Goal: Task Accomplishment & Management: Manage account settings

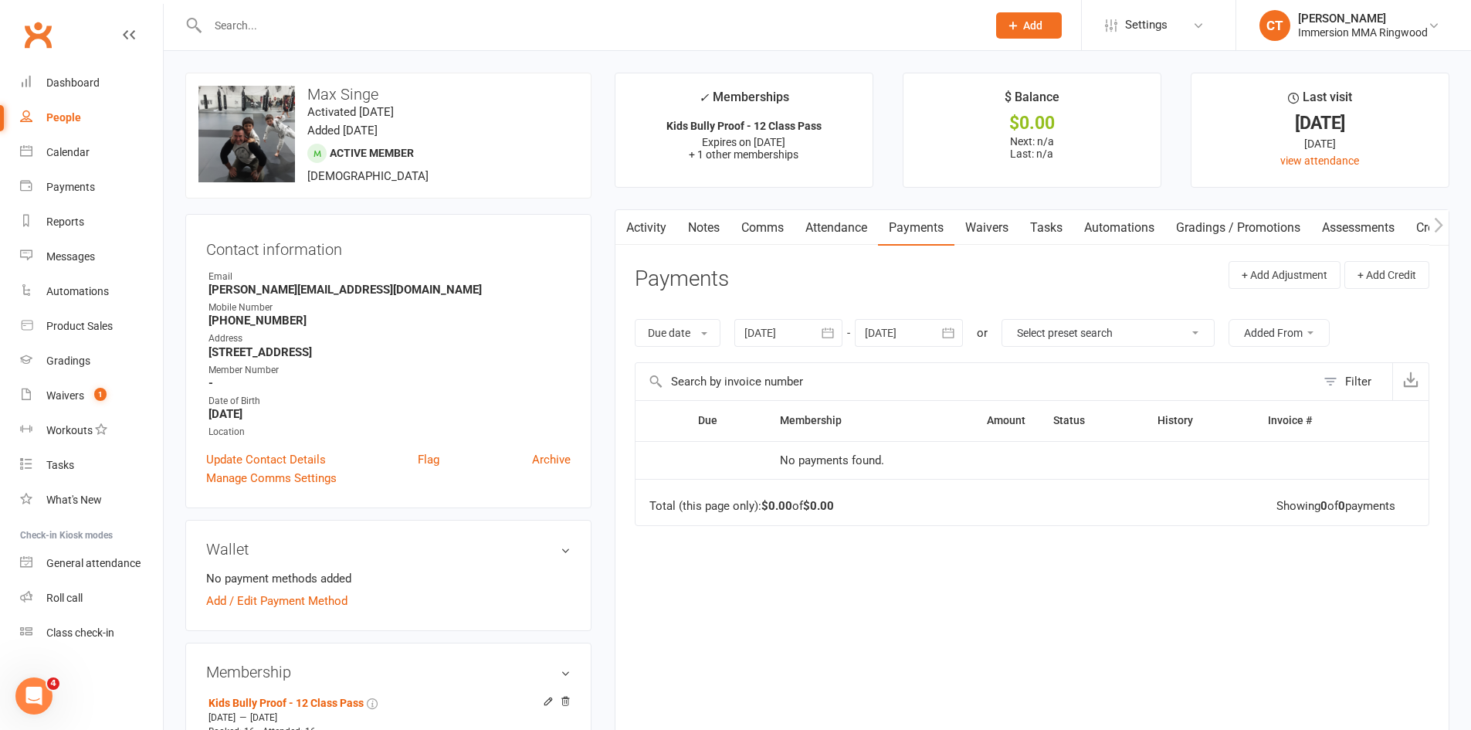
click at [238, 19] on input "text" at bounding box center [589, 26] width 773 height 22
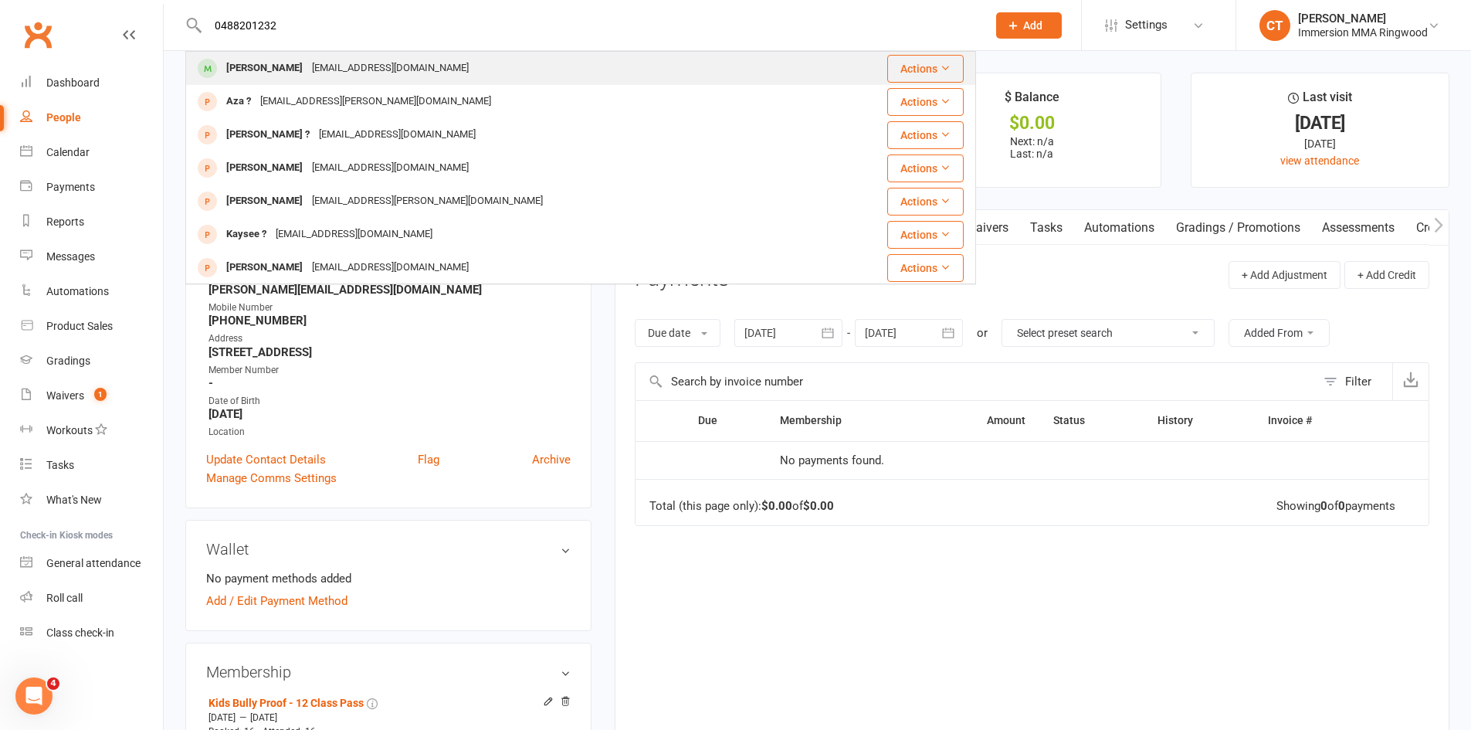
type input "0488201232"
click at [477, 64] on div "Ben Smith Benhsmith97@gmail.com" at bounding box center [515, 69] width 656 height 32
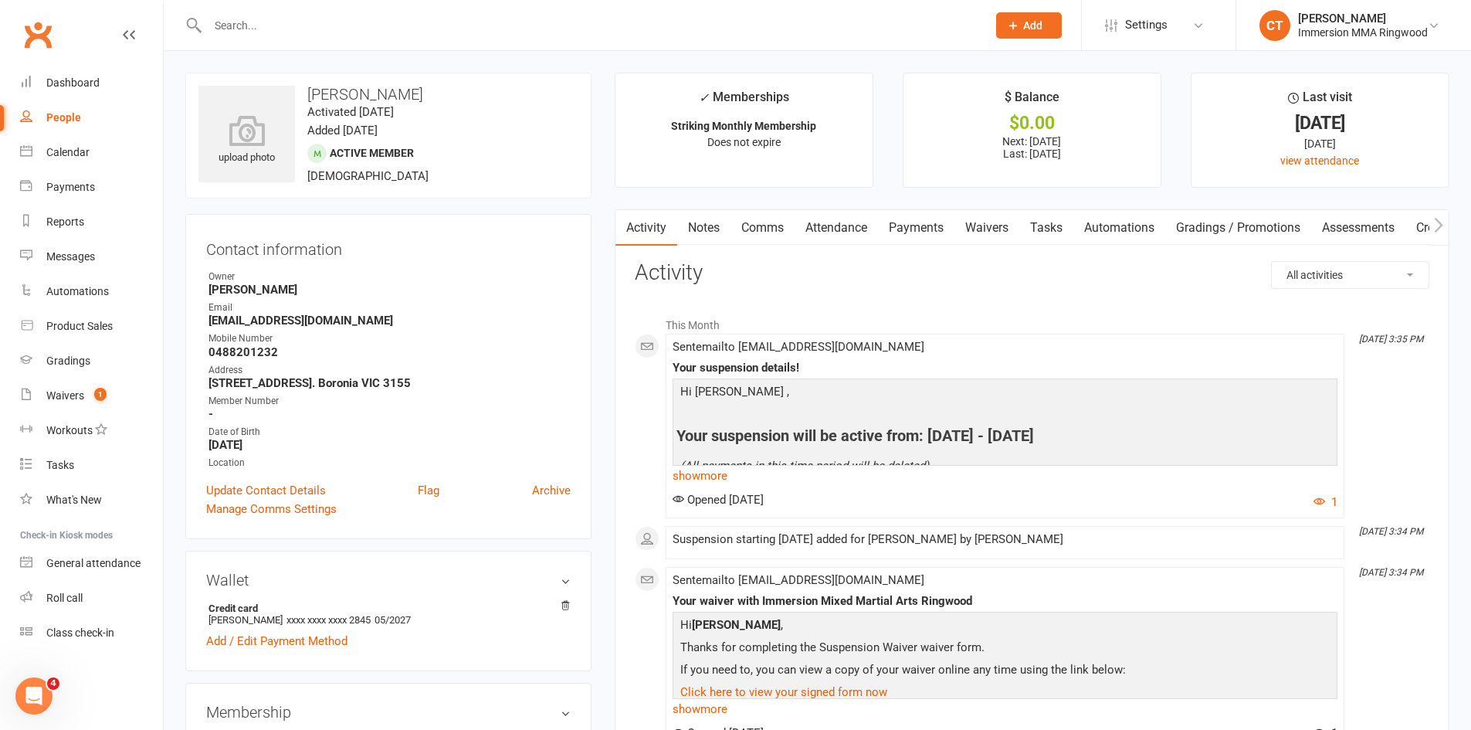
click at [929, 230] on link "Payments" at bounding box center [916, 228] width 76 height 36
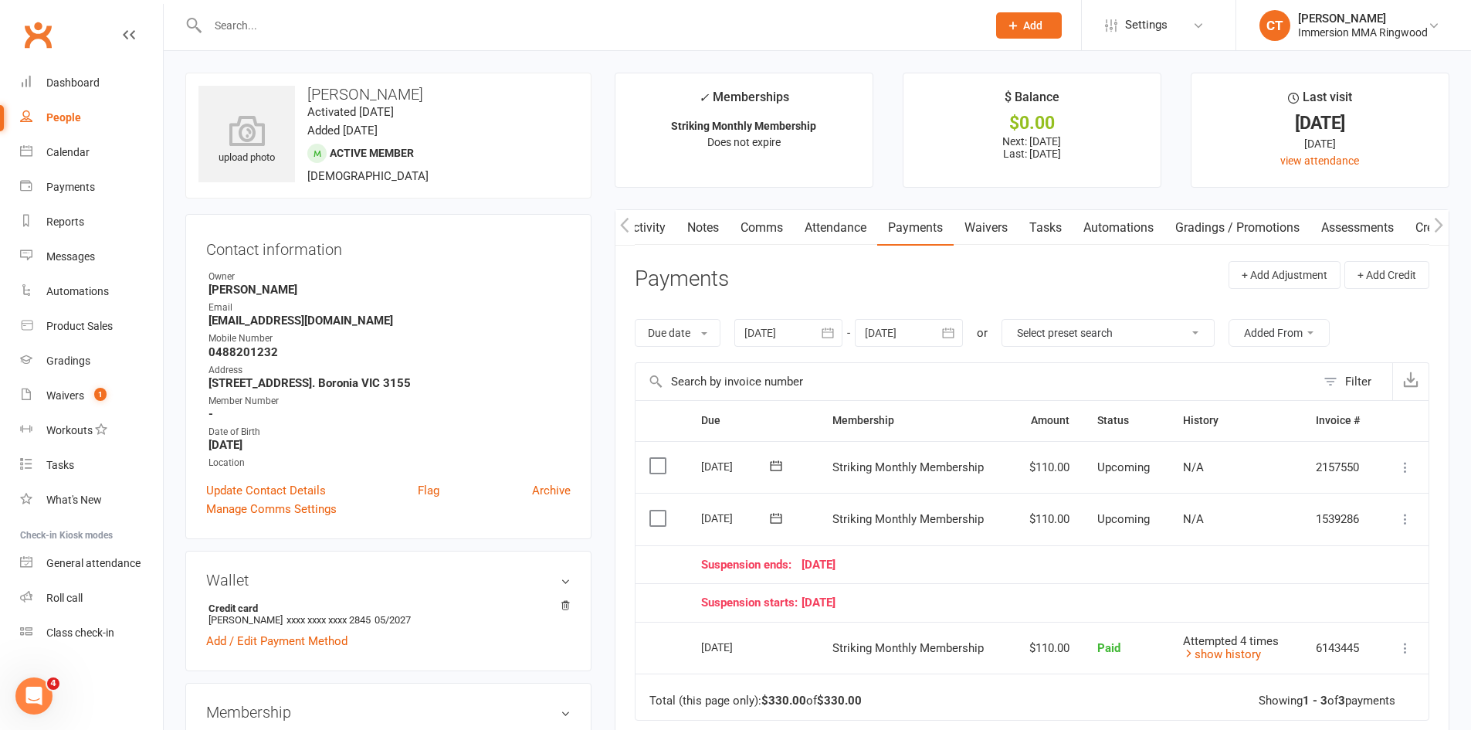
click at [847, 382] on input "text" at bounding box center [975, 381] width 680 height 37
click at [842, 266] on header "Payments + Add Adjustment + Add Credit" at bounding box center [1032, 282] width 795 height 42
click at [987, 224] on link "Waivers" at bounding box center [986, 228] width 65 height 36
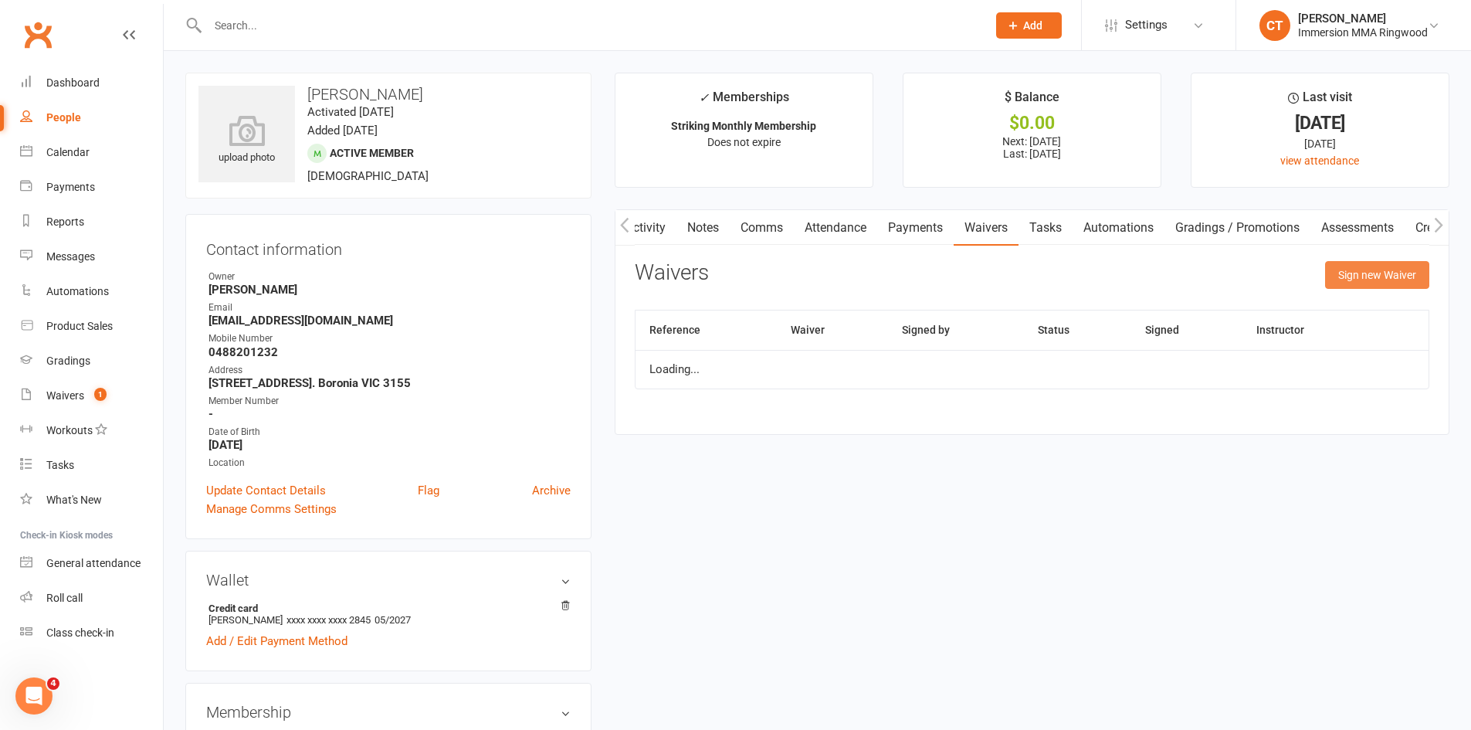
click at [1358, 273] on button "Sign new Waiver" at bounding box center [1377, 275] width 104 height 28
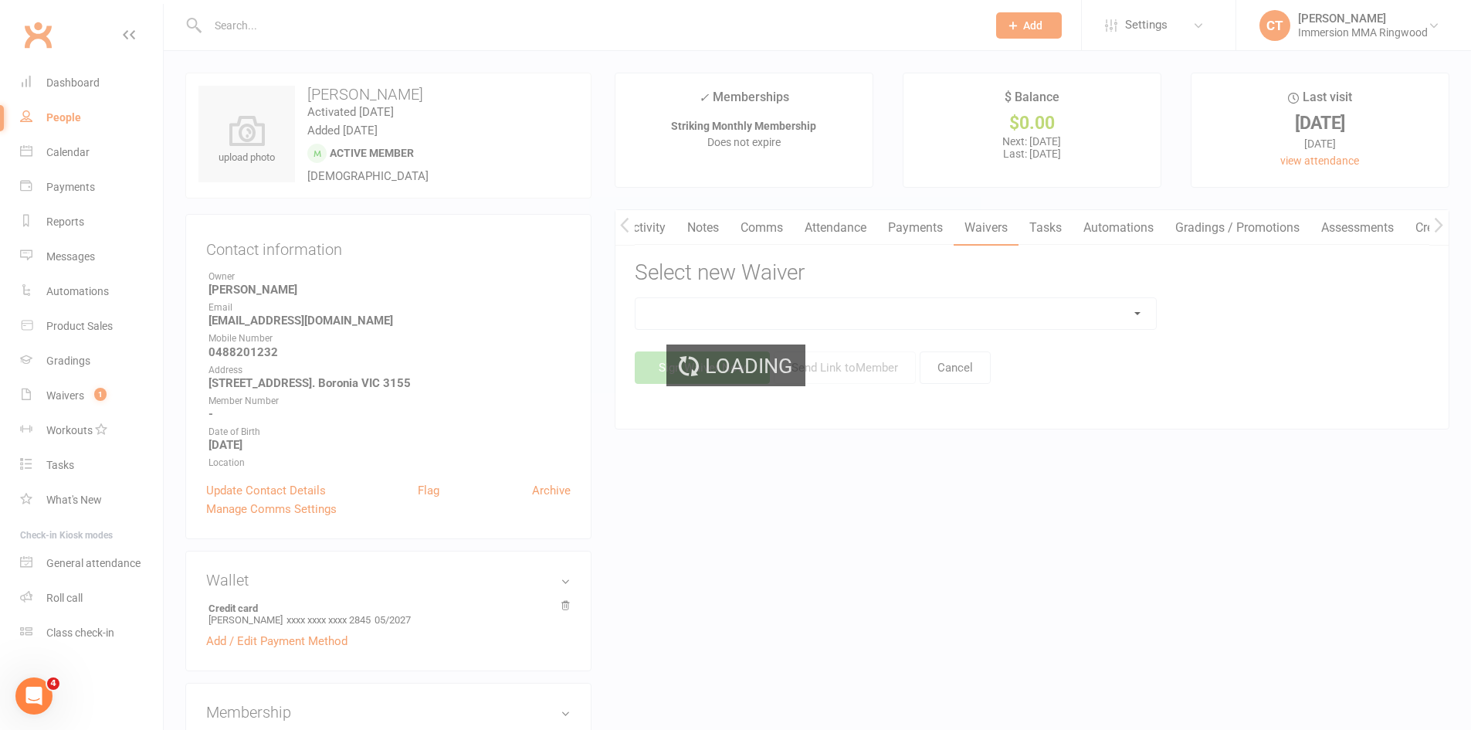
click at [978, 316] on div "Loading" at bounding box center [735, 365] width 1471 height 730
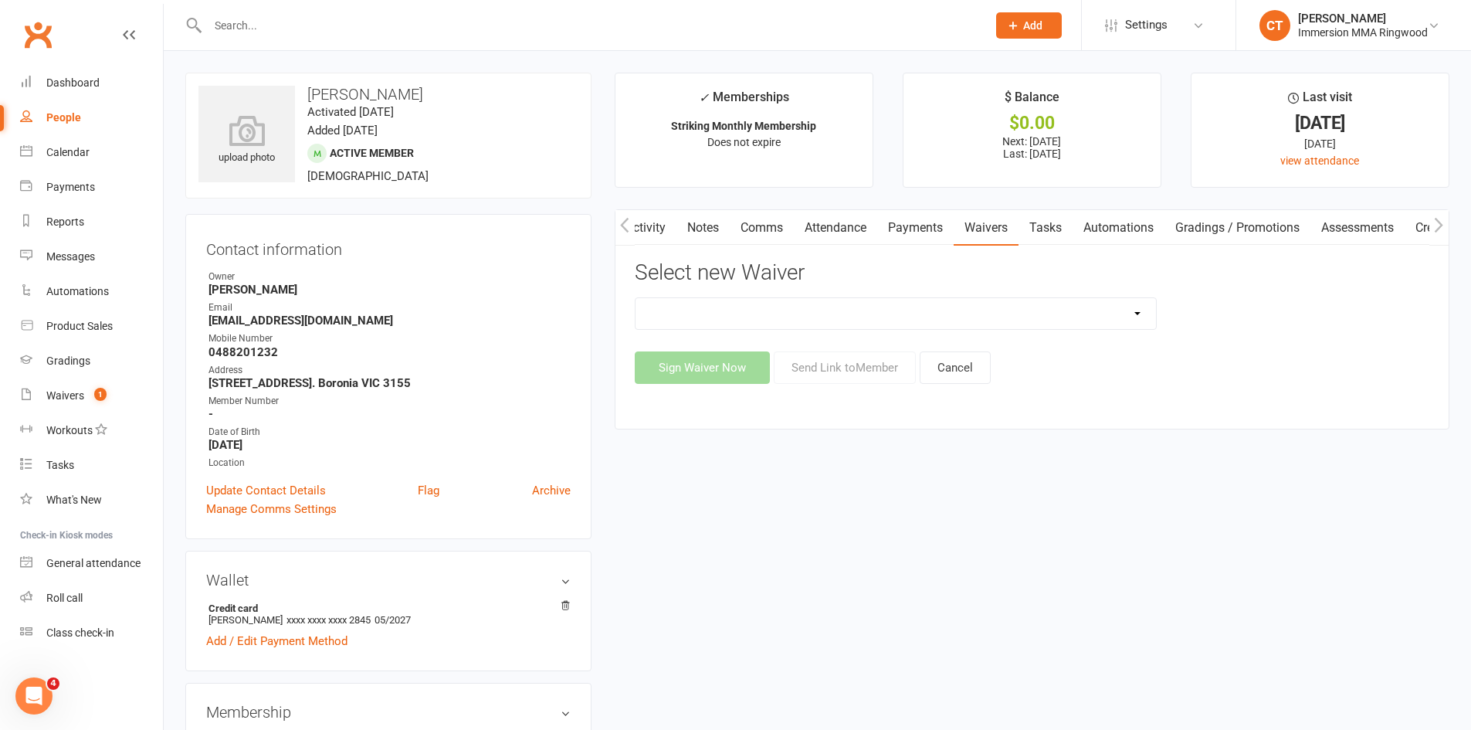
click at [929, 321] on select "Cancellation Waiver Lockdown Support Waiver Membership Waiver Direct Debit Memb…" at bounding box center [895, 313] width 520 height 31
select select "1167"
click at [635, 298] on select "Cancellation Waiver Lockdown Support Waiver Membership Waiver Direct Debit Memb…" at bounding box center [895, 313] width 520 height 31
click at [839, 375] on button "Send Link to Member" at bounding box center [845, 367] width 142 height 32
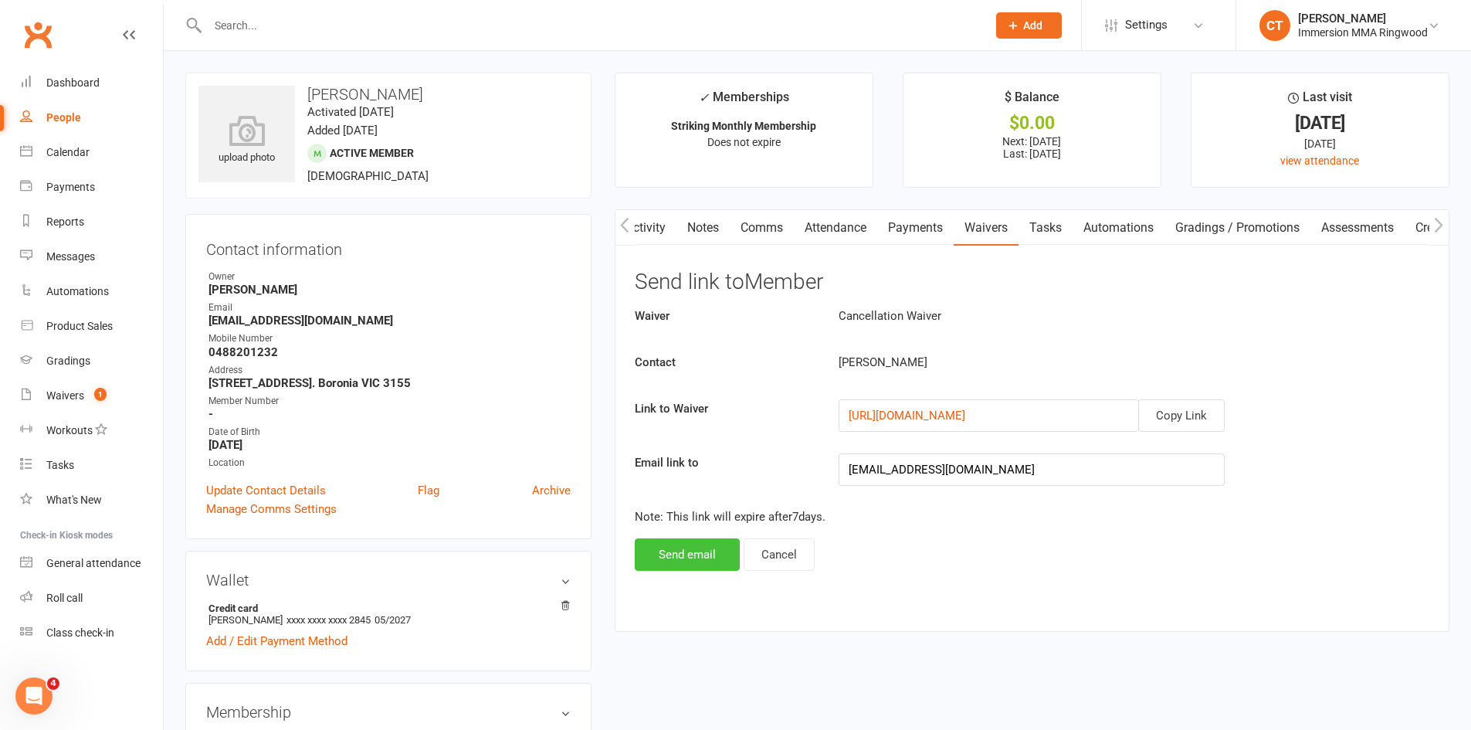
click at [676, 554] on button "Send email" at bounding box center [687, 554] width 105 height 32
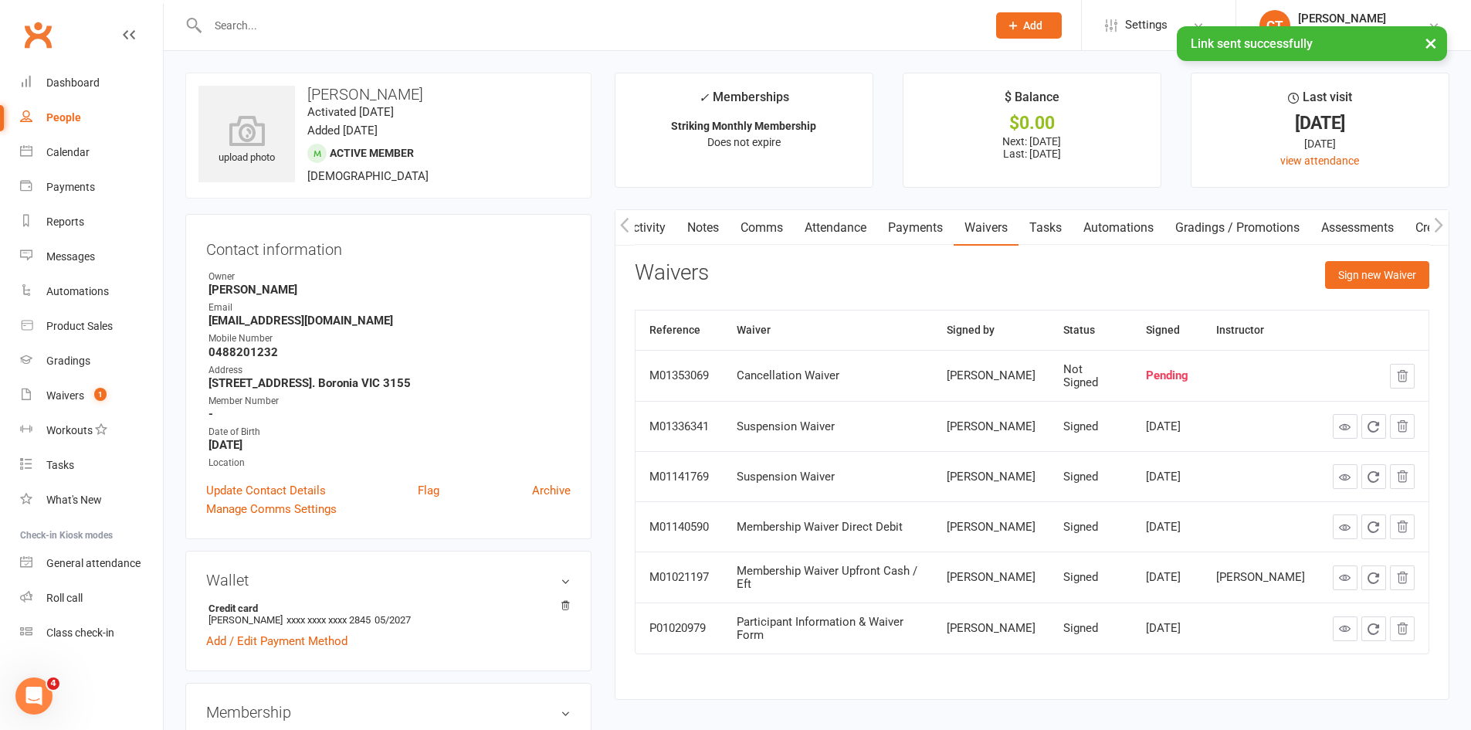
click at [645, 242] on link "Activity" at bounding box center [646, 228] width 62 height 36
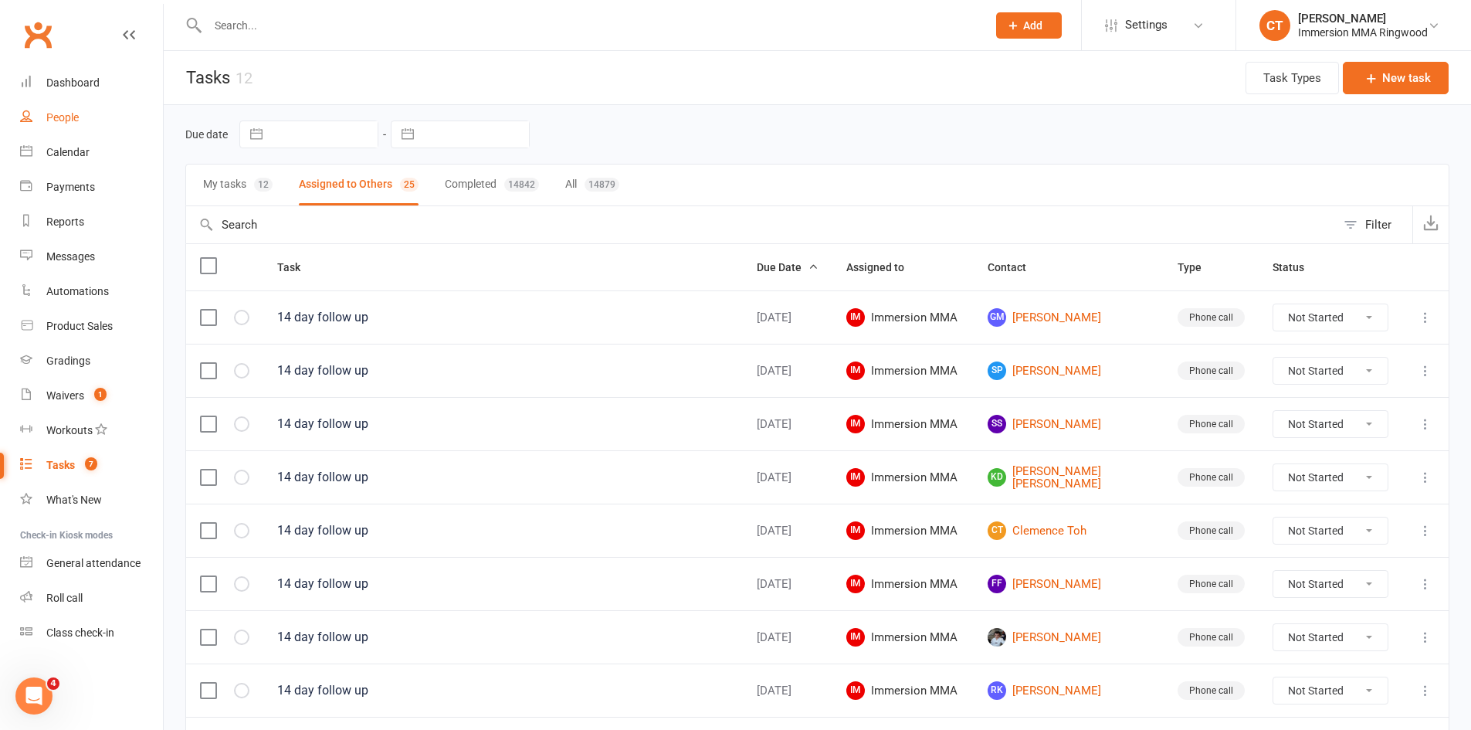
click at [100, 133] on link "People" at bounding box center [91, 117] width 143 height 35
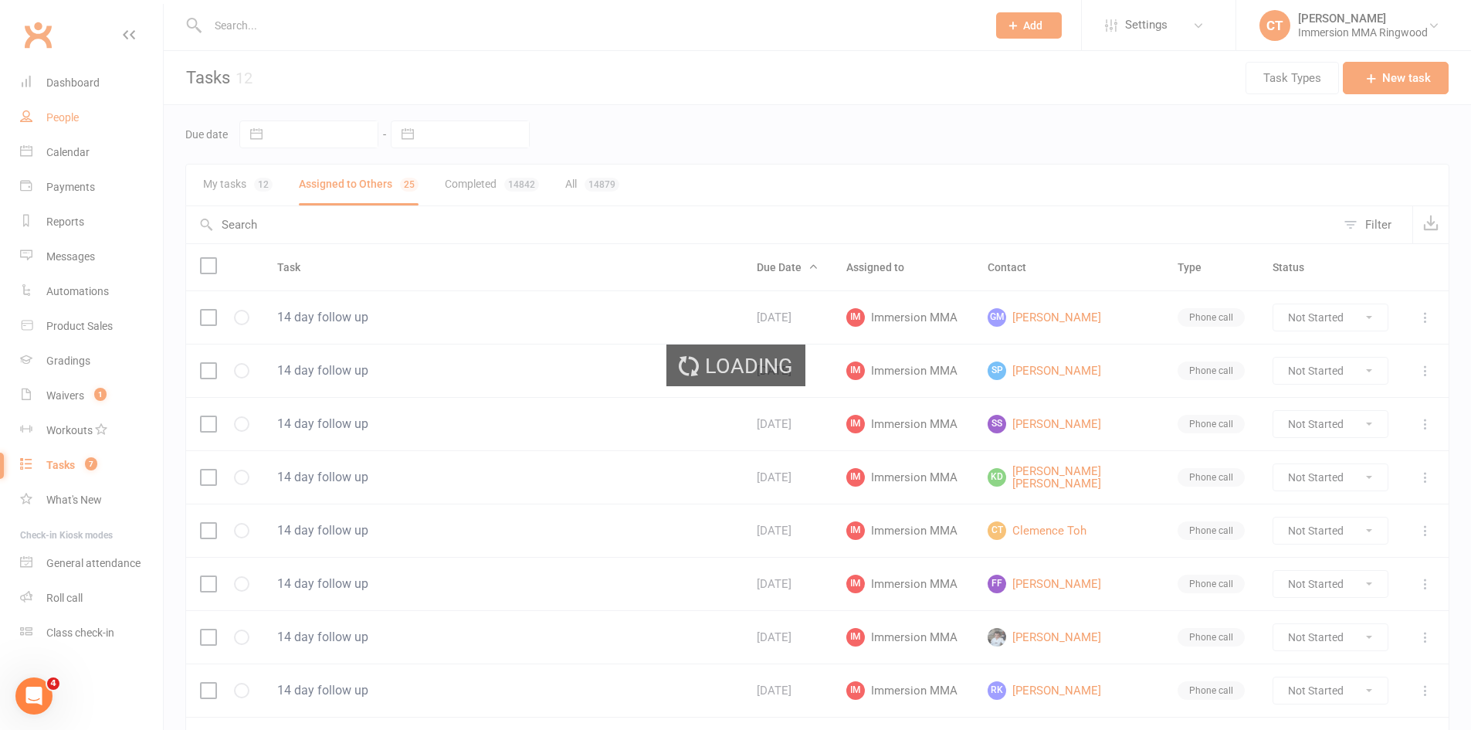
select select "25"
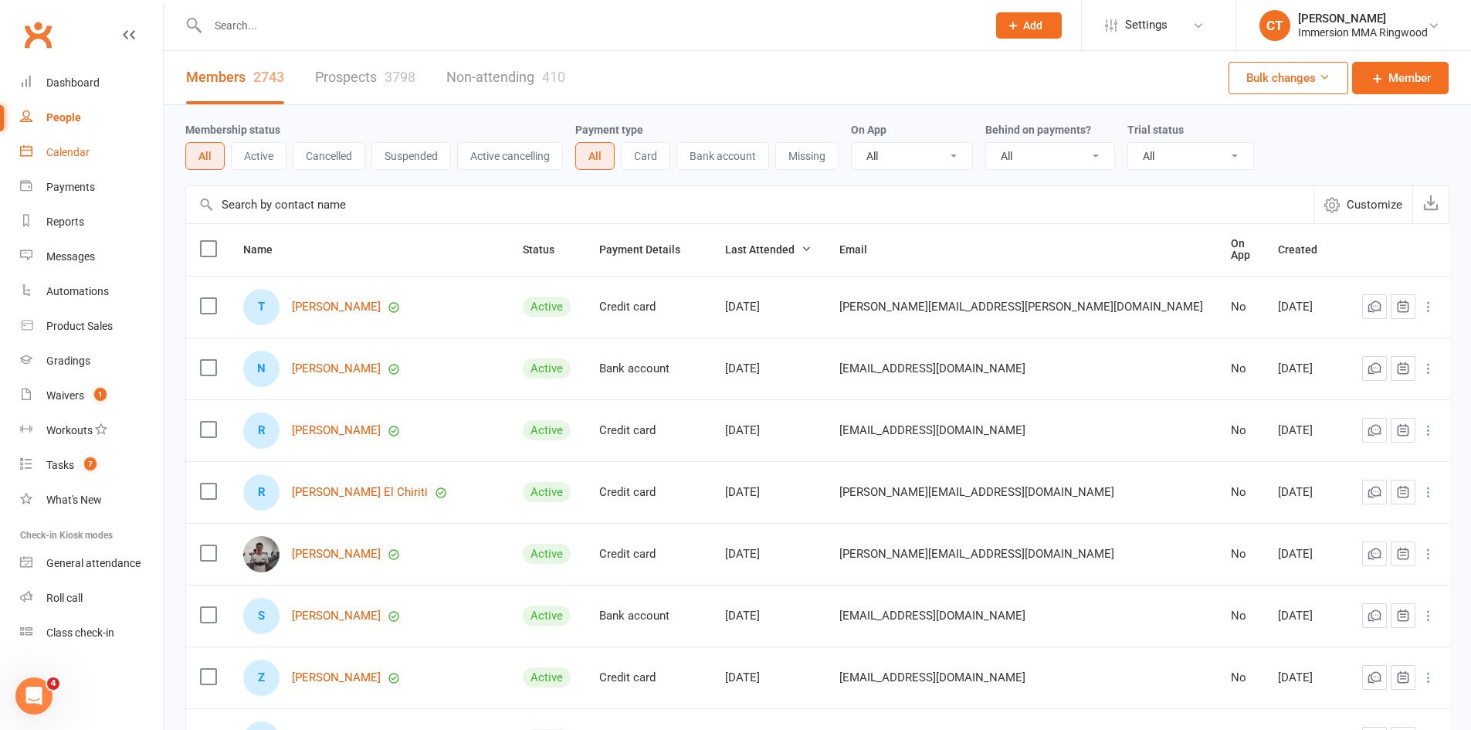
click at [43, 140] on link "Calendar" at bounding box center [91, 152] width 143 height 35
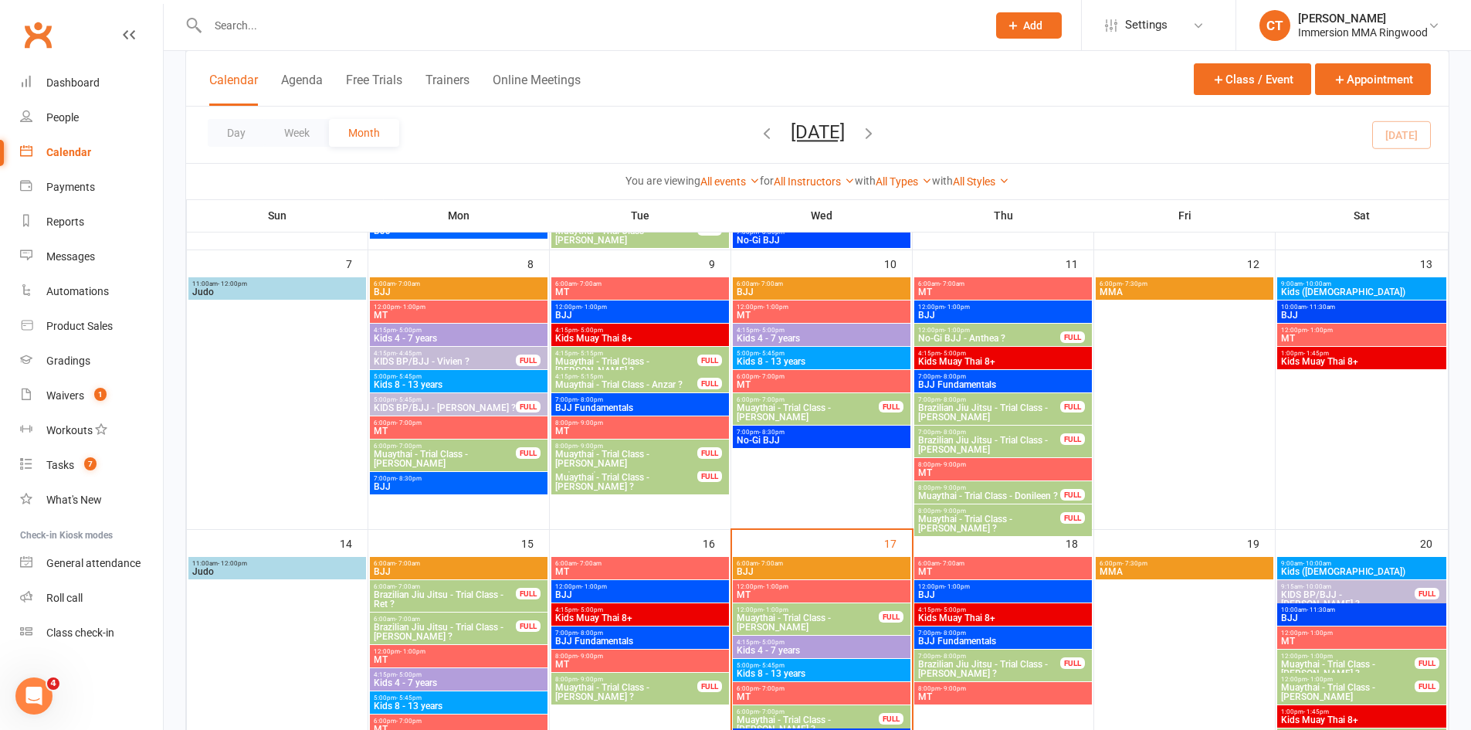
scroll to position [515, 0]
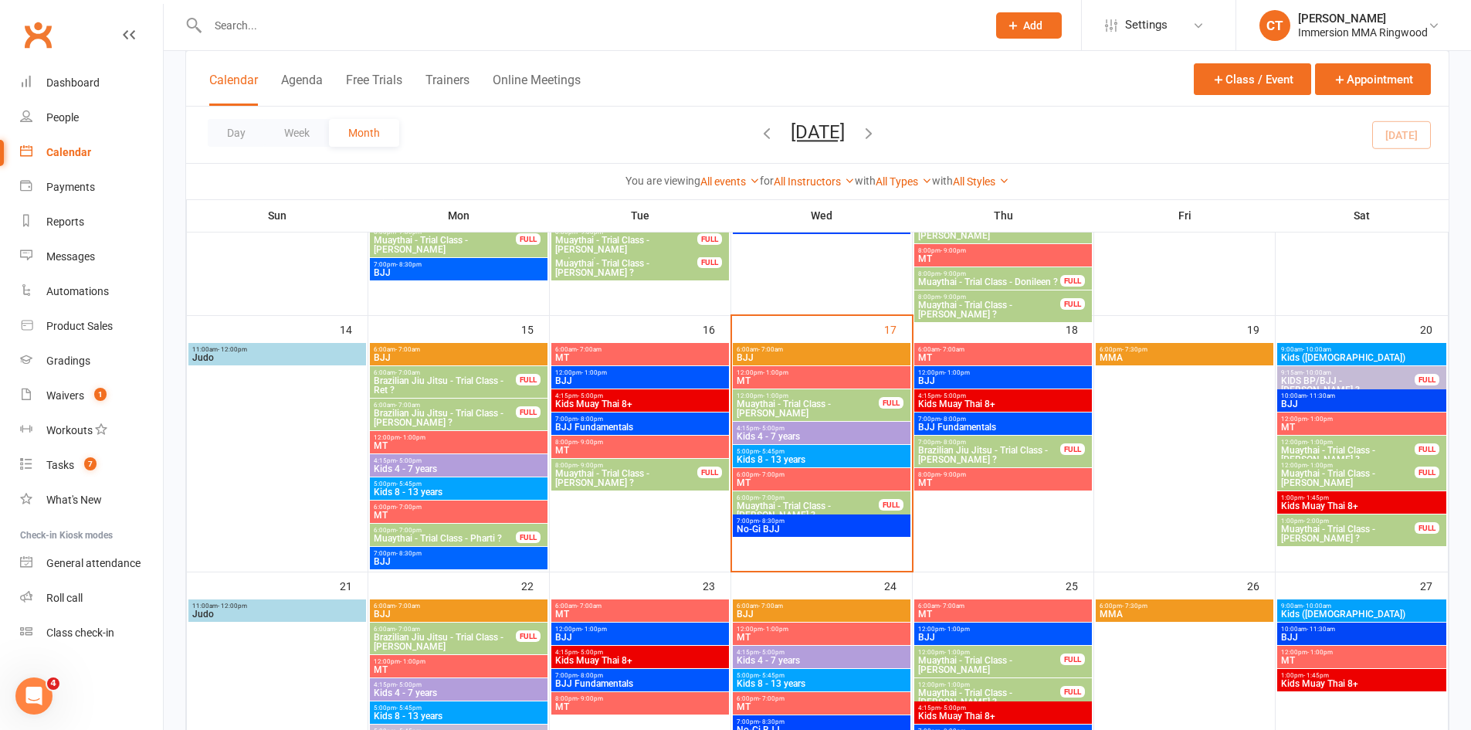
click at [758, 510] on span "Muaythai - Trial Class - [PERSON_NAME] ?" at bounding box center [808, 510] width 144 height 19
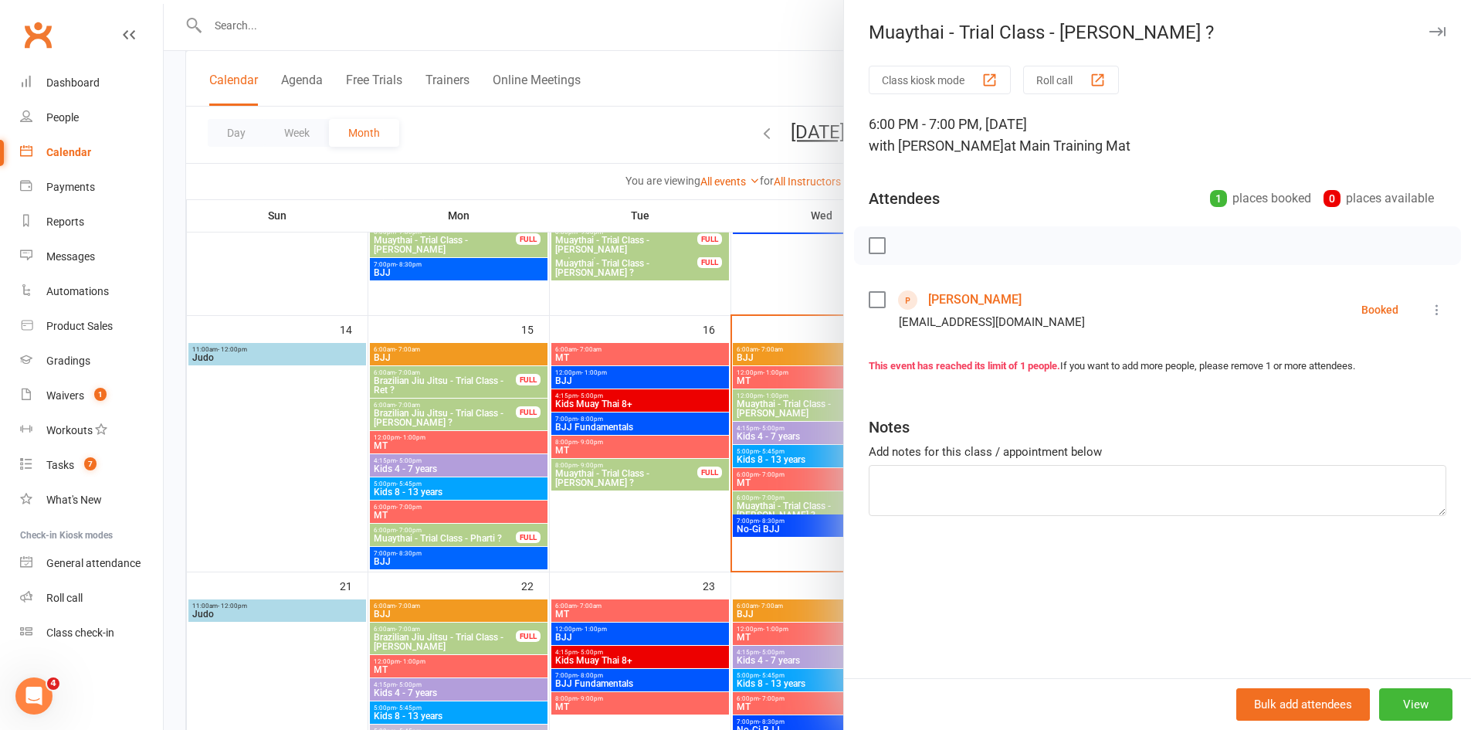
click at [928, 300] on link "Alecia Scott" at bounding box center [974, 299] width 93 height 25
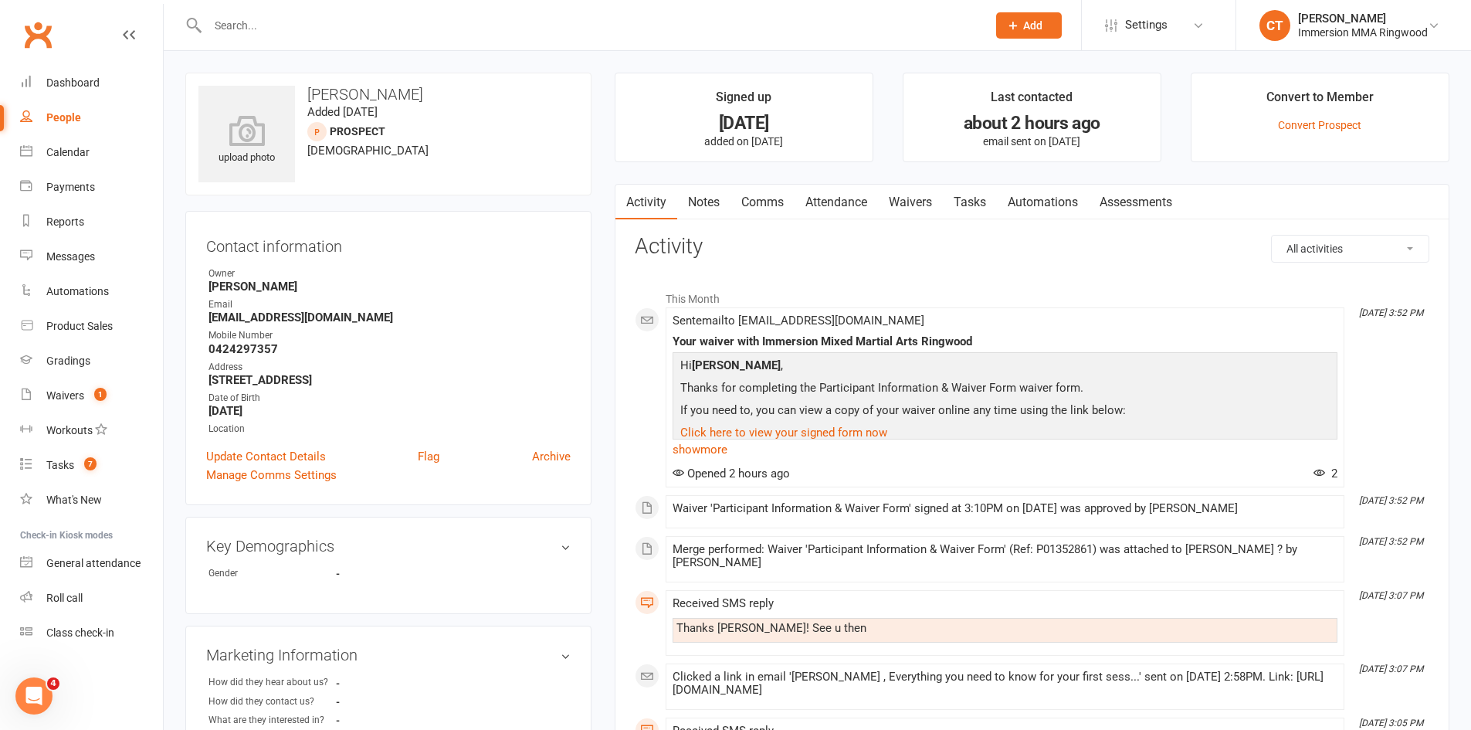
click at [696, 196] on link "Notes" at bounding box center [703, 203] width 53 height 36
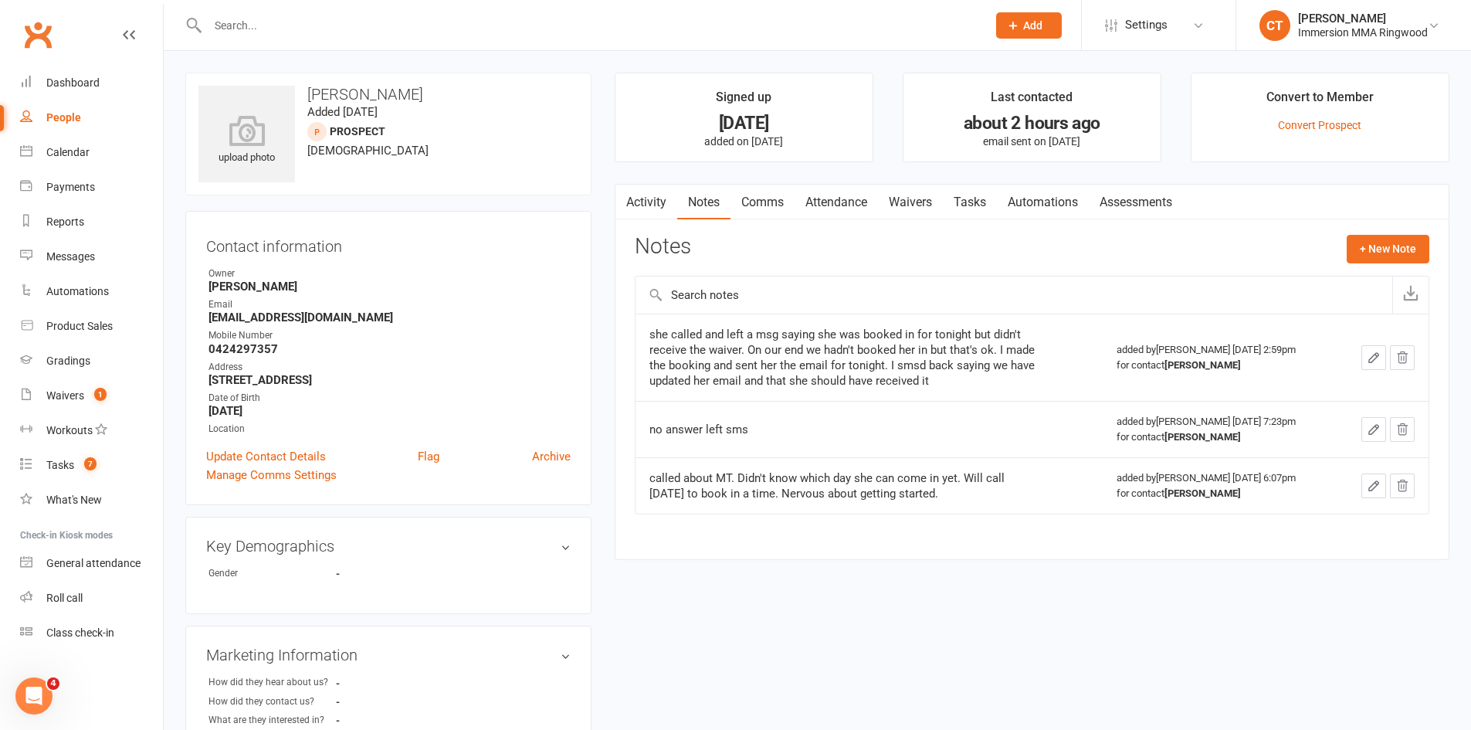
click at [907, 204] on link "Waivers" at bounding box center [910, 203] width 65 height 36
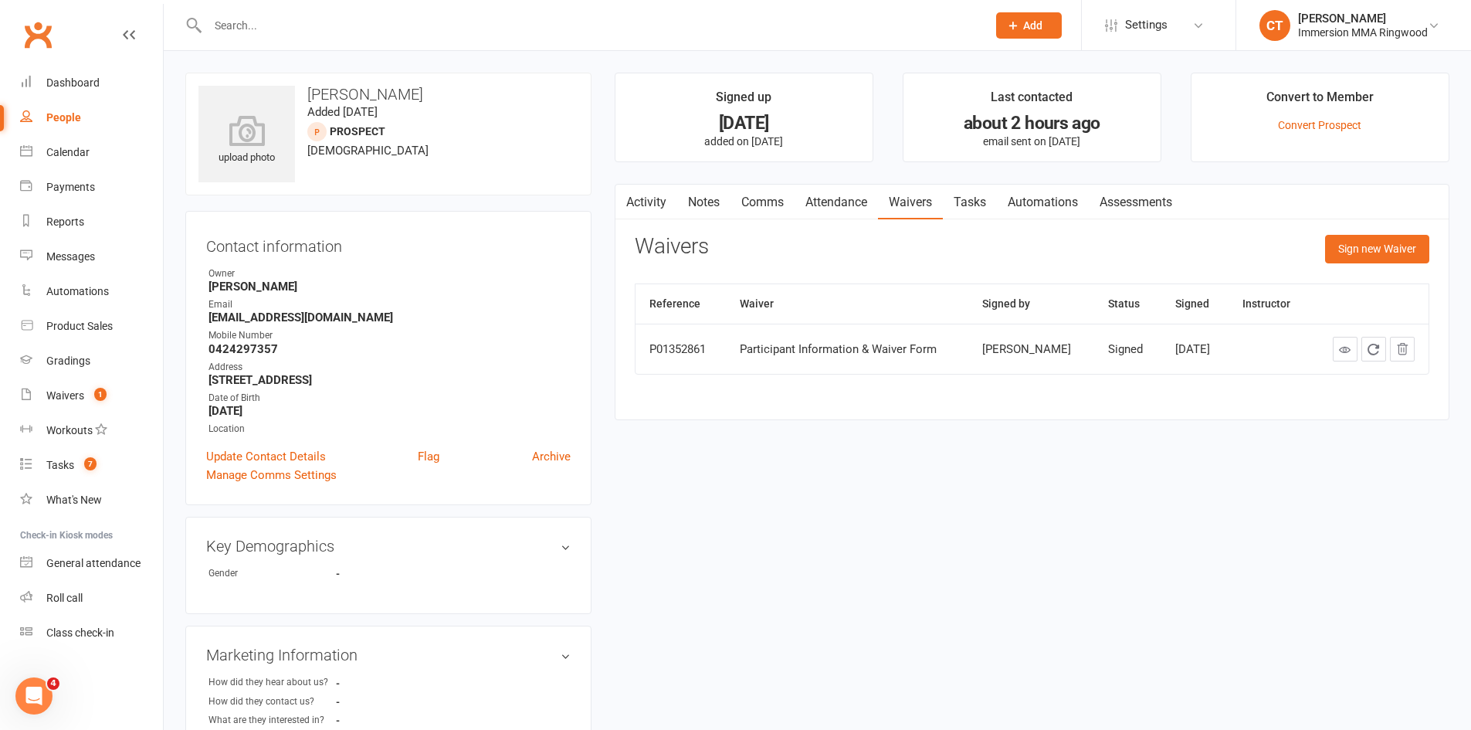
click at [698, 232] on div "Activity Notes Comms Attendance Waivers Tasks Automations Assessments Waivers S…" at bounding box center [1032, 302] width 835 height 237
click at [707, 206] on link "Notes" at bounding box center [703, 203] width 53 height 36
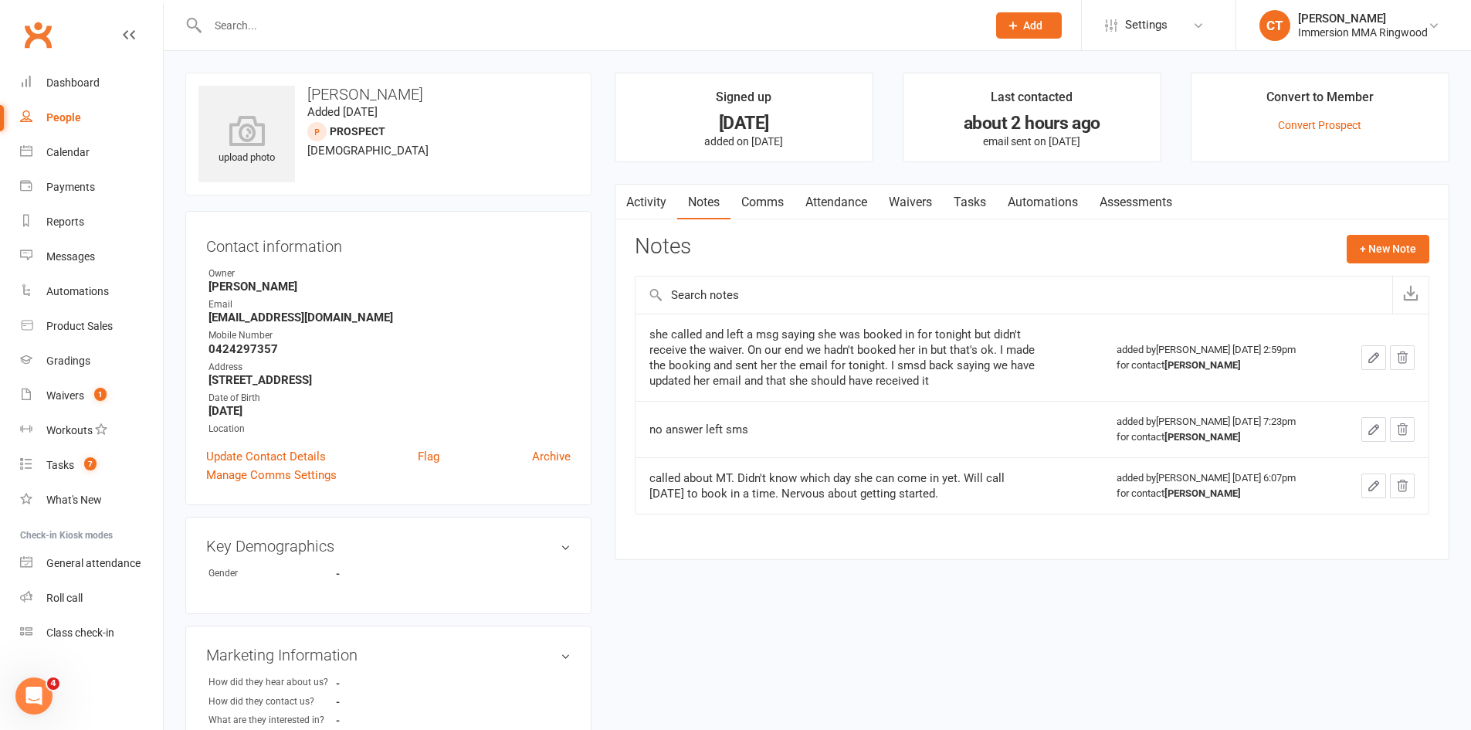
click at [407, 30] on input "text" at bounding box center [589, 26] width 773 height 22
click at [485, 33] on input "text" at bounding box center [589, 26] width 773 height 22
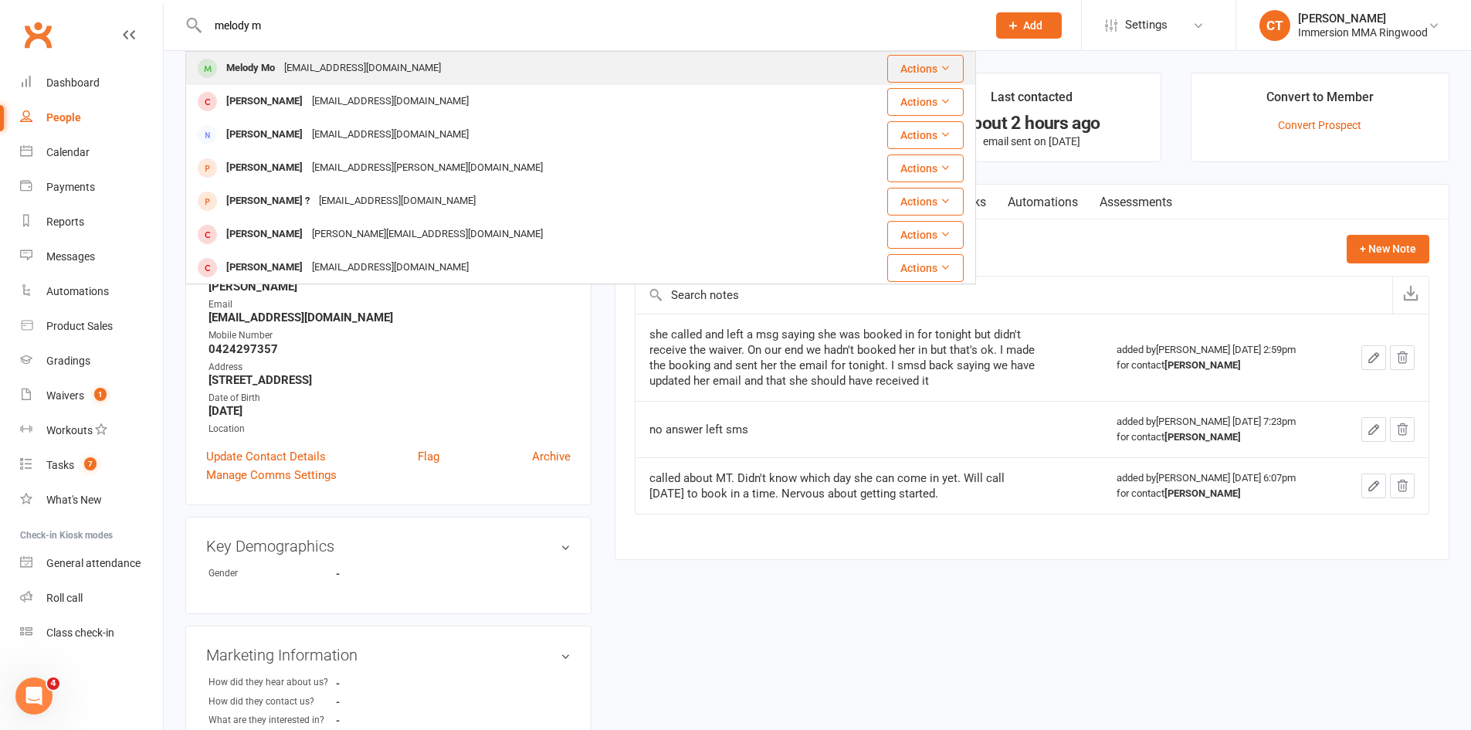
type input "melody m"
click at [478, 54] on div "Melody Mo melodymo7002@gmail.com" at bounding box center [515, 69] width 657 height 32
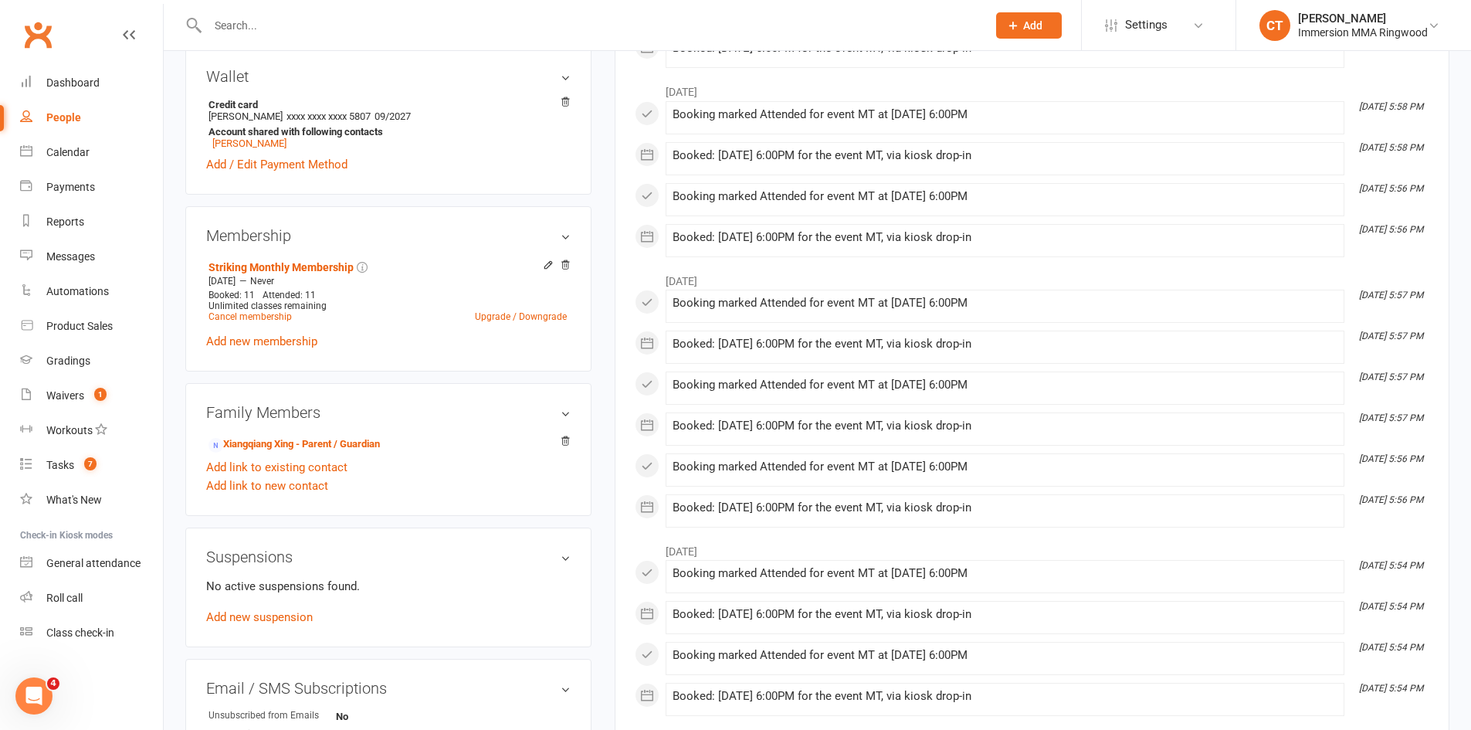
scroll to position [515, 0]
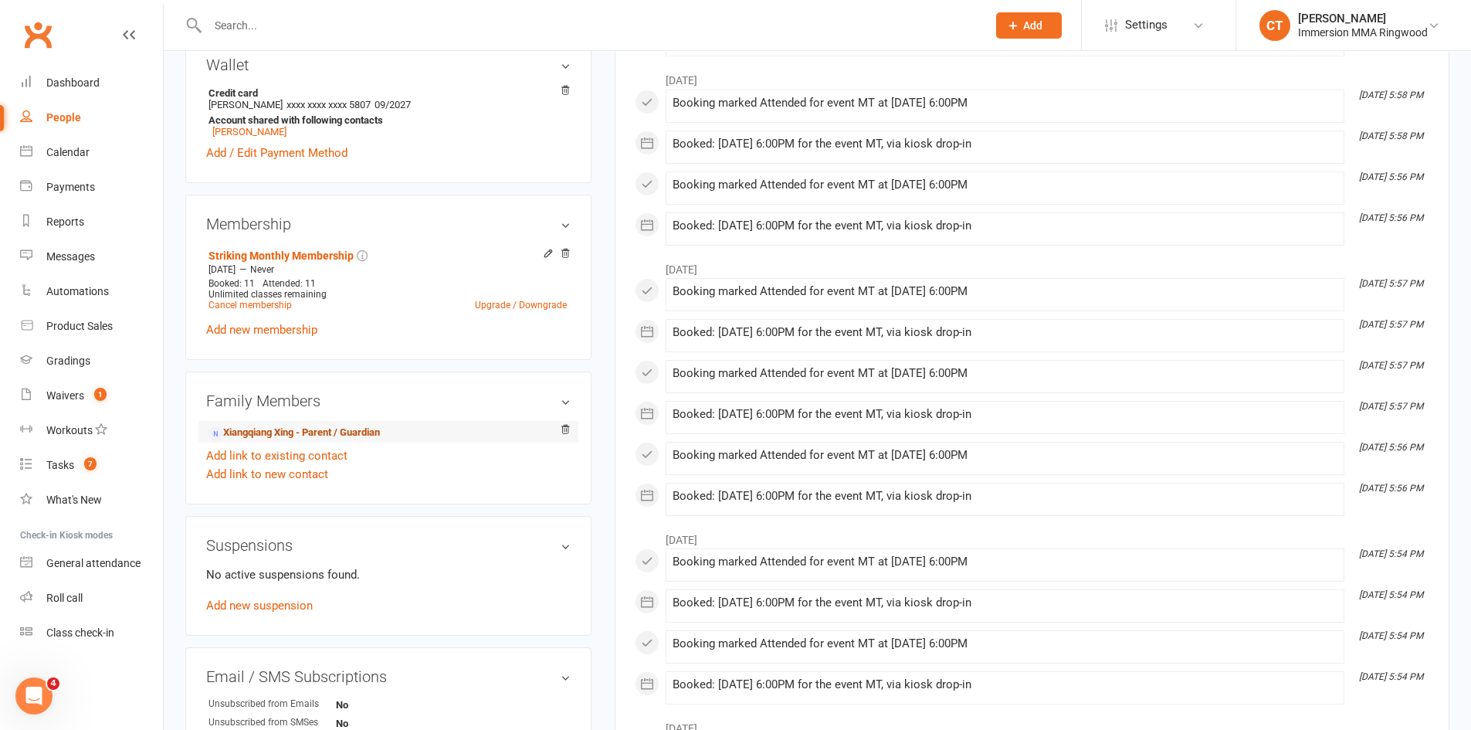
click at [371, 429] on link "Xiangqiang Xing - Parent / Guardian" at bounding box center [293, 433] width 171 height 16
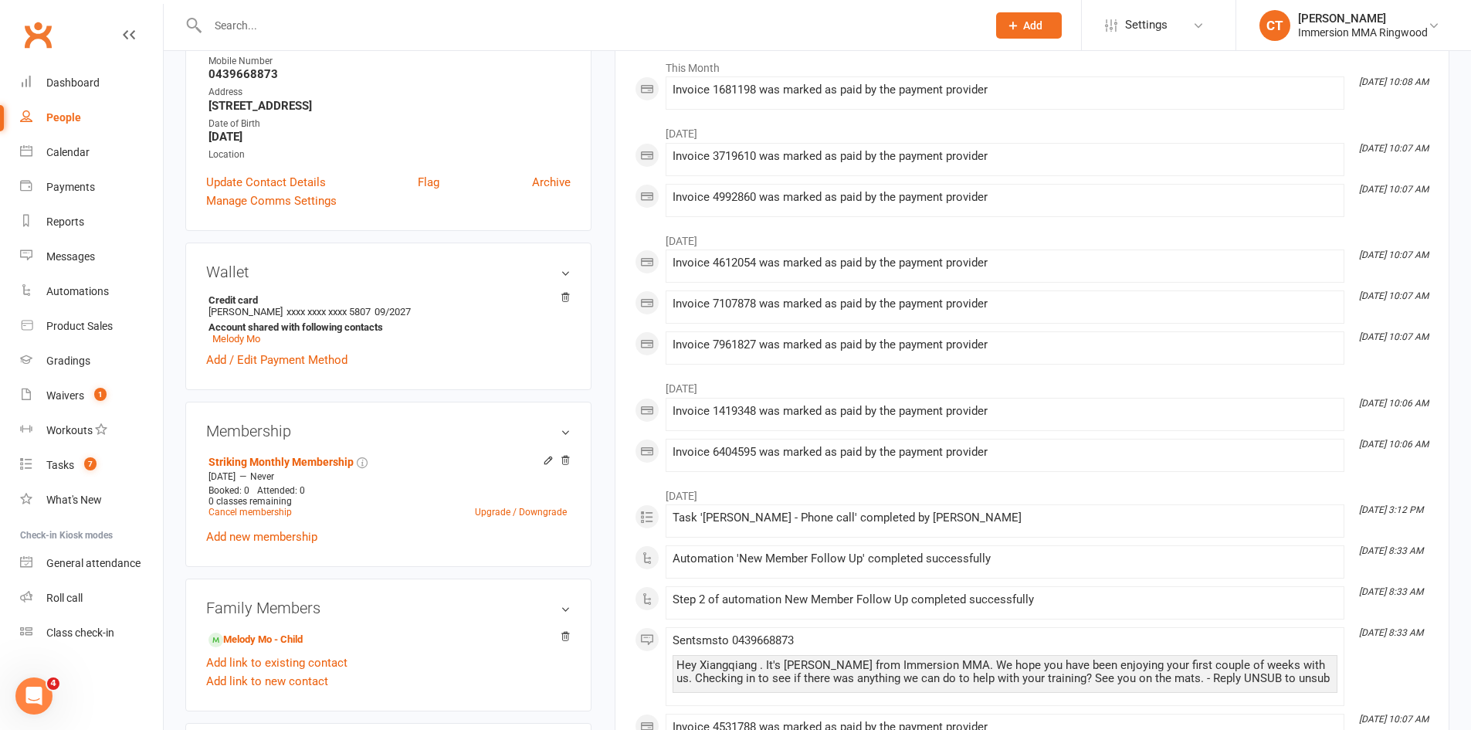
scroll to position [257, 0]
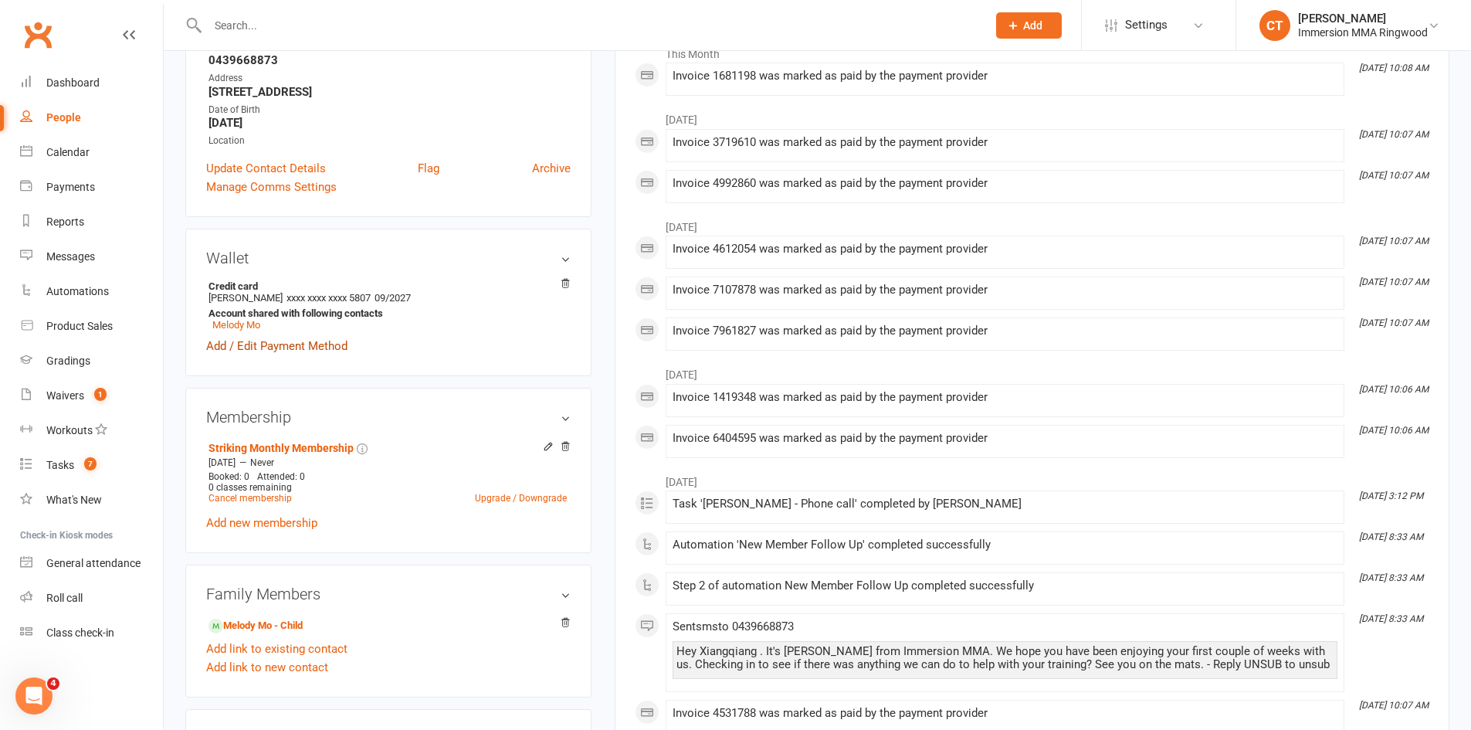
click at [311, 348] on link "Add / Edit Payment Method" at bounding box center [276, 346] width 141 height 19
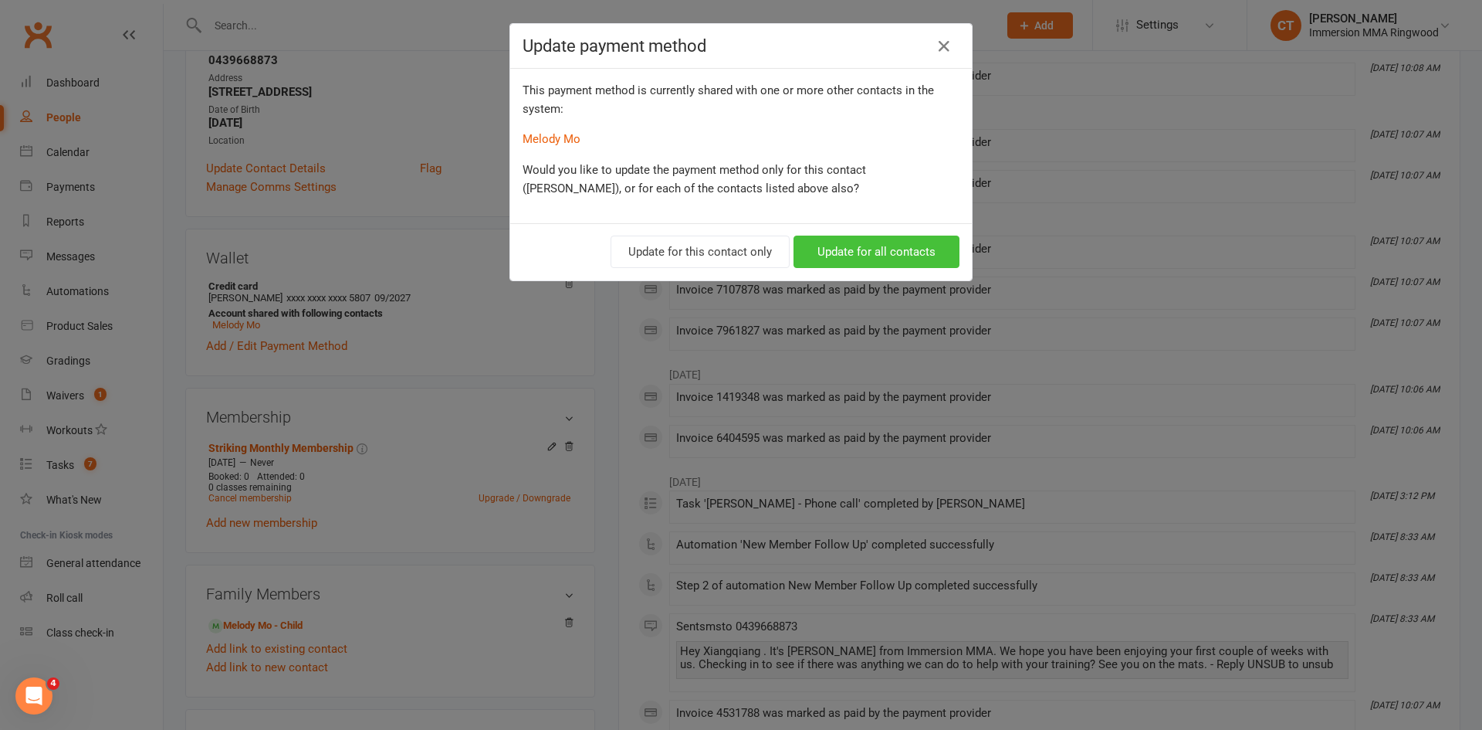
click at [851, 242] on button "Update for all contacts" at bounding box center [877, 251] width 166 height 32
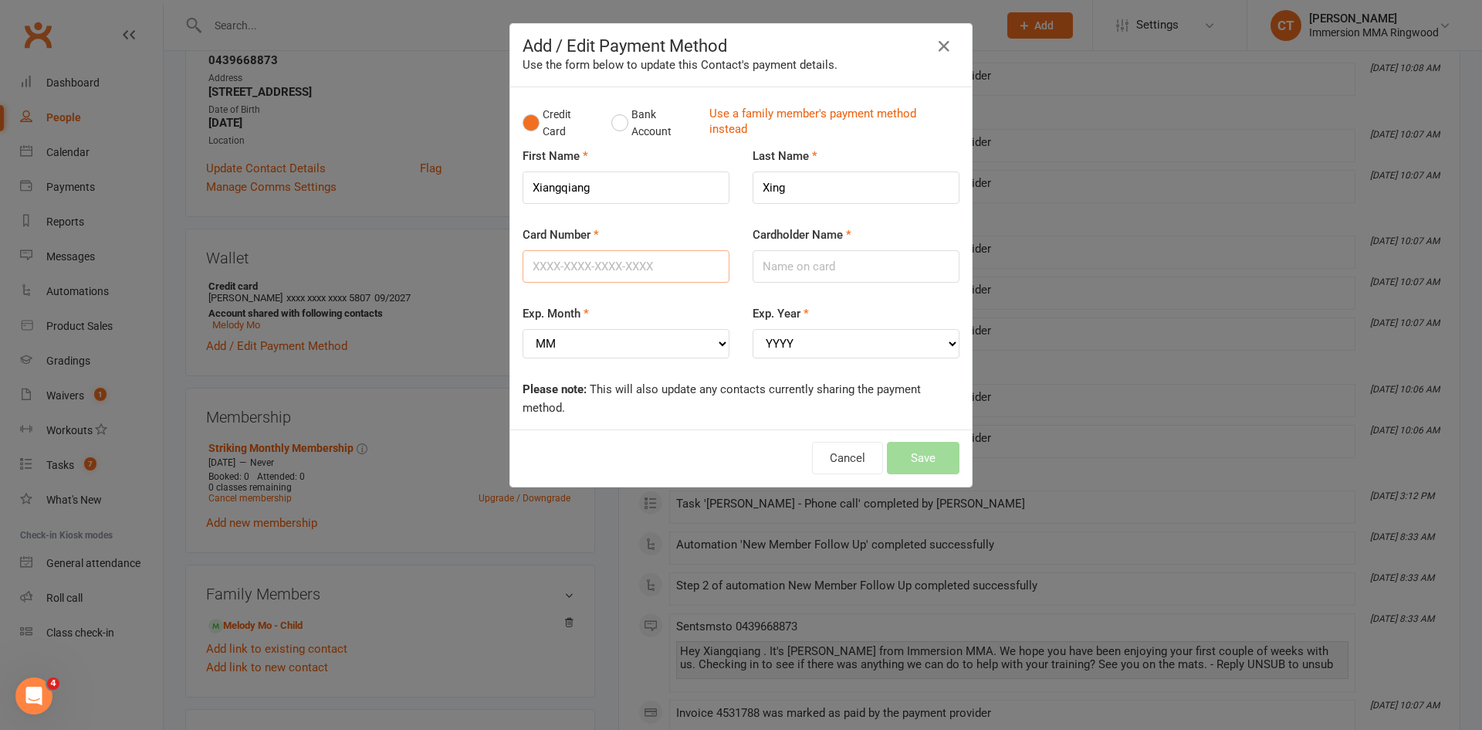
click at [596, 272] on input "Card Number" at bounding box center [626, 266] width 207 height 32
type input "5163230005533349"
click at [923, 248] on div "Cardholder Name" at bounding box center [856, 253] width 207 height 57
click at [922, 256] on input "Cardholder Name" at bounding box center [856, 266] width 207 height 32
type input "Hong W Mo"
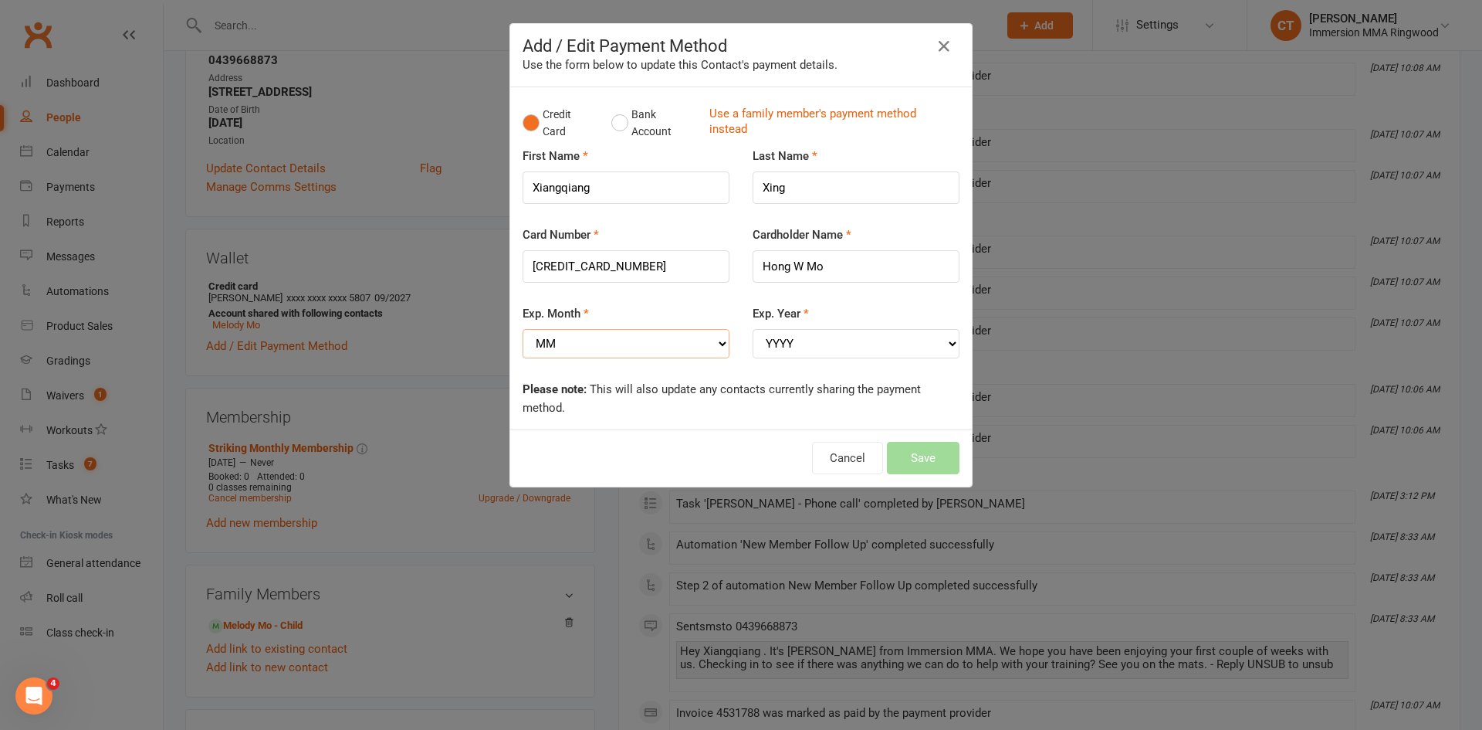
click at [674, 330] on select "MM 01 02 03 04 05 06 07 08 09 10 11 12" at bounding box center [626, 343] width 207 height 29
select select "06"
click at [523, 329] on select "MM 01 02 03 04 05 06 07 08 09 10 11 12" at bounding box center [626, 343] width 207 height 29
click at [812, 349] on select "YYYY 2025 2026 2027 2028 2029 2030 2031 2032 2033 2034" at bounding box center [856, 343] width 207 height 29
select select "2028"
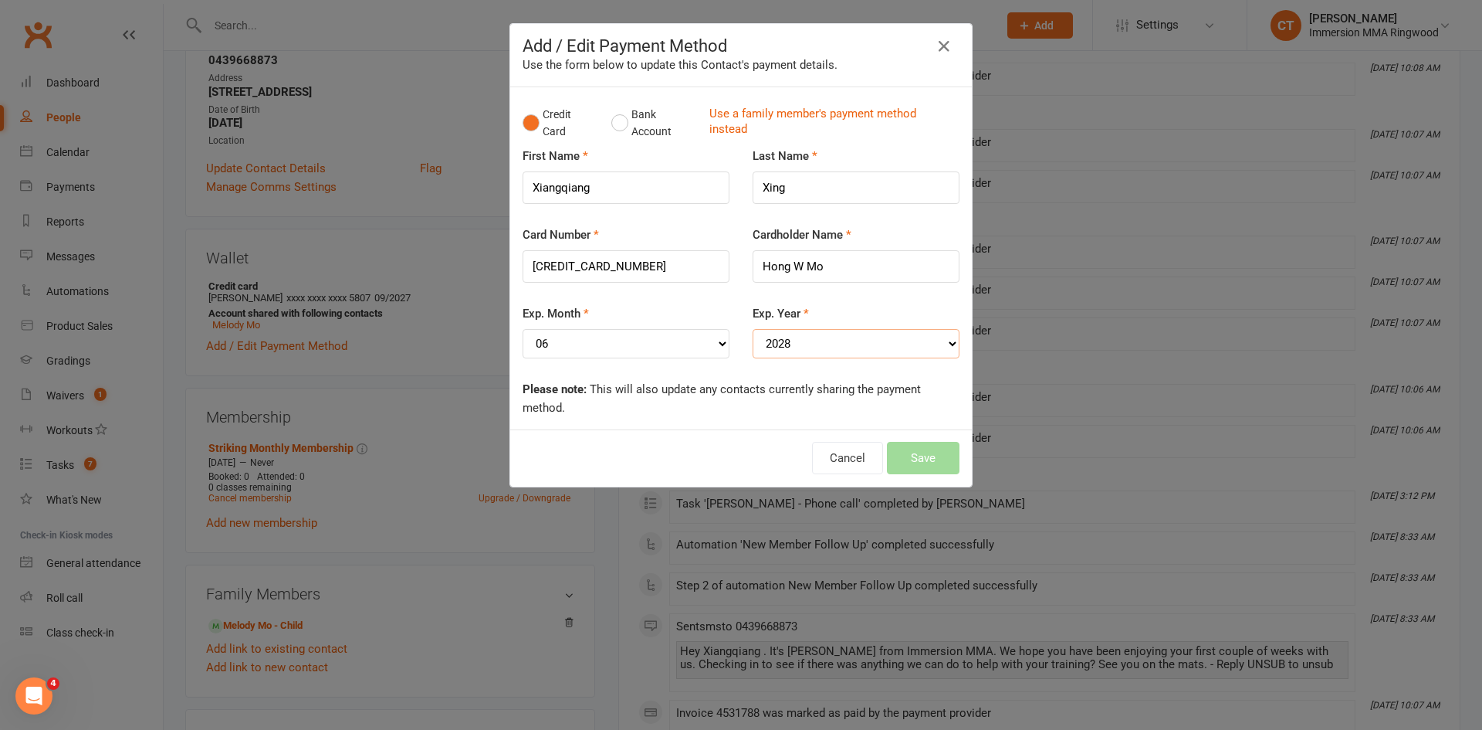
click at [753, 329] on select "YYYY 2025 2026 2027 2028 2029 2030 2031 2032 2033 2034" at bounding box center [856, 343] width 207 height 29
click at [553, 265] on input "5163230005533349" at bounding box center [626, 266] width 207 height 32
click at [579, 265] on input "5163230005533349" at bounding box center [626, 266] width 207 height 32
click at [895, 448] on button "Save" at bounding box center [923, 458] width 73 height 32
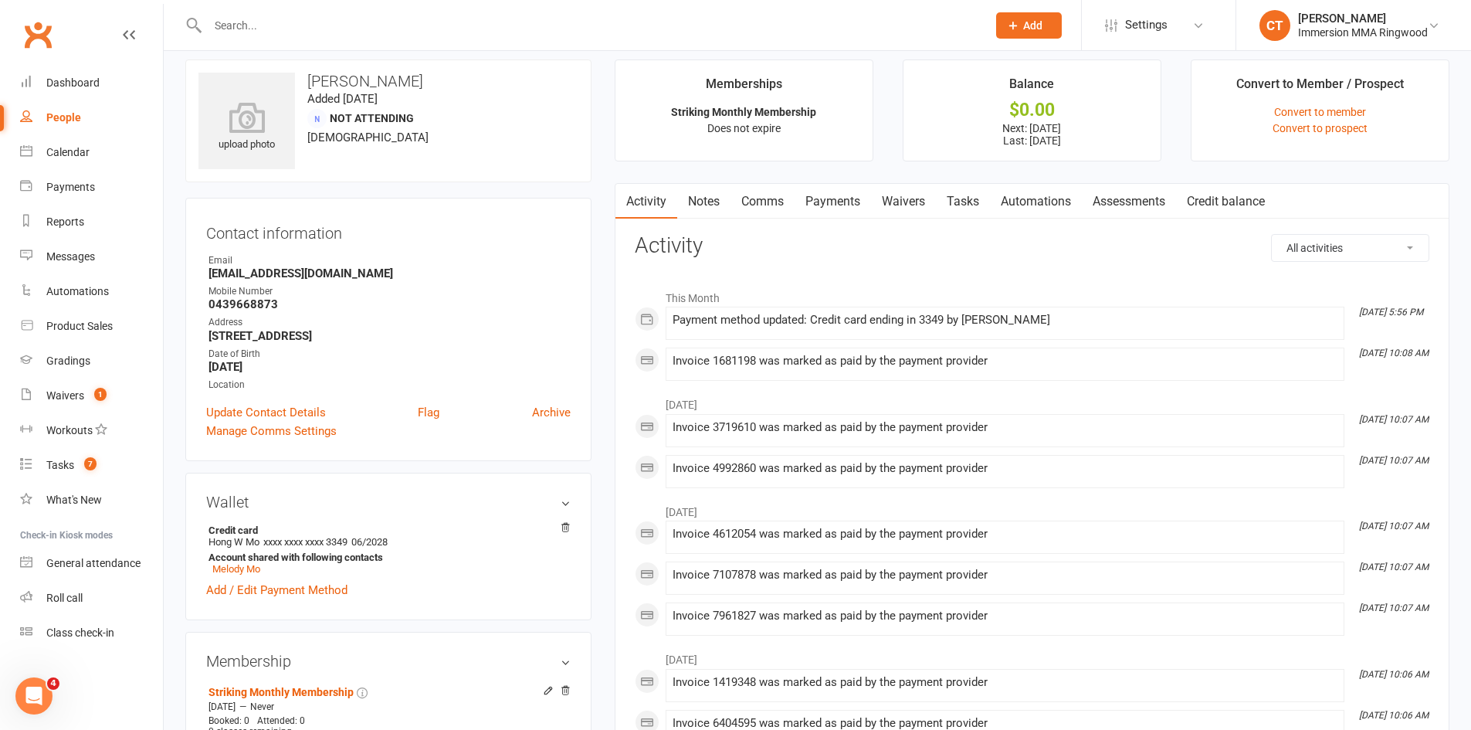
scroll to position [0, 0]
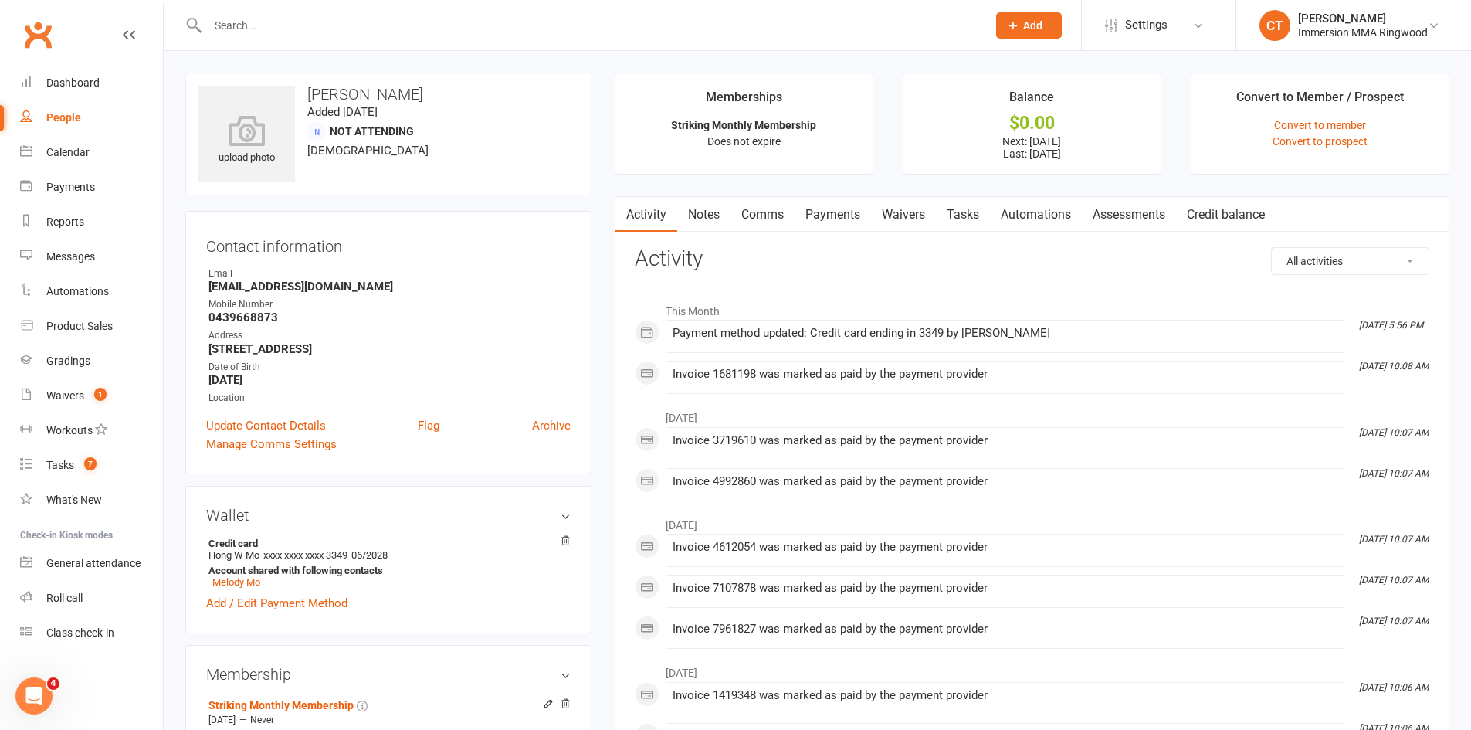
click at [716, 211] on link "Notes" at bounding box center [703, 215] width 53 height 36
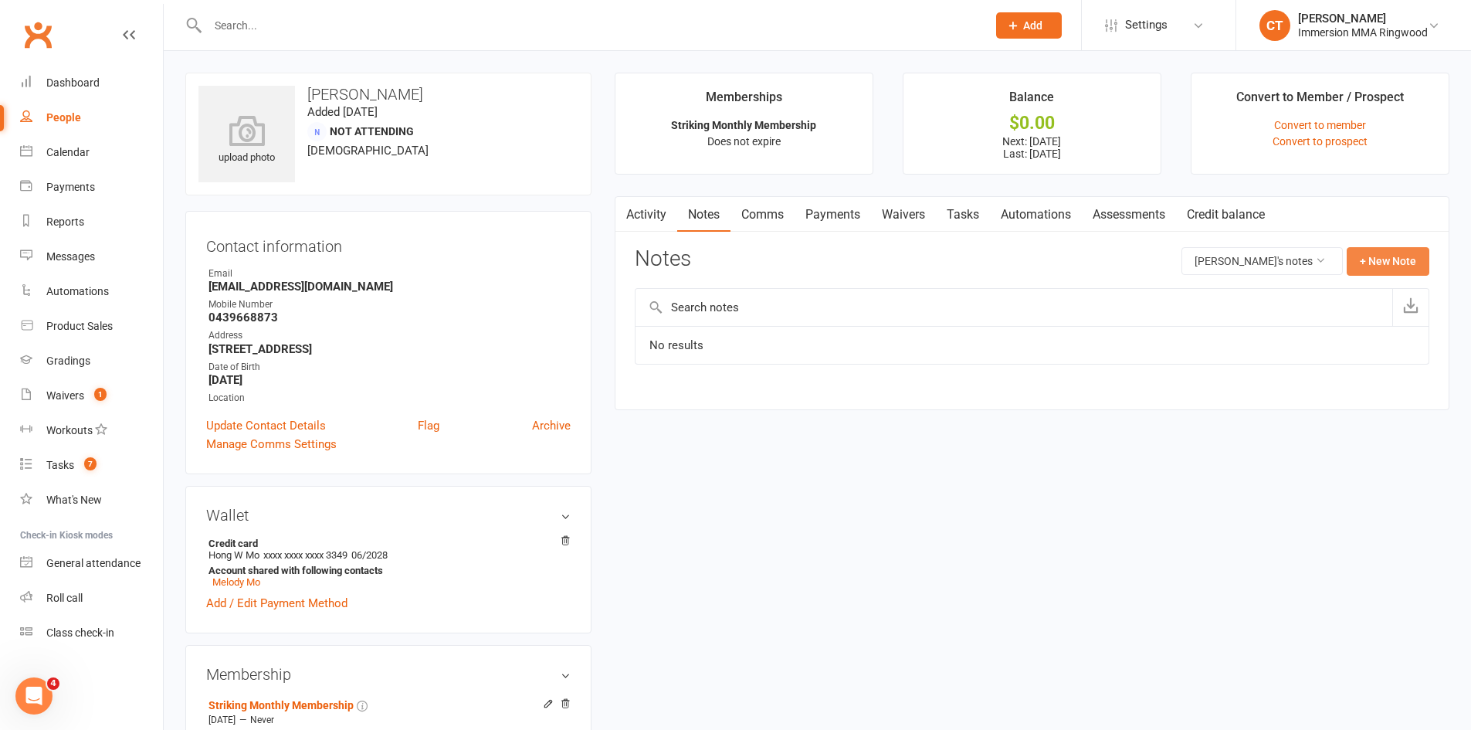
click at [1403, 253] on button "+ New Note" at bounding box center [1388, 261] width 83 height 28
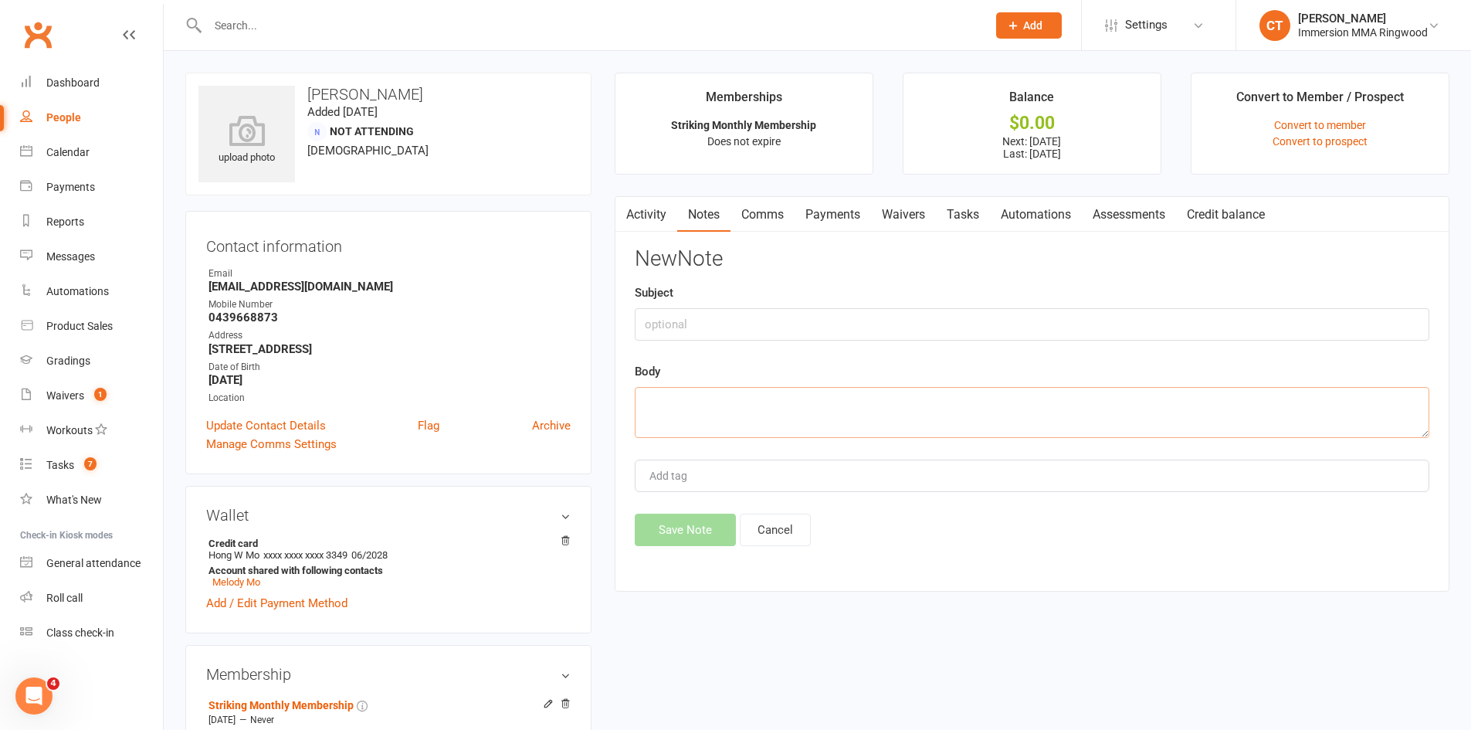
drag, startPoint x: 763, startPoint y: 398, endPoint x: 771, endPoint y: 393, distance: 10.1
click at [768, 394] on textarea at bounding box center [1032, 412] width 795 height 51
type textarea "Changed payment method"
click at [685, 523] on button "Save Note" at bounding box center [685, 529] width 101 height 32
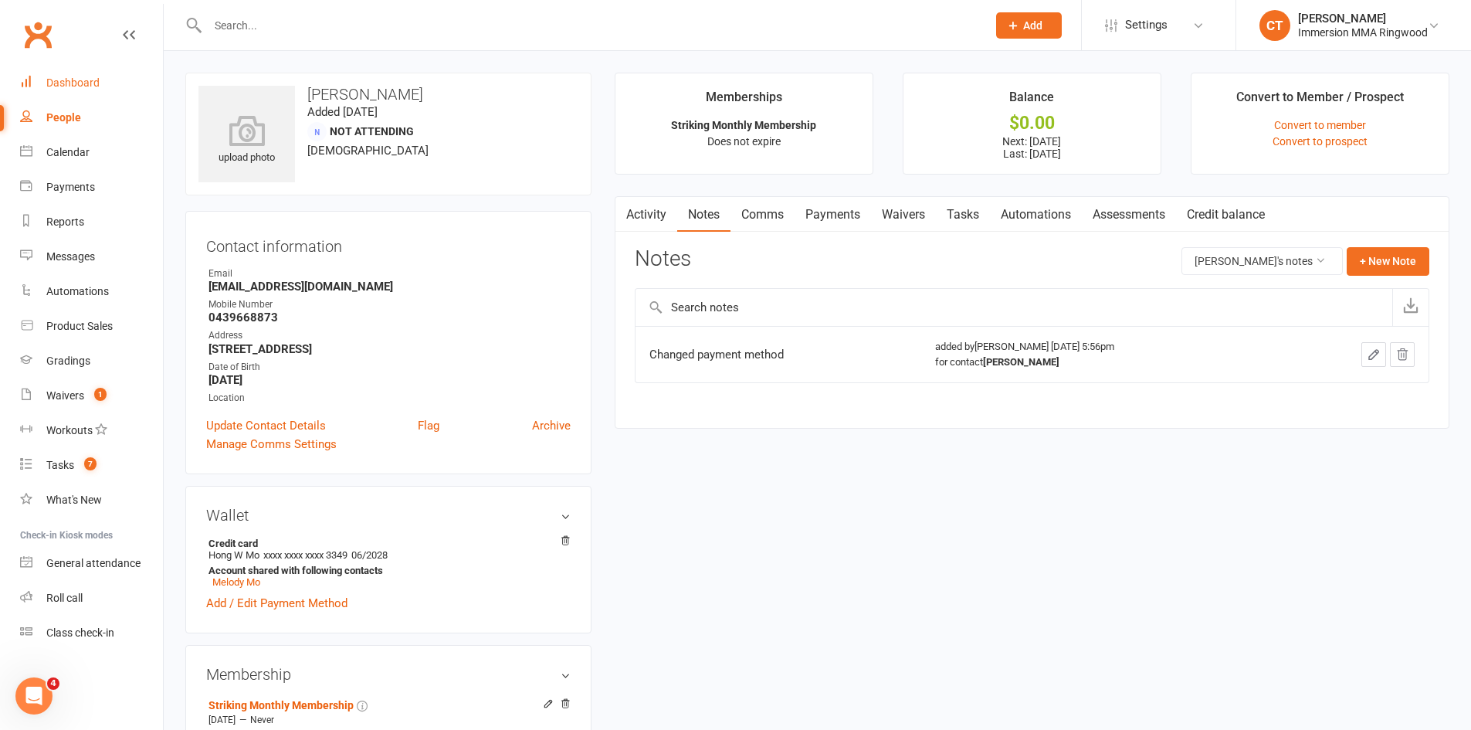
click at [141, 91] on link "Dashboard" at bounding box center [91, 83] width 143 height 35
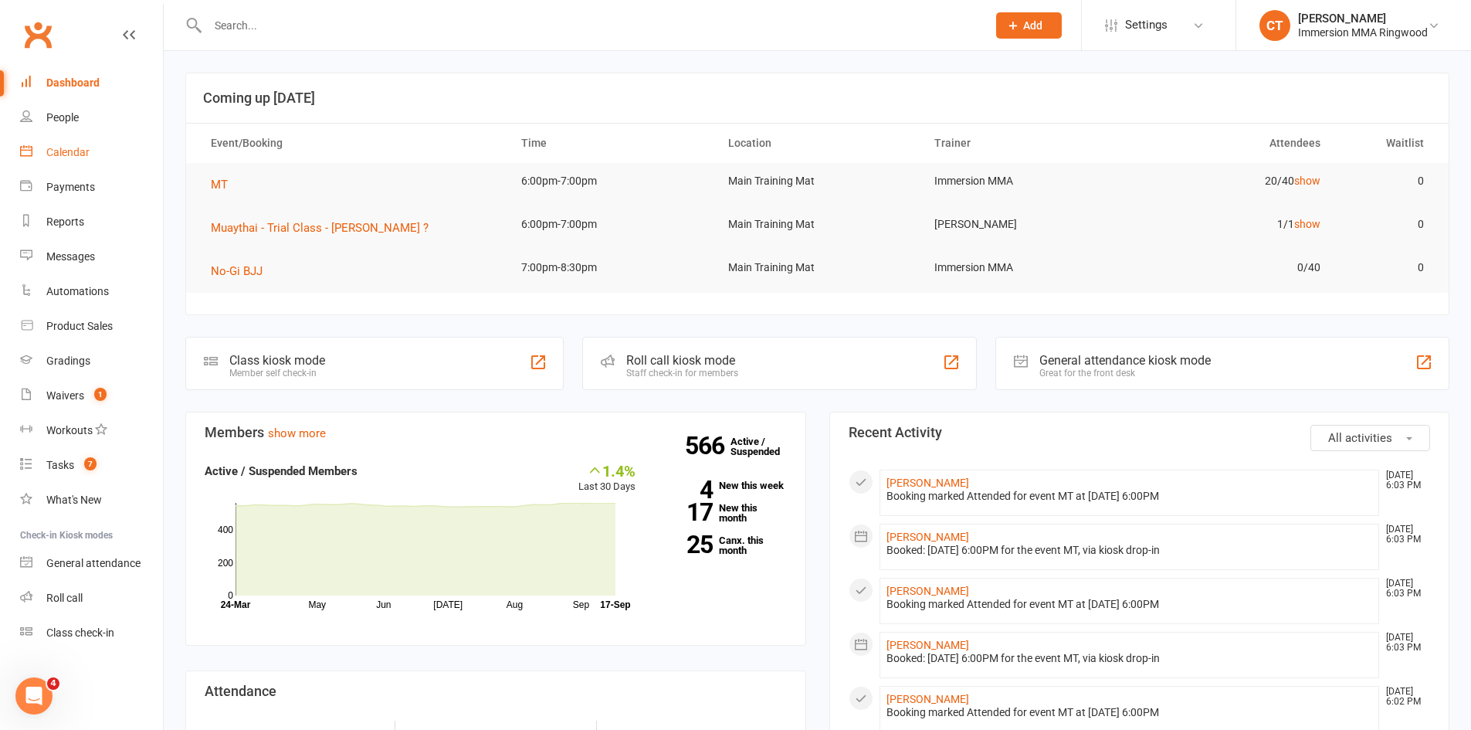
click at [50, 164] on link "Calendar" at bounding box center [91, 152] width 143 height 35
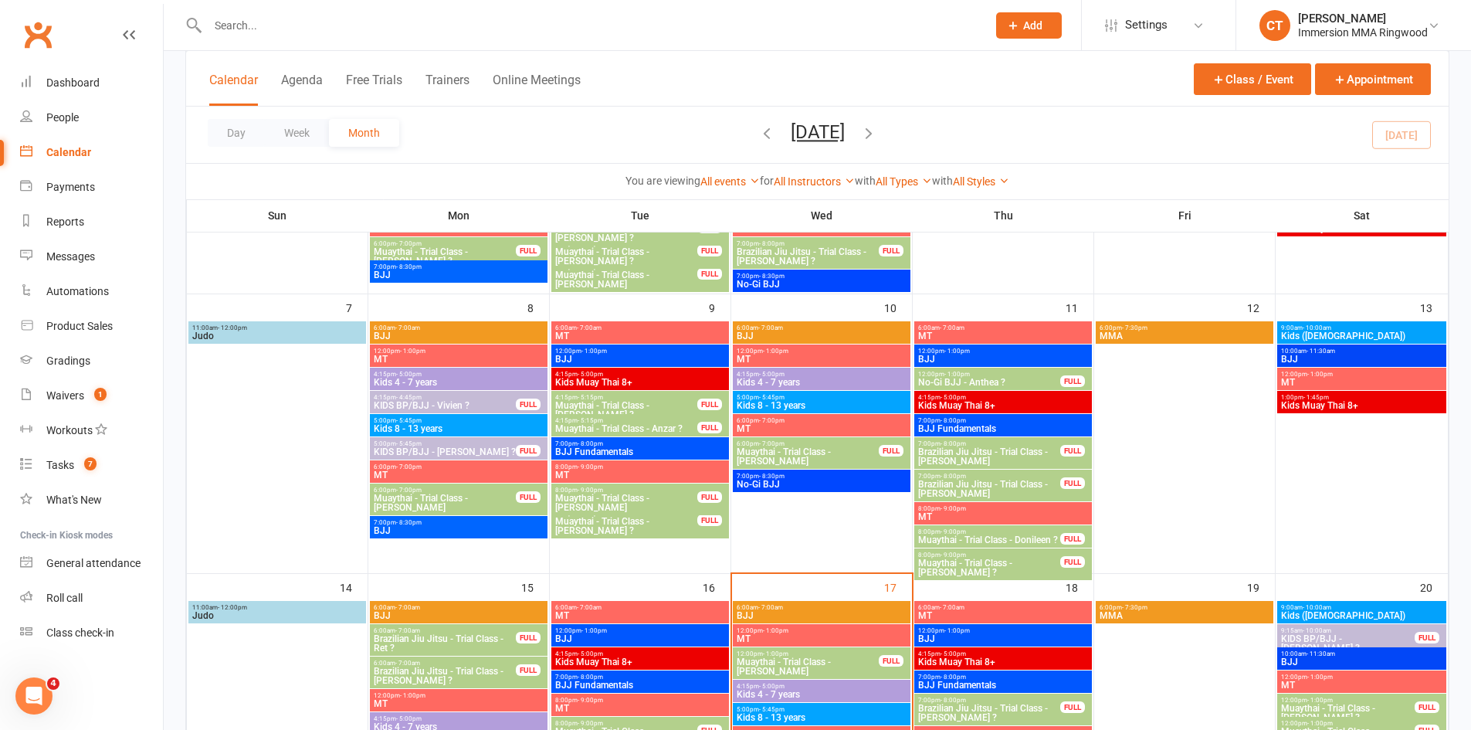
scroll to position [515, 0]
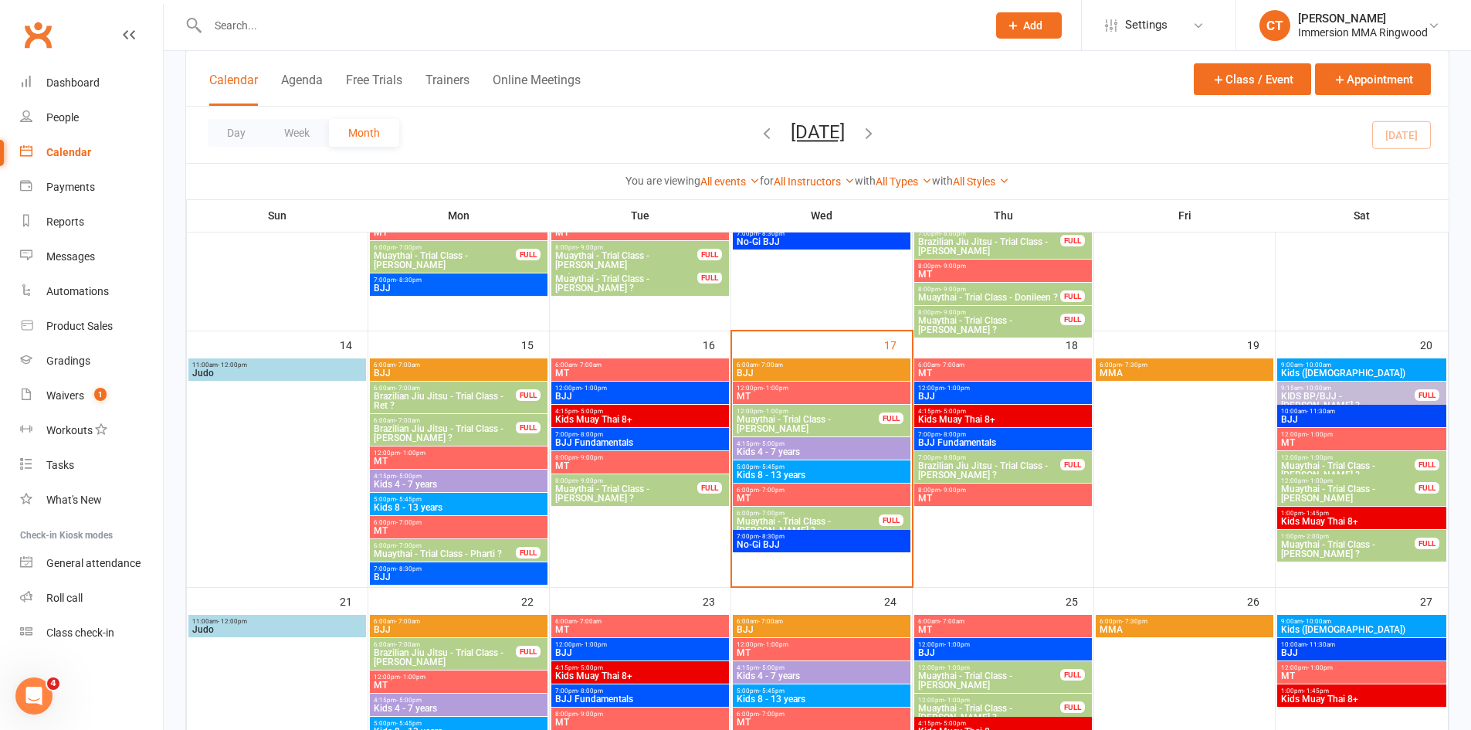
scroll to position [515, 0]
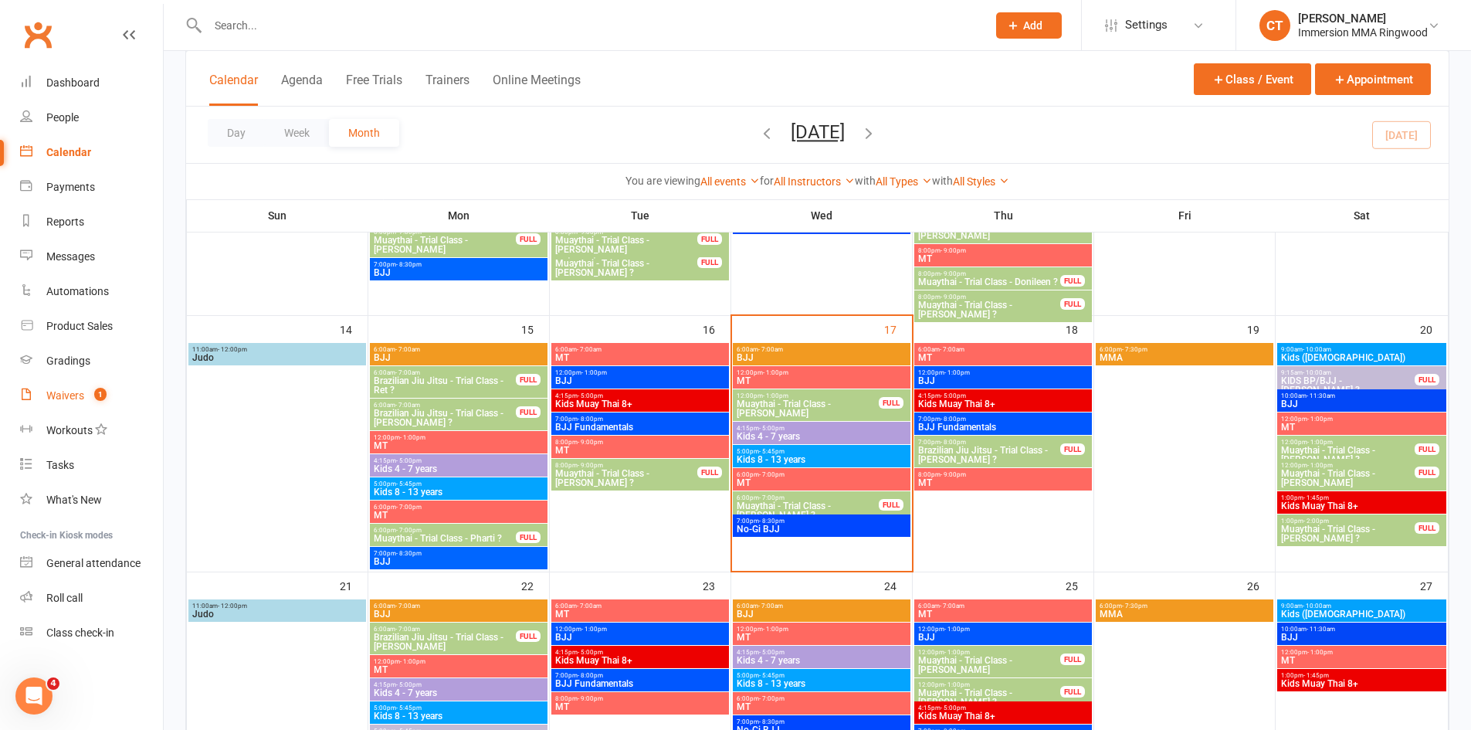
click at [110, 393] on link "Waivers 1" at bounding box center [91, 395] width 143 height 35
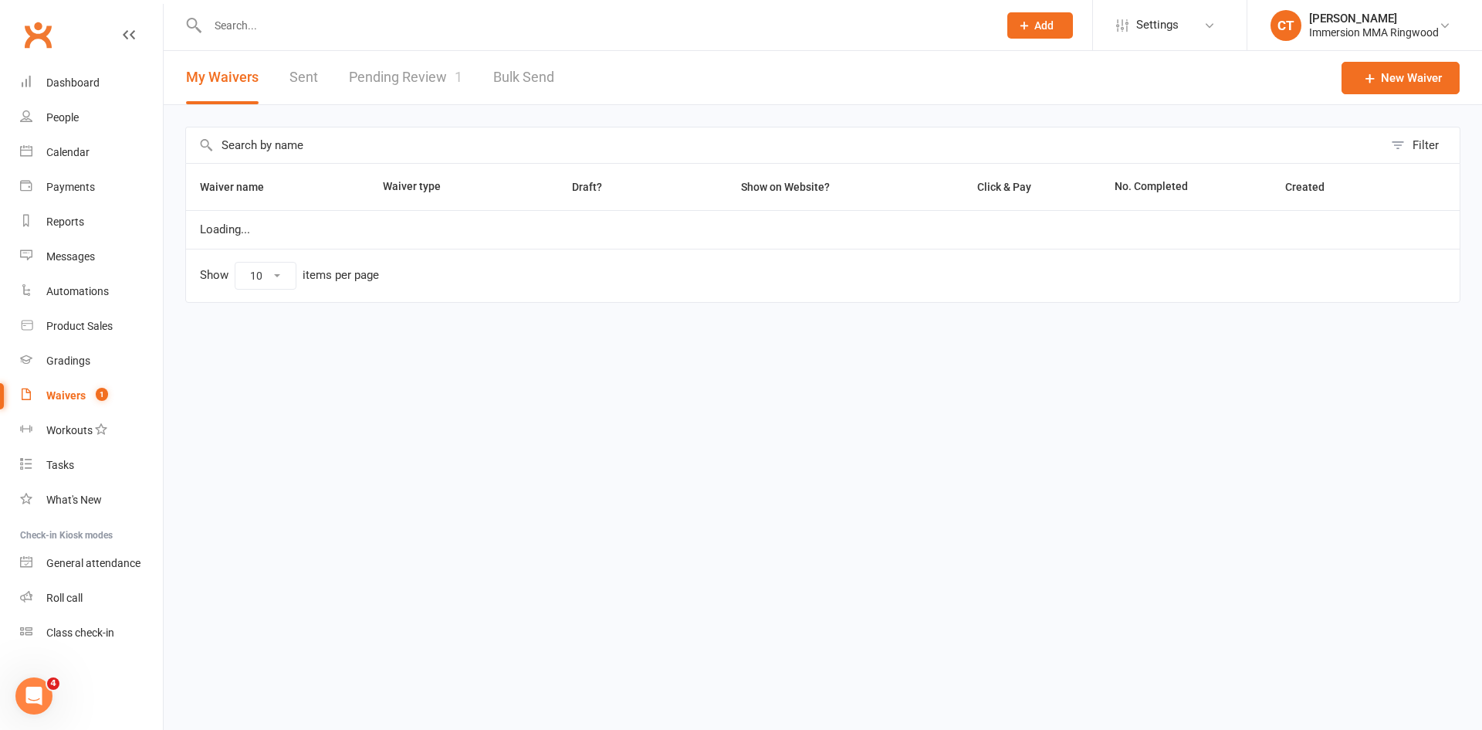
select select "25"
click at [468, 89] on div "My Waivers Sent Pending Review 1 Bulk Send" at bounding box center [370, 77] width 413 height 53
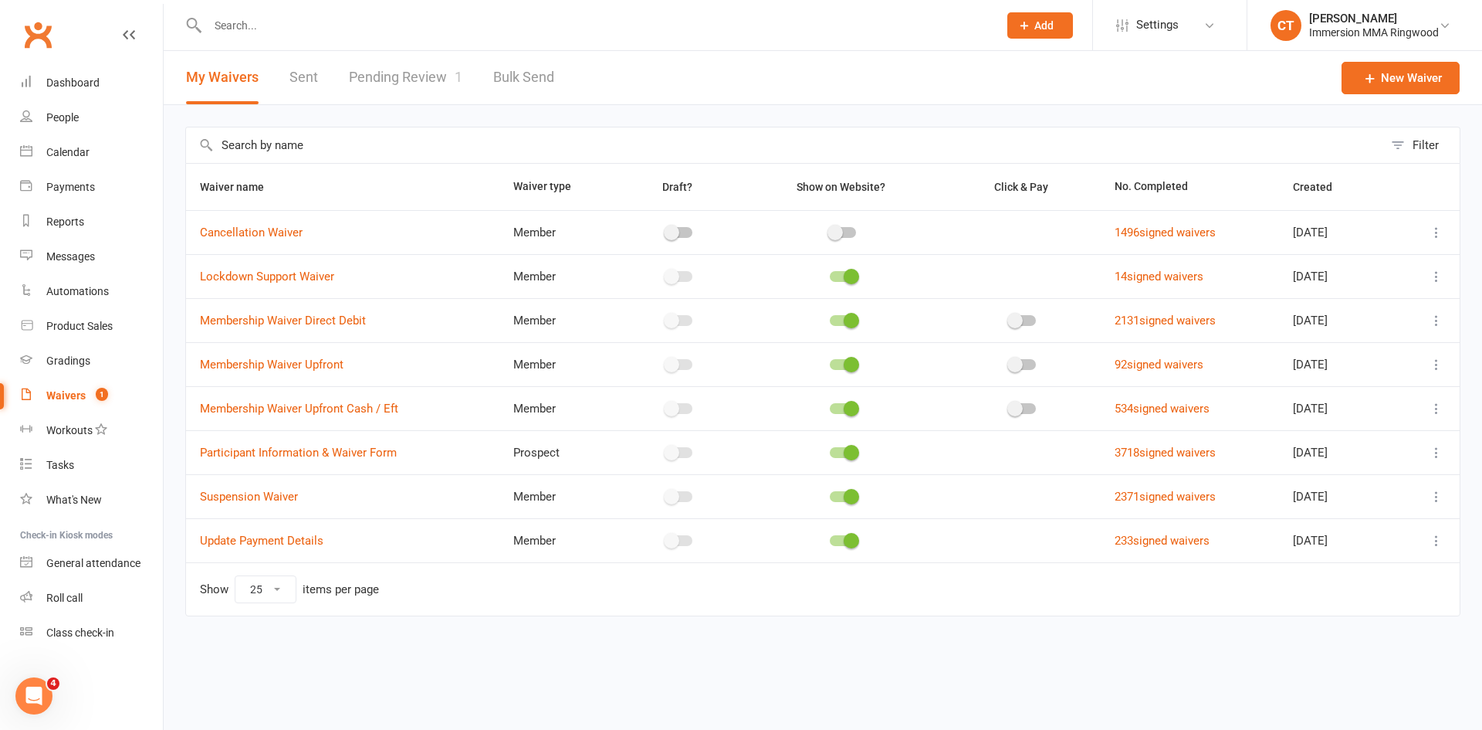
click at [465, 83] on div "My Waivers Sent Pending Review 1 Bulk Send" at bounding box center [370, 77] width 413 height 53
click at [449, 82] on link "Pending Review 1" at bounding box center [406, 77] width 114 height 53
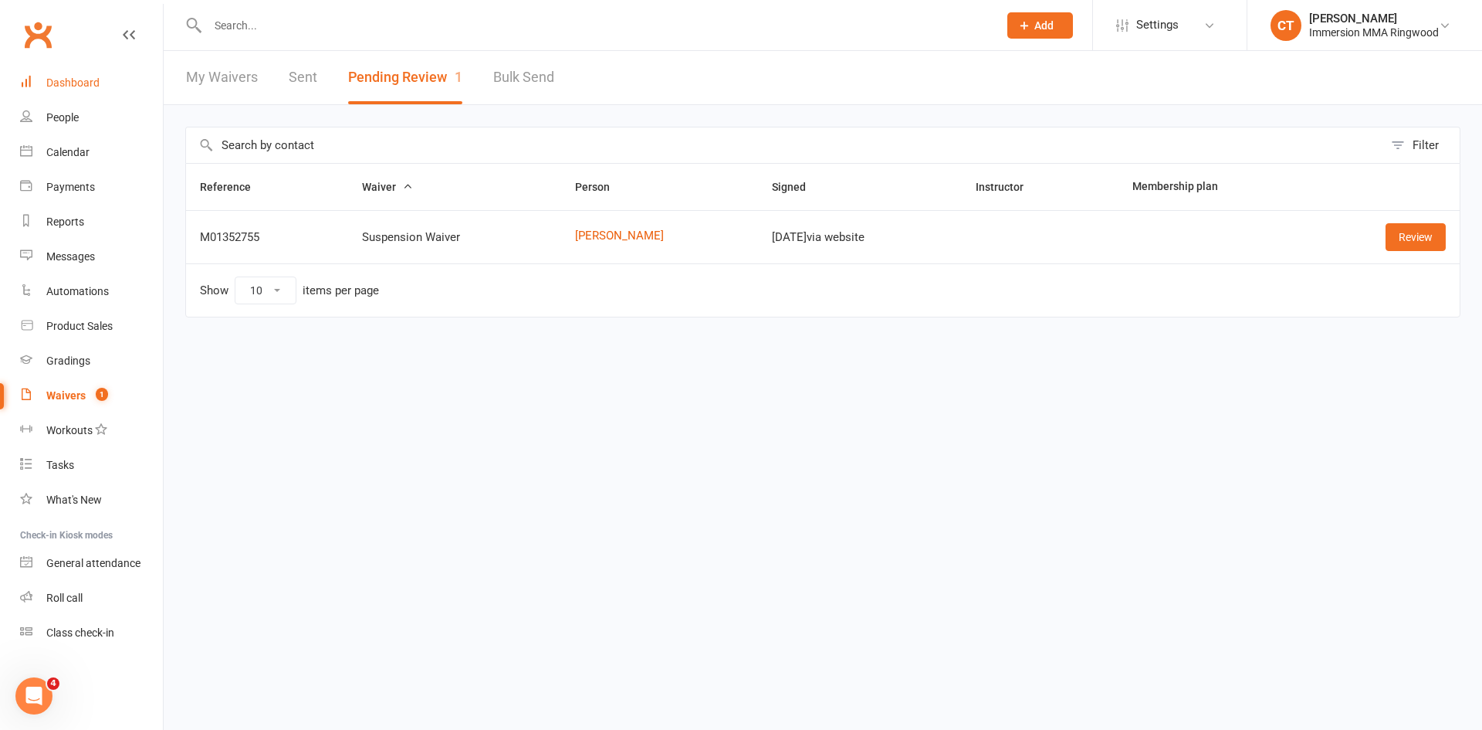
click at [48, 77] on div "Dashboard" at bounding box center [72, 82] width 53 height 12
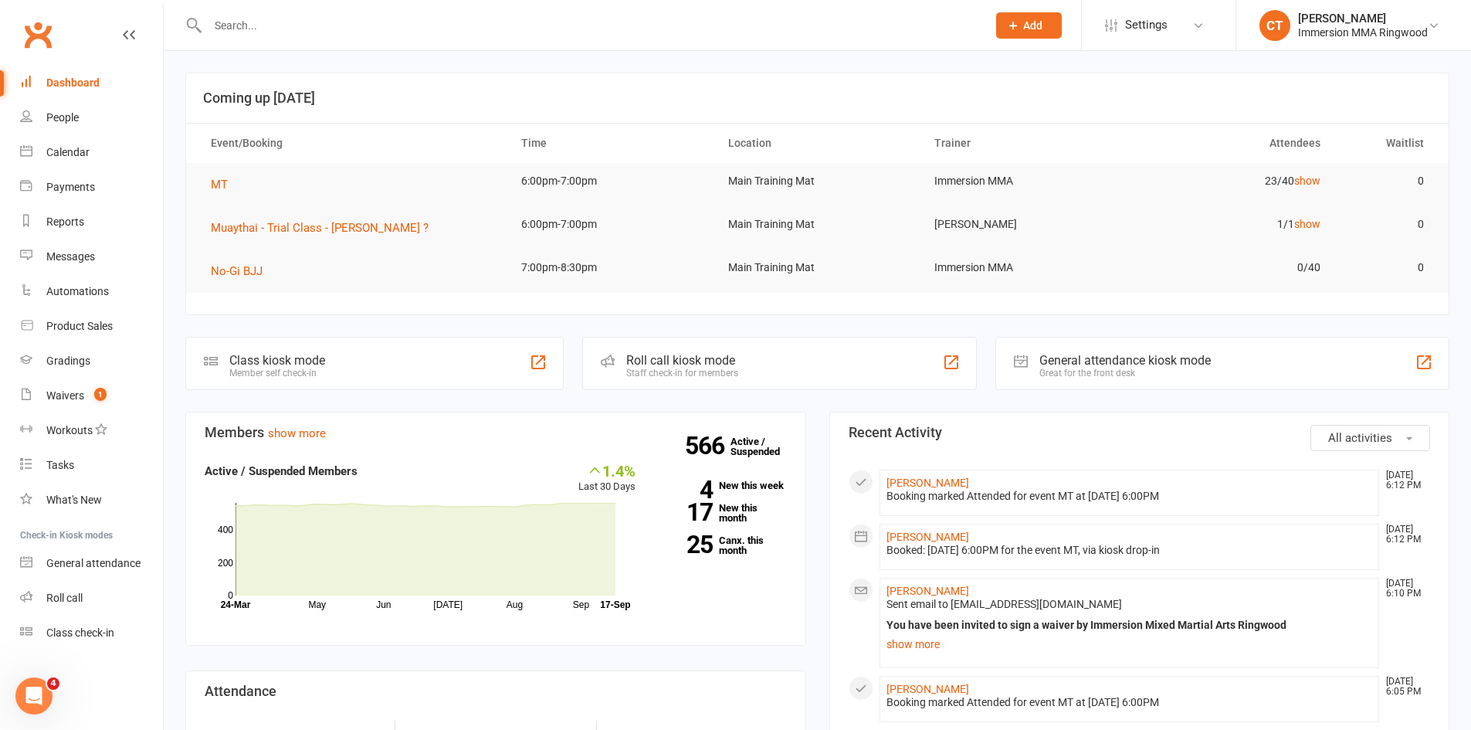
click at [332, 30] on input "text" at bounding box center [589, 26] width 773 height 22
click at [322, 25] on input "text" at bounding box center [589, 26] width 773 height 22
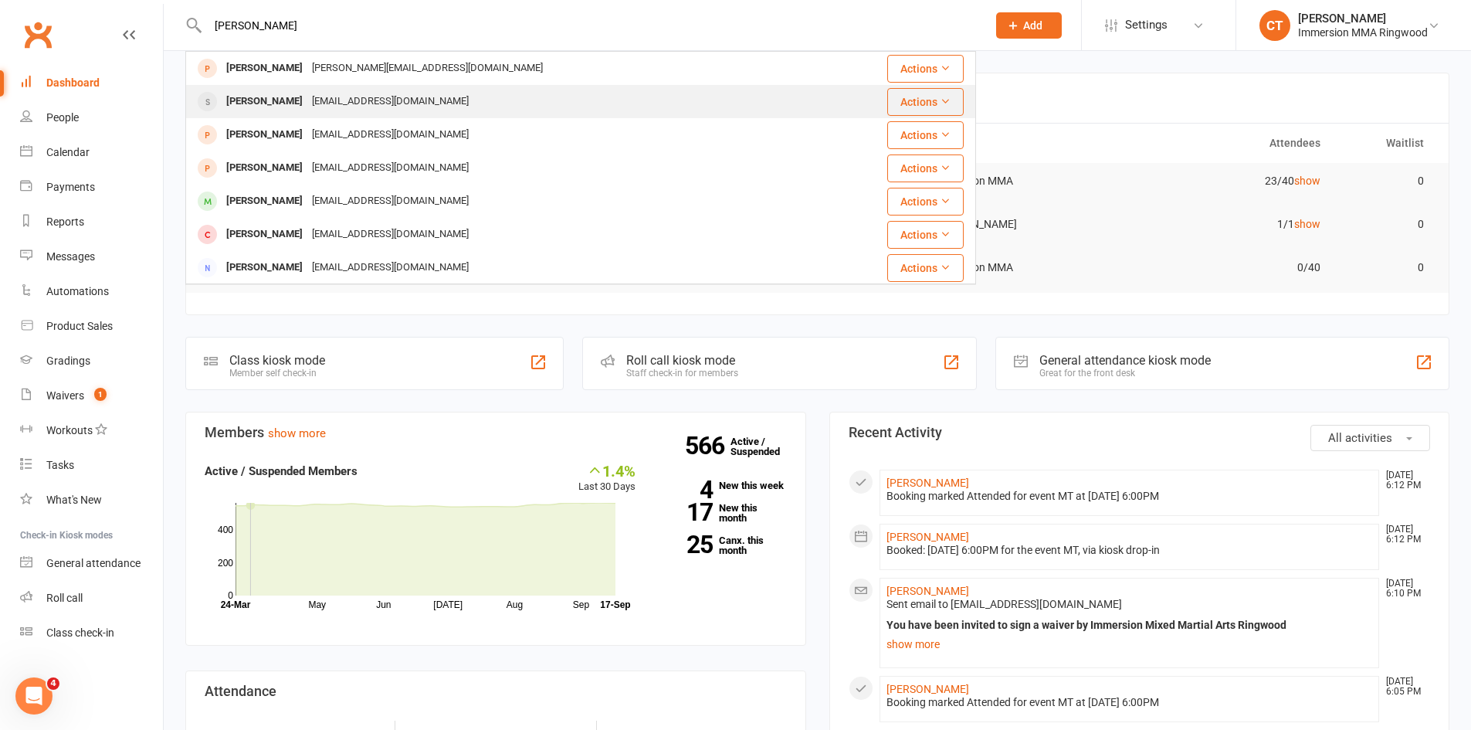
type input "alvin"
click at [324, 93] on div "alvinlukesanthosh@gmail.com" at bounding box center [390, 101] width 166 height 22
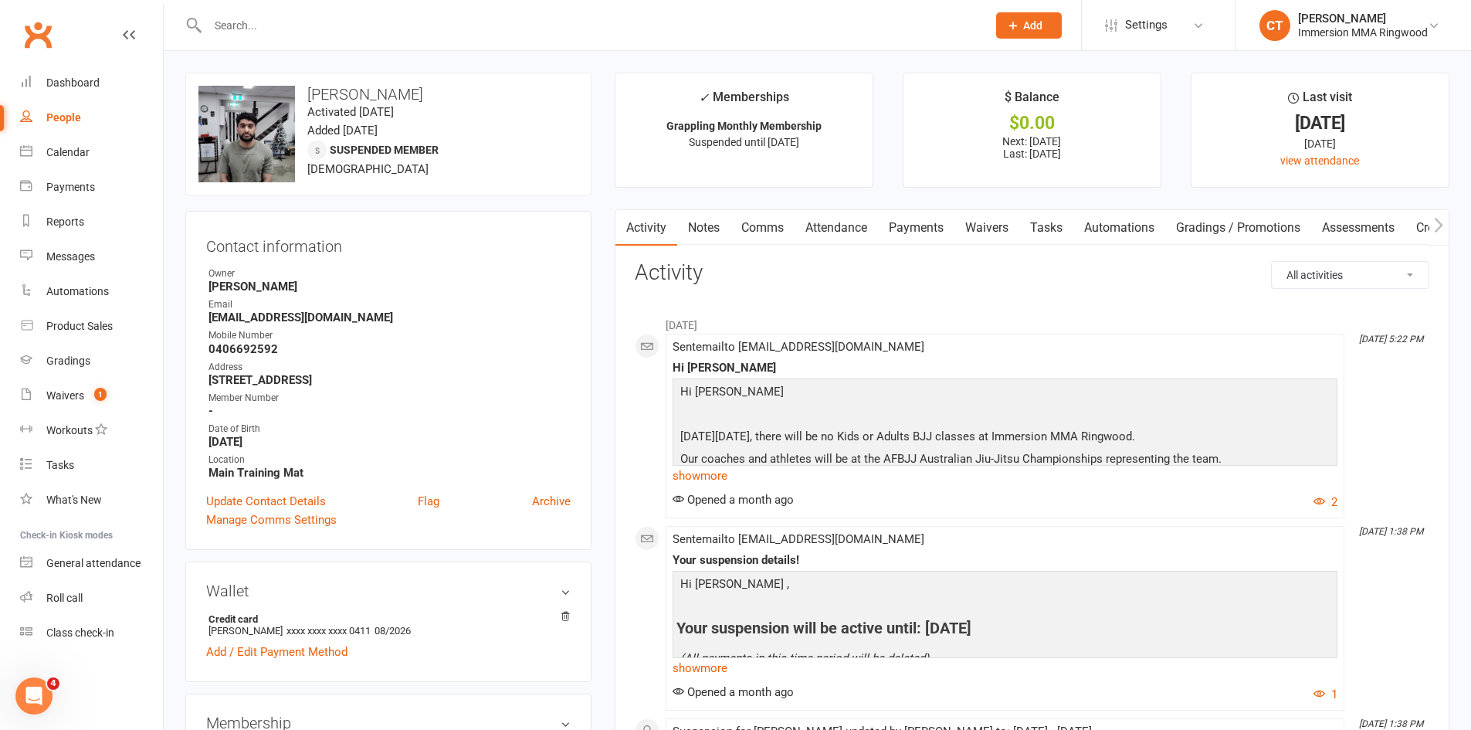
drag, startPoint x: 409, startPoint y: 94, endPoint x: 347, endPoint y: 92, distance: 62.6
click at [347, 92] on h3 "[PERSON_NAME]" at bounding box center [388, 94] width 380 height 17
click at [378, 124] on time "Added 17 October, 2020" at bounding box center [342, 131] width 70 height 14
drag, startPoint x: 857, startPoint y: 235, endPoint x: 885, endPoint y: 229, distance: 28.5
click at [860, 235] on link "Attendance" at bounding box center [836, 228] width 83 height 36
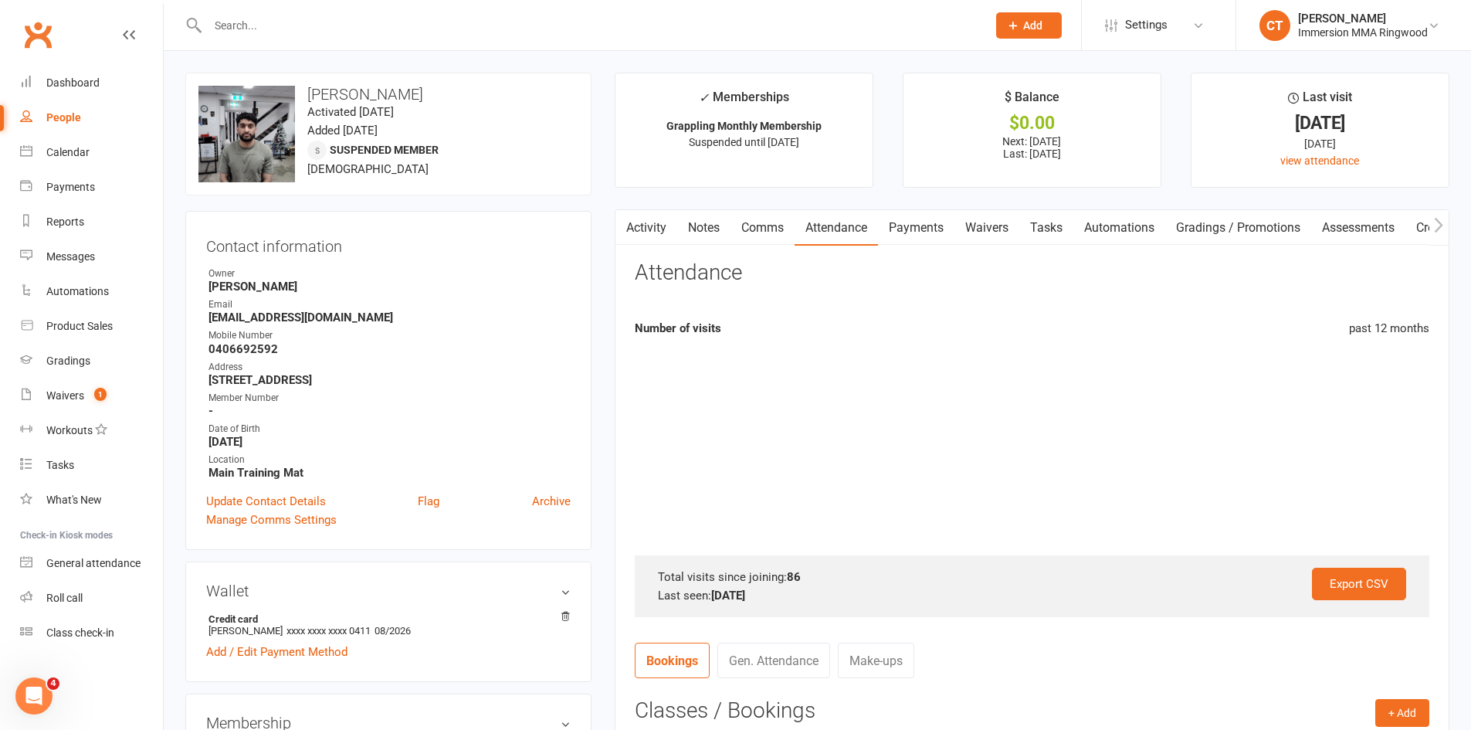
click at [885, 229] on link "Payments" at bounding box center [916, 228] width 76 height 36
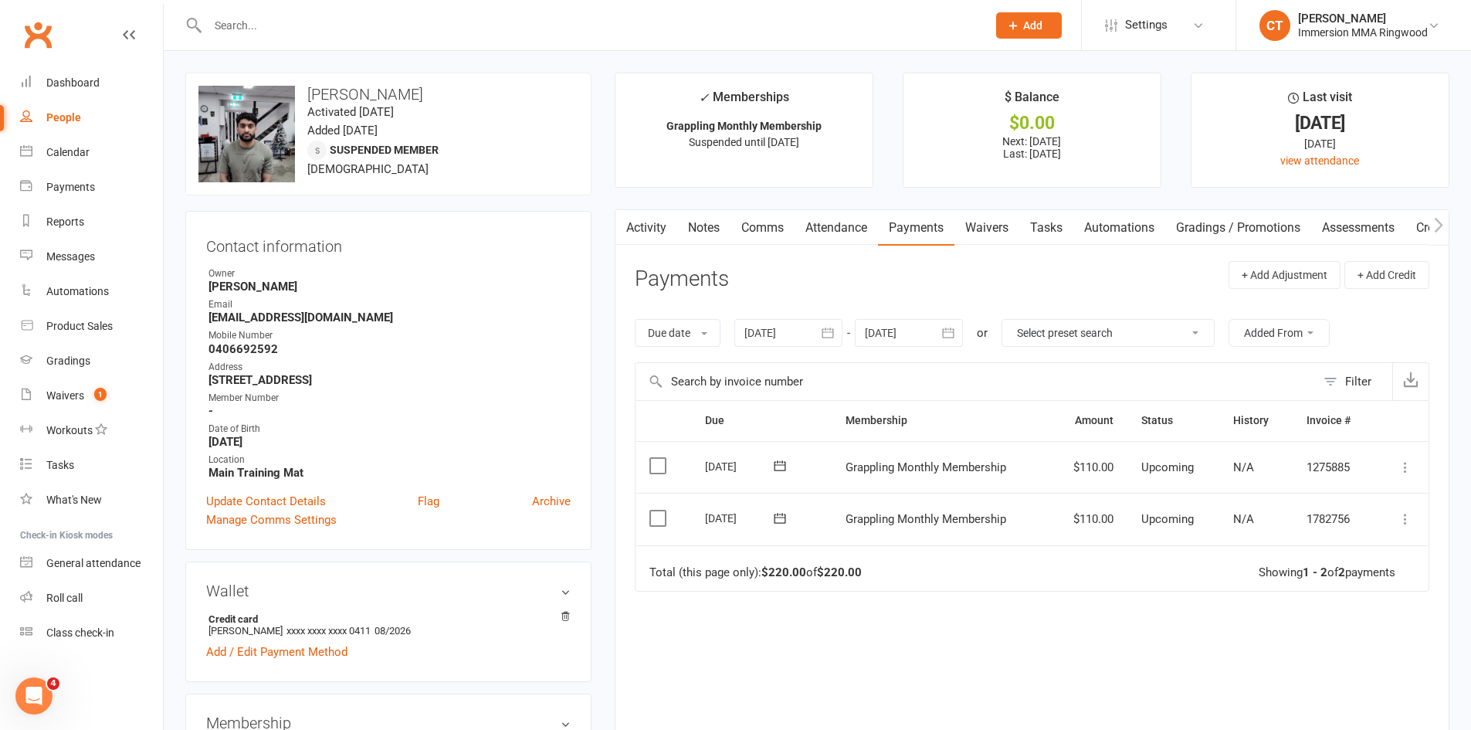
click at [845, 229] on link "Attendance" at bounding box center [836, 228] width 83 height 36
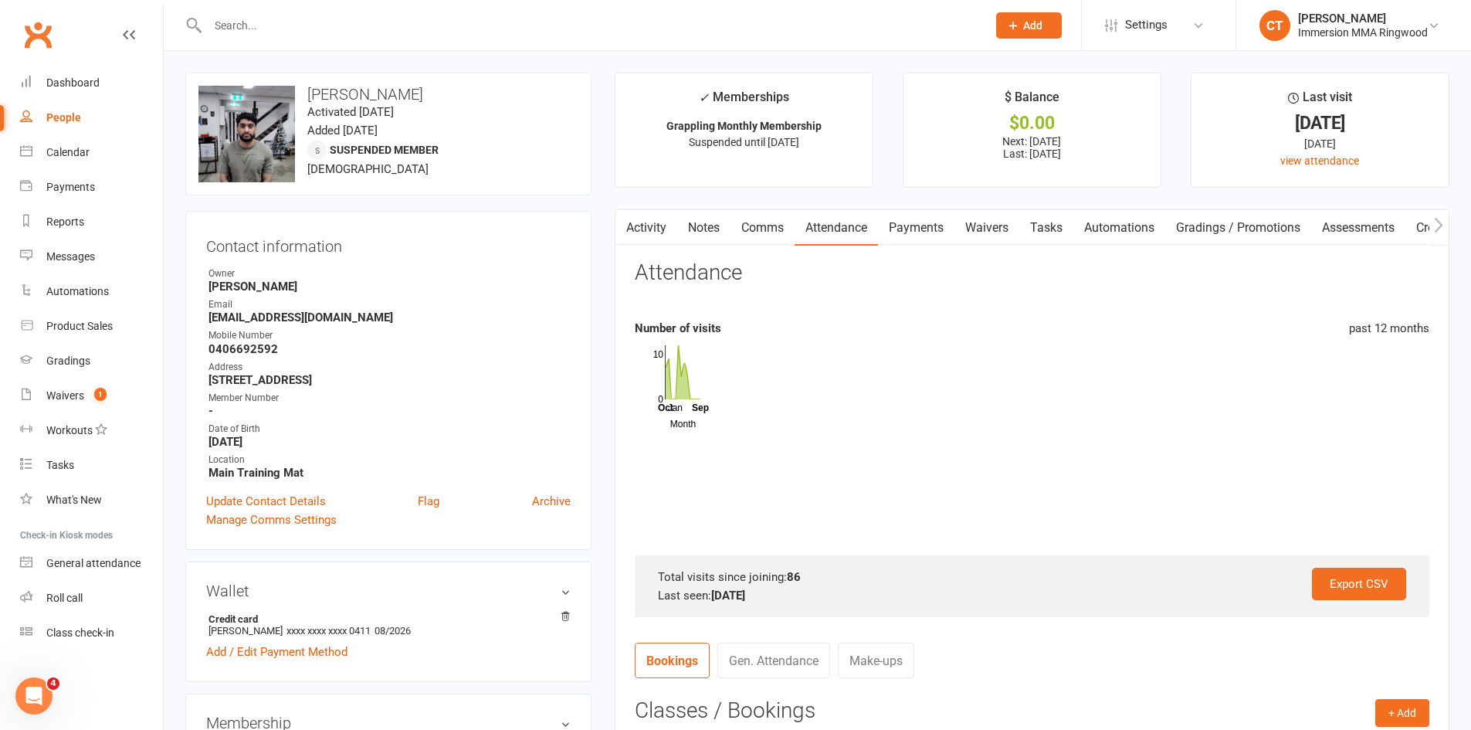
click at [866, 228] on link "Attendance" at bounding box center [836, 228] width 83 height 36
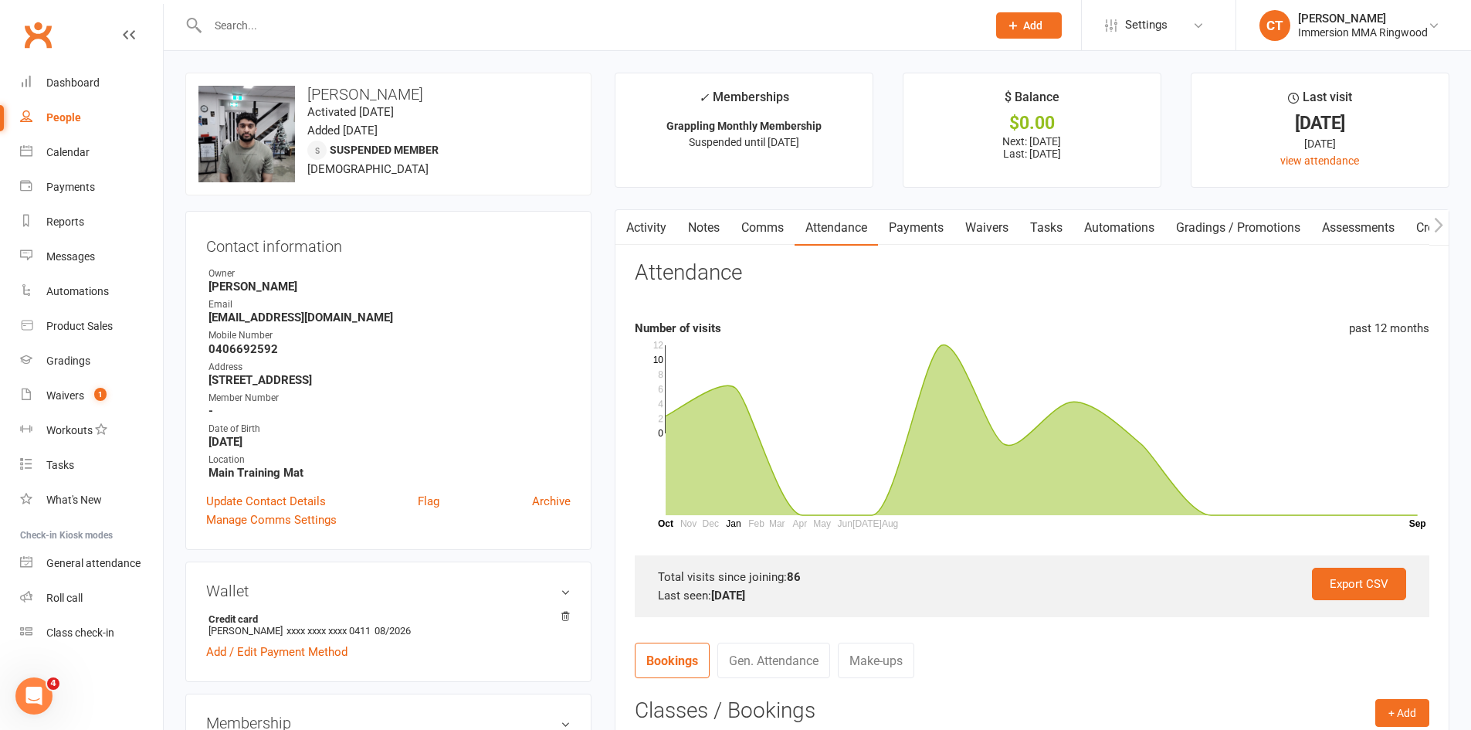
click at [904, 223] on link "Payments" at bounding box center [916, 228] width 76 height 36
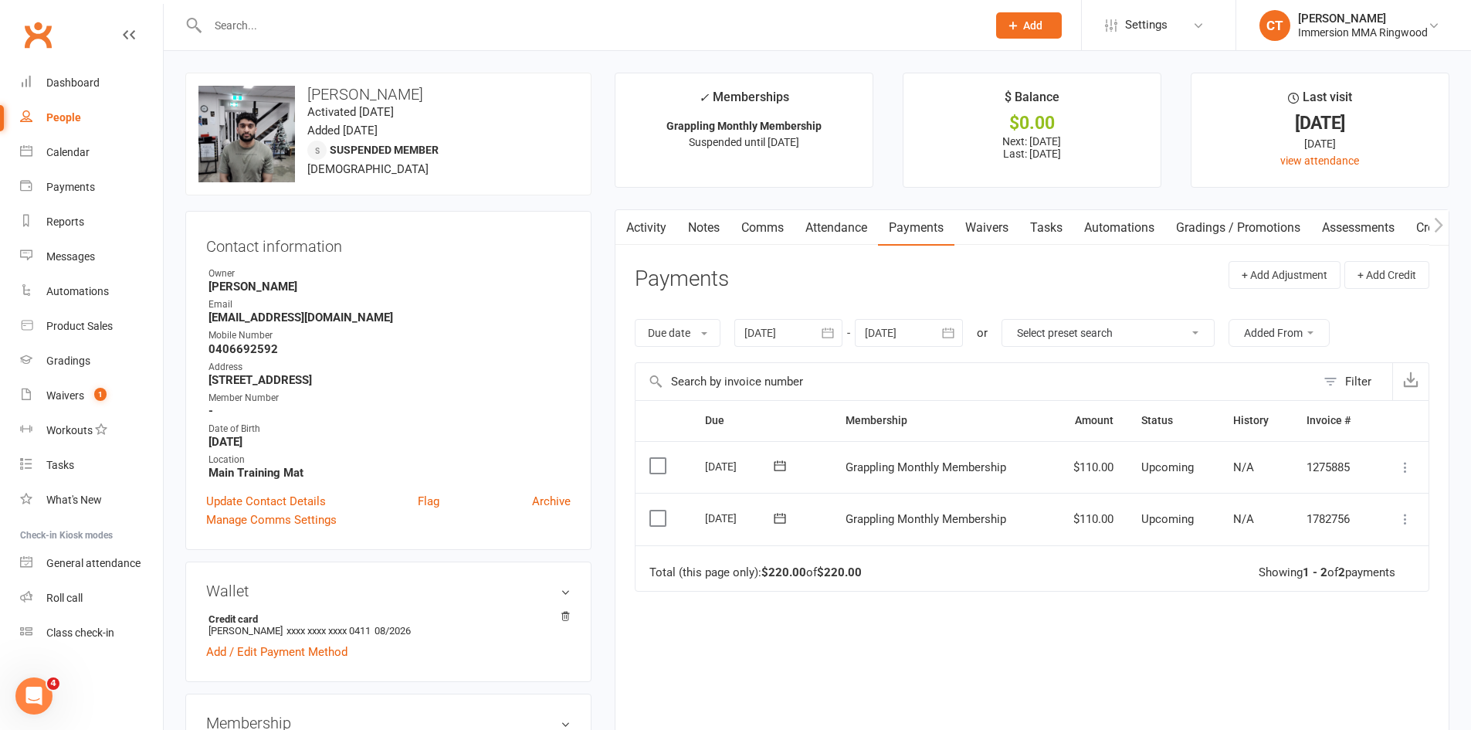
click at [1043, 225] on link "Tasks" at bounding box center [1046, 228] width 54 height 36
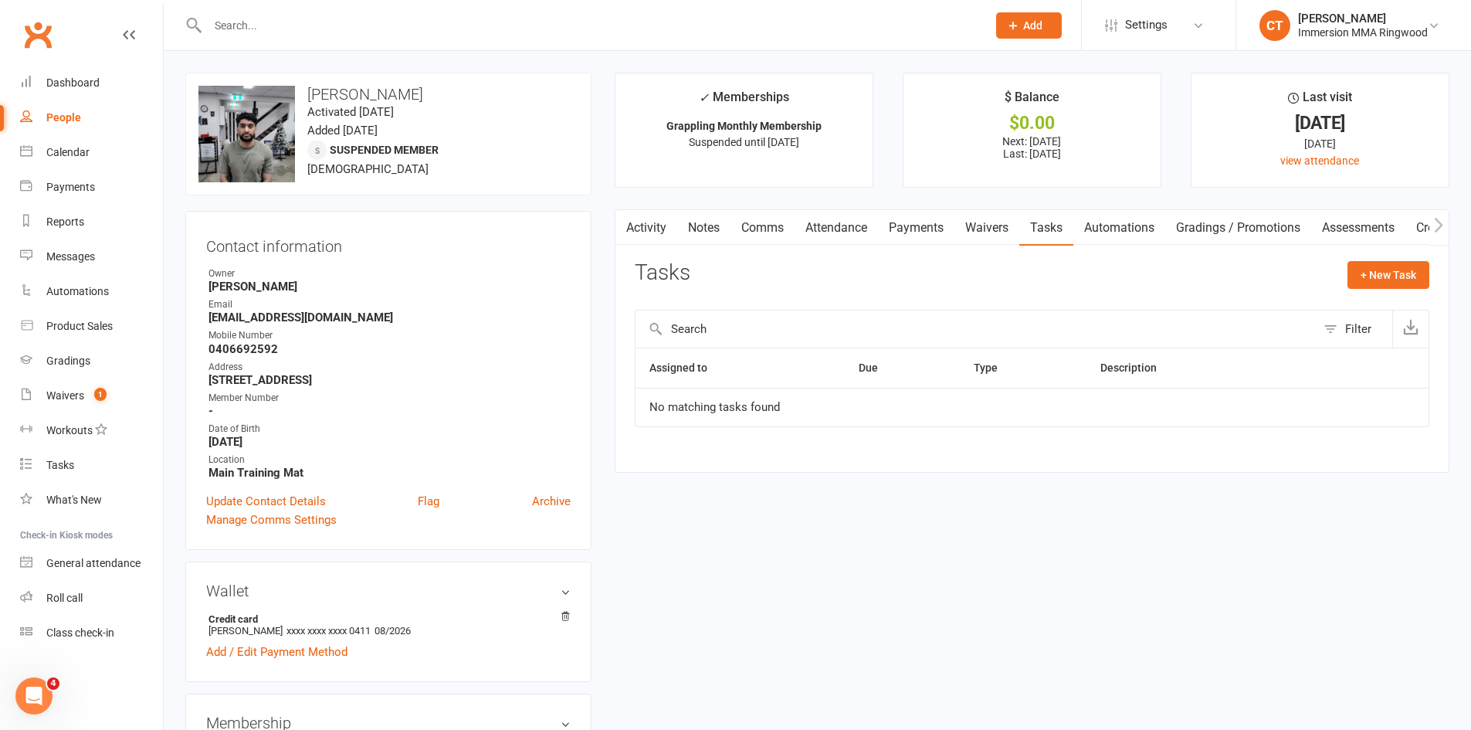
click at [1011, 226] on link "Waivers" at bounding box center [986, 228] width 65 height 36
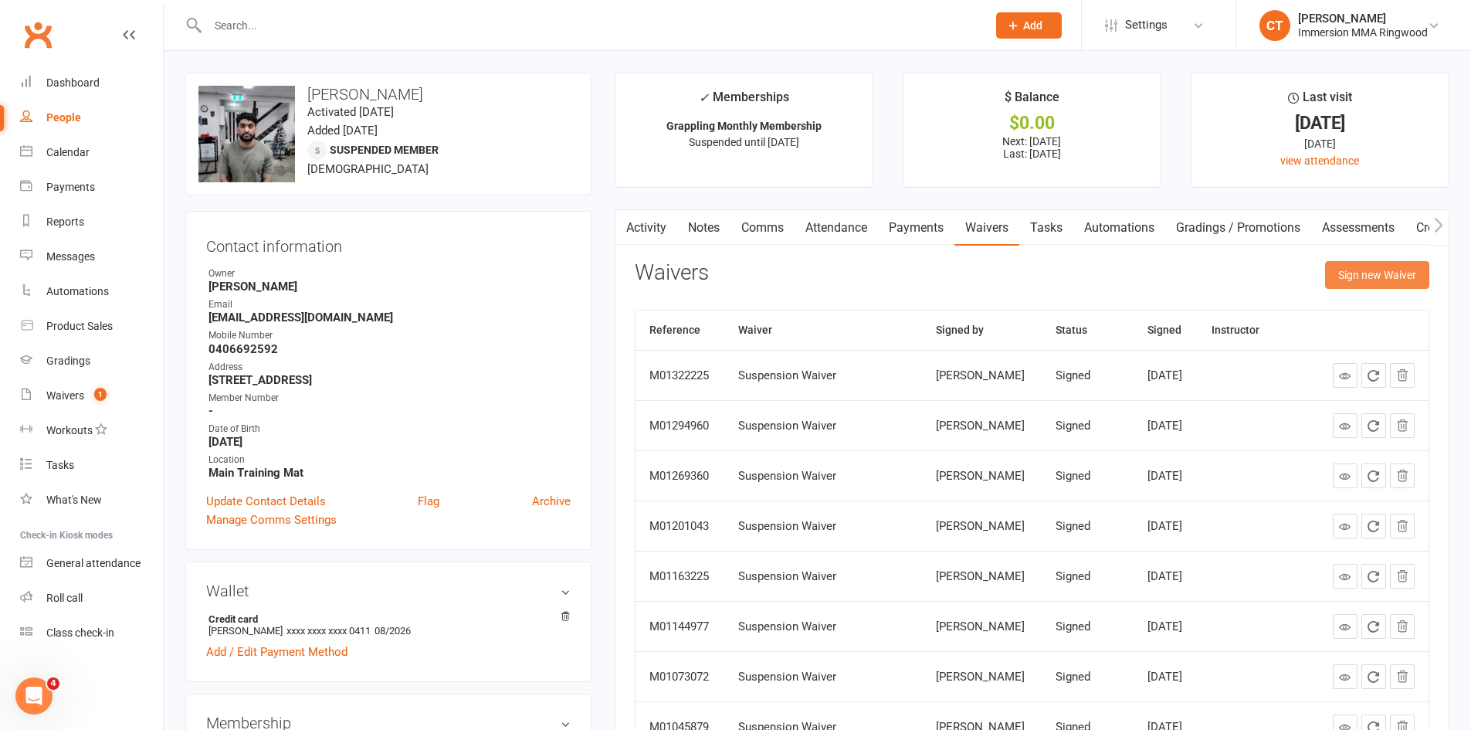
click at [1395, 284] on button "Sign new Waiver" at bounding box center [1377, 275] width 104 height 28
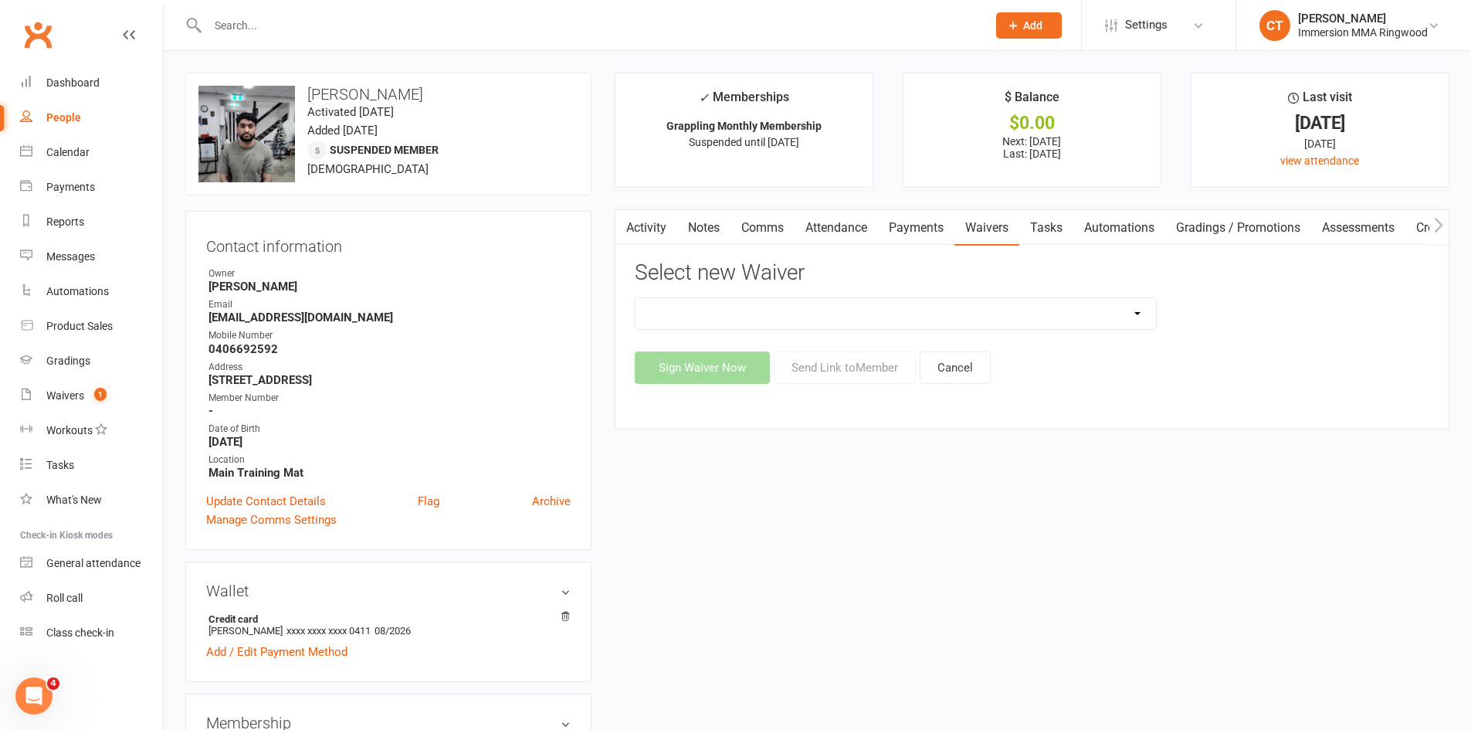
click at [1093, 321] on select "Cancellation Waiver Lockdown Support Waiver Membership Waiver Direct Debit Memb…" at bounding box center [895, 313] width 520 height 31
select select "1168"
click at [635, 298] on select "Cancellation Waiver Lockdown Support Waiver Membership Waiver Direct Debit Memb…" at bounding box center [895, 313] width 520 height 31
click at [849, 361] on button "Send Link to Member" at bounding box center [845, 367] width 142 height 32
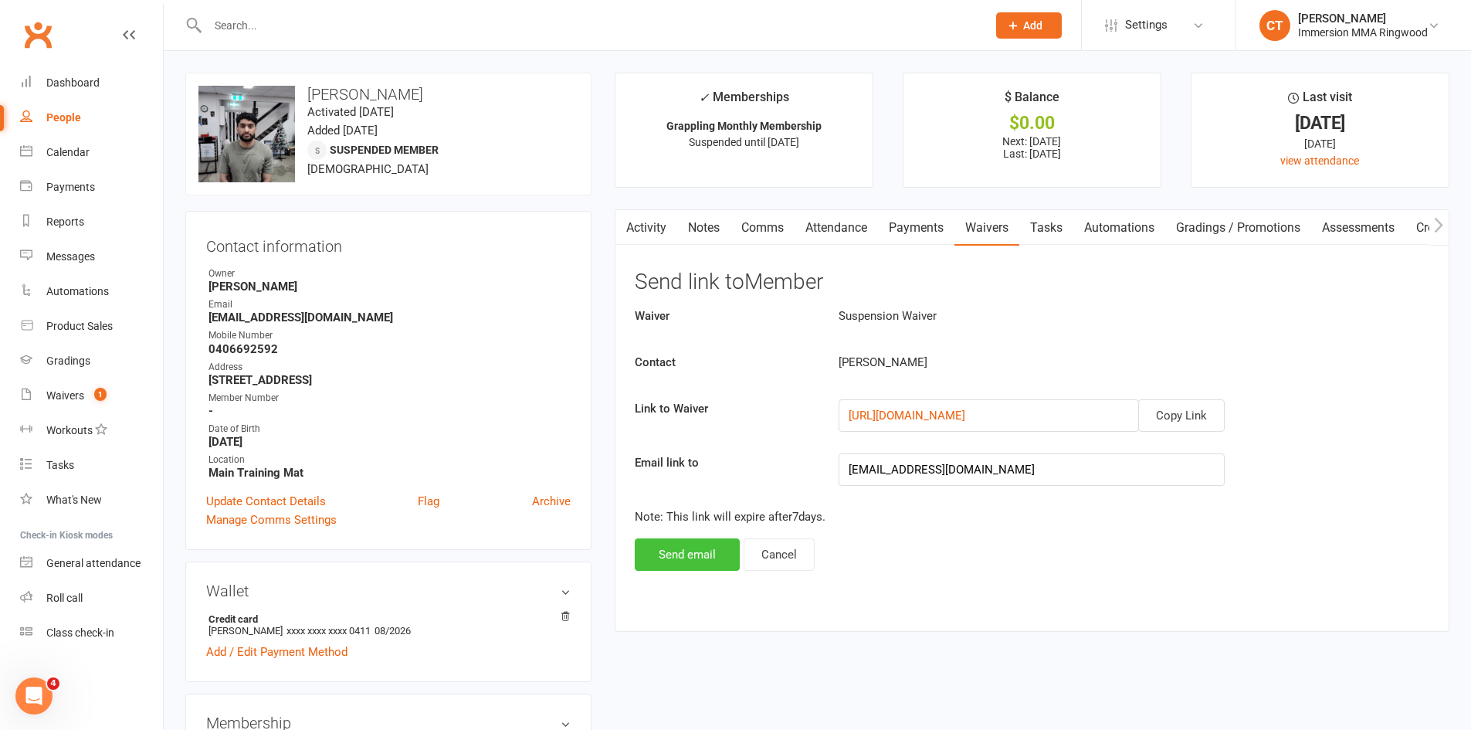
click at [694, 544] on button "Send email" at bounding box center [687, 554] width 105 height 32
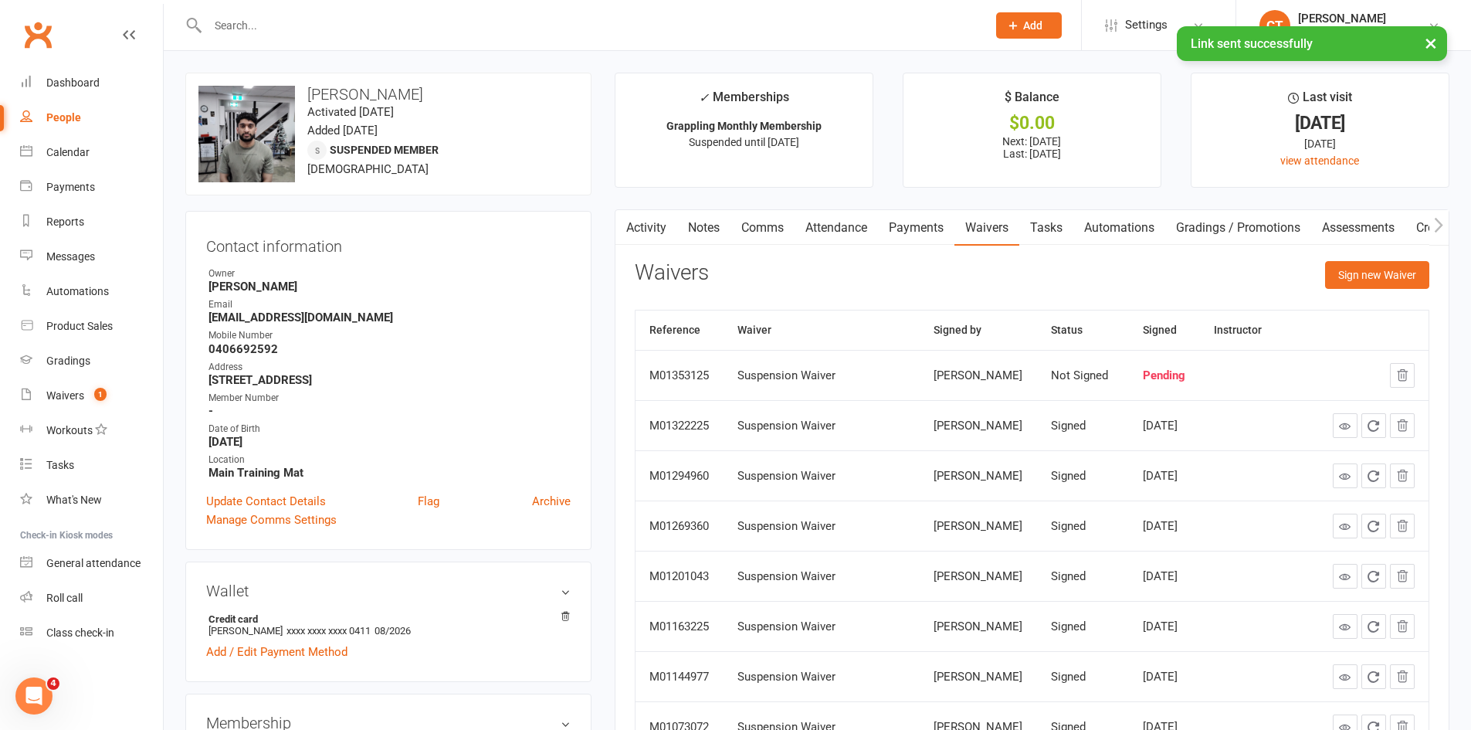
click at [710, 238] on link "Notes" at bounding box center [703, 228] width 53 height 36
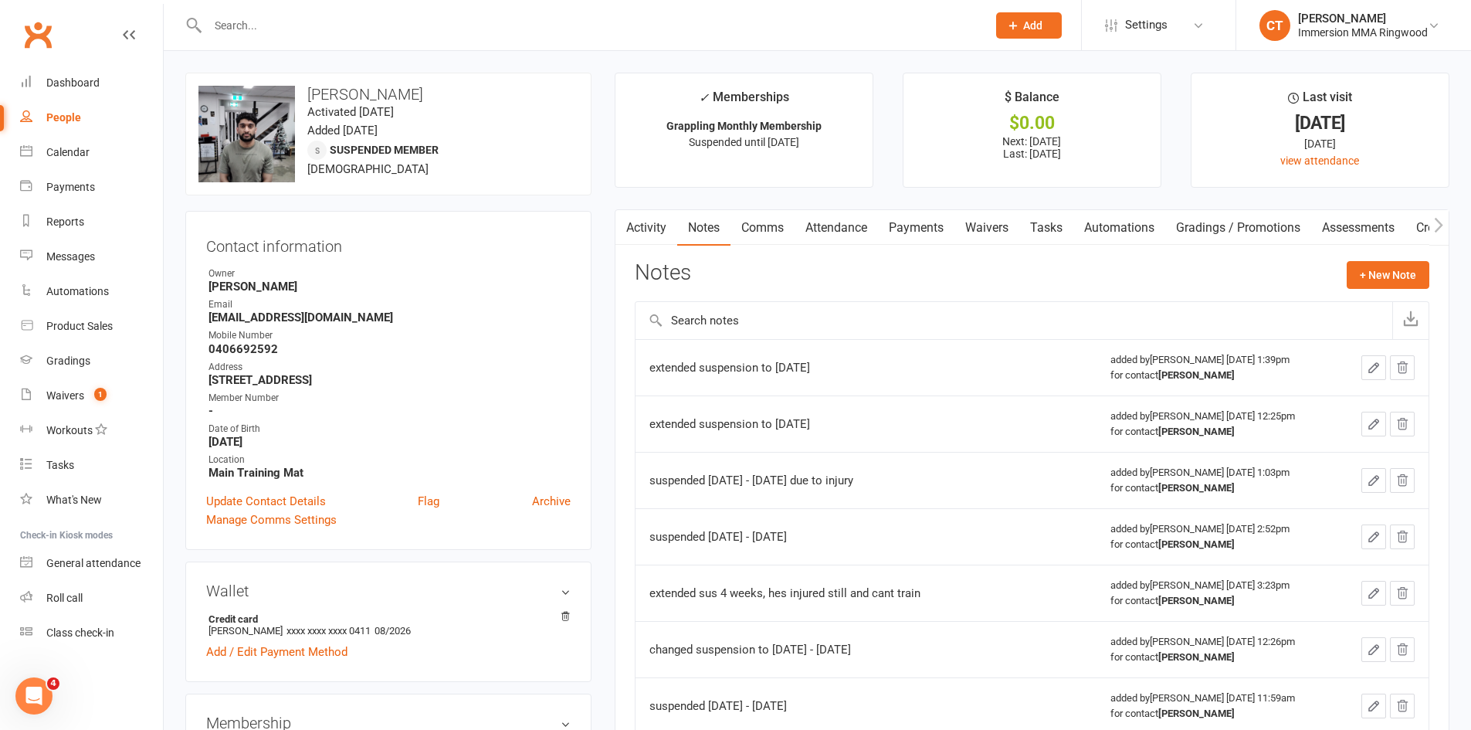
scroll to position [257, 0]
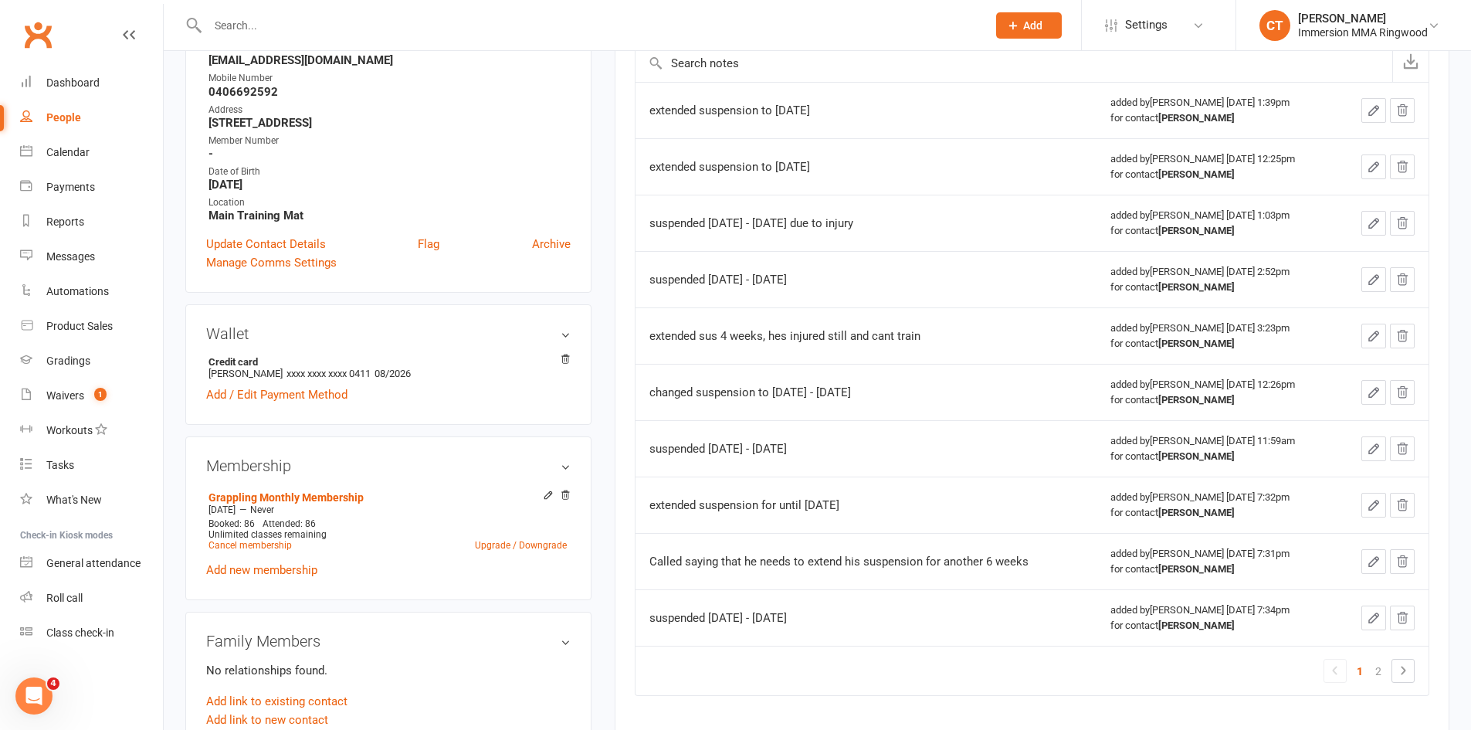
click at [822, 559] on div "Called saying that he needs to extend his suspension for another 6 weeks" at bounding box center [842, 561] width 386 height 15
copy div "Called saying that he needs to extend his suspension for another 6 weeks"
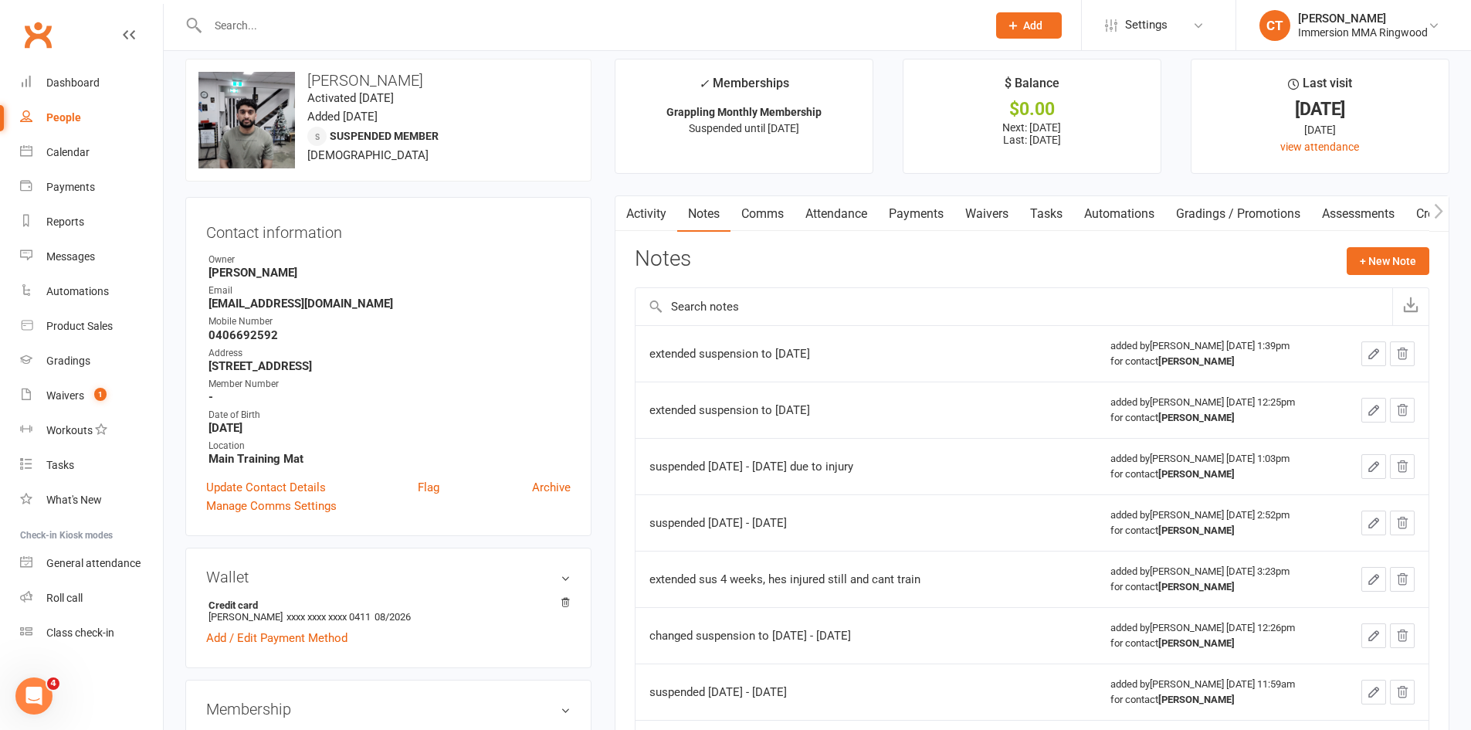
scroll to position [0, 0]
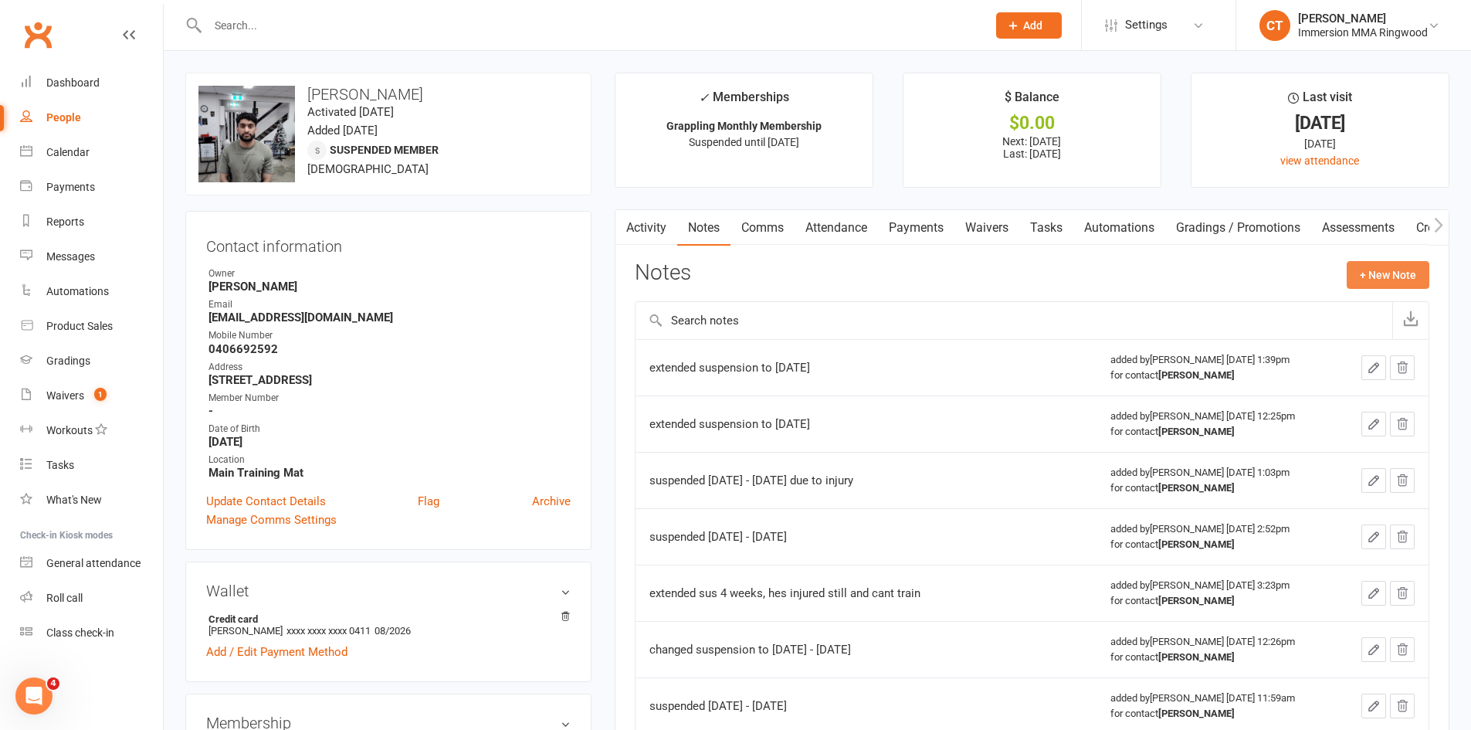
click at [1371, 277] on button "+ New Note" at bounding box center [1388, 275] width 83 height 28
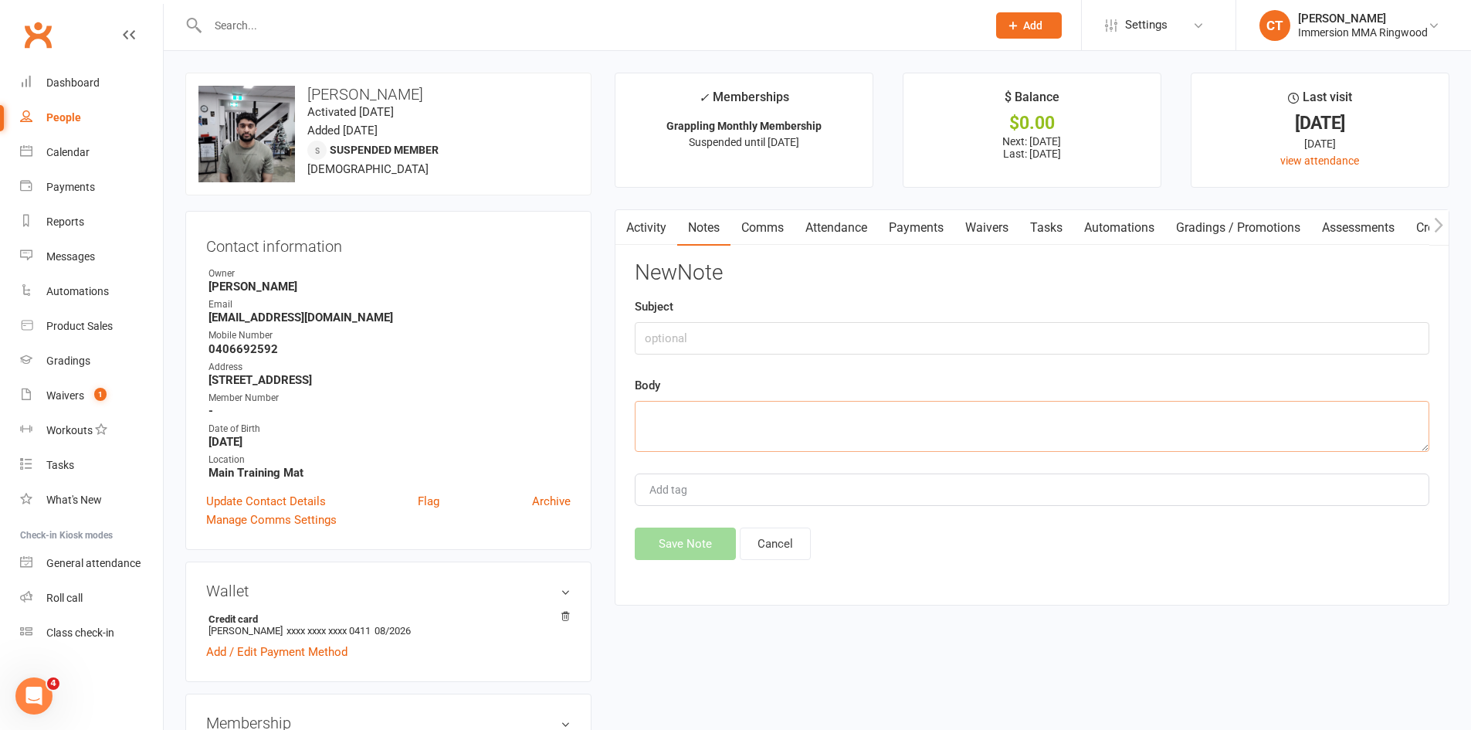
click at [918, 422] on textarea at bounding box center [1032, 426] width 795 height 51
paste textarea "Called saying that he needs to extend his suspension for another 6 weeks"
type textarea "Called saying that he needs to extend his suspension for another 6 weeks. sent …"
click at [688, 530] on button "Save Note" at bounding box center [685, 543] width 101 height 32
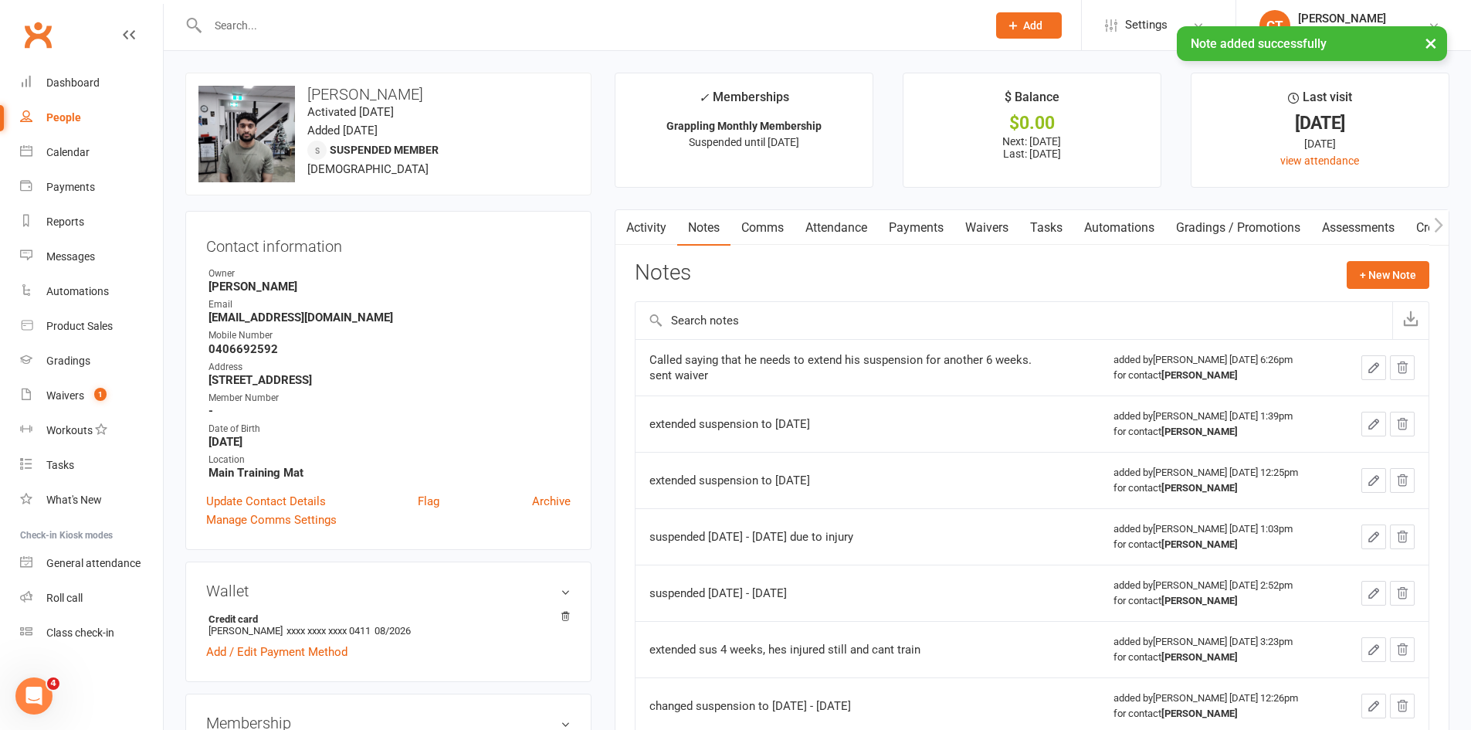
click at [669, 239] on link "Activity" at bounding box center [646, 228] width 62 height 36
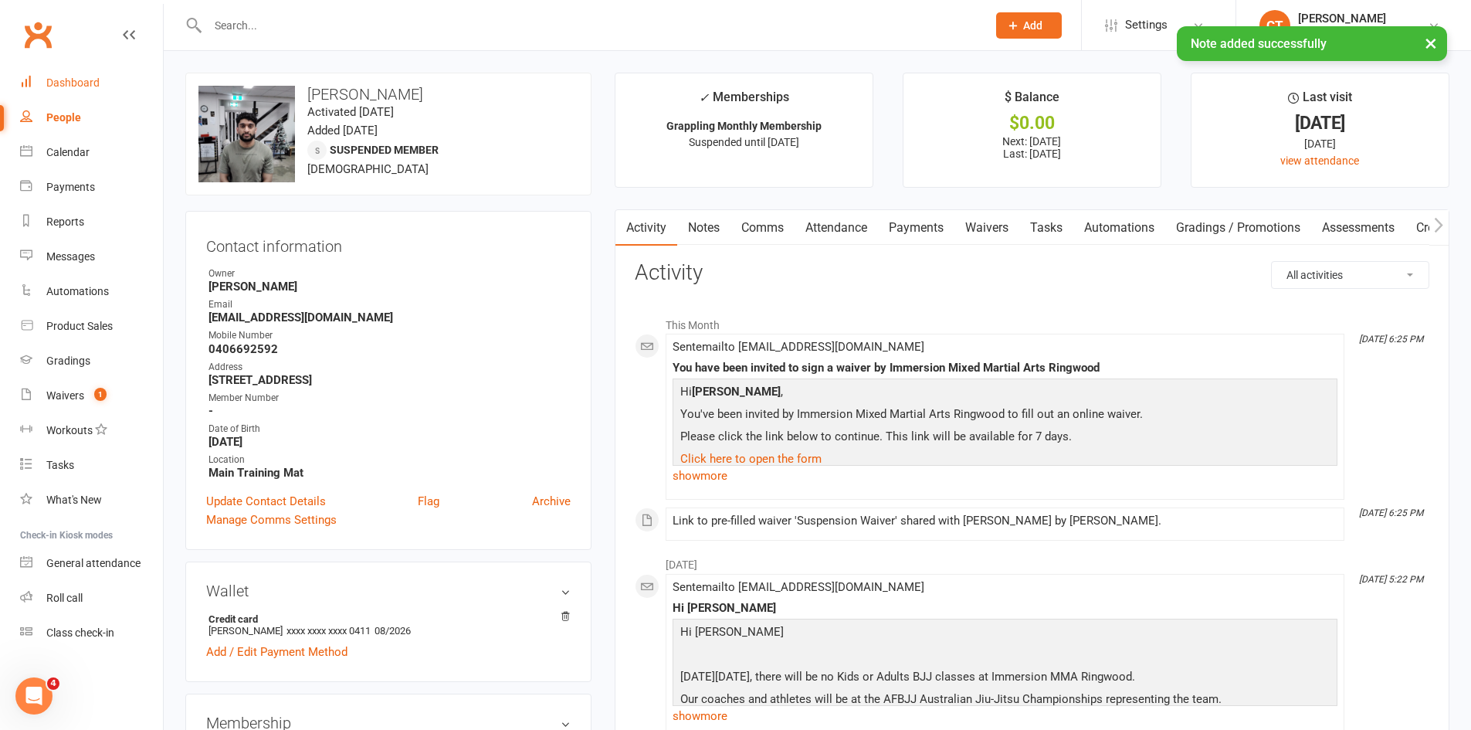
click at [56, 95] on link "Dashboard" at bounding box center [91, 83] width 143 height 35
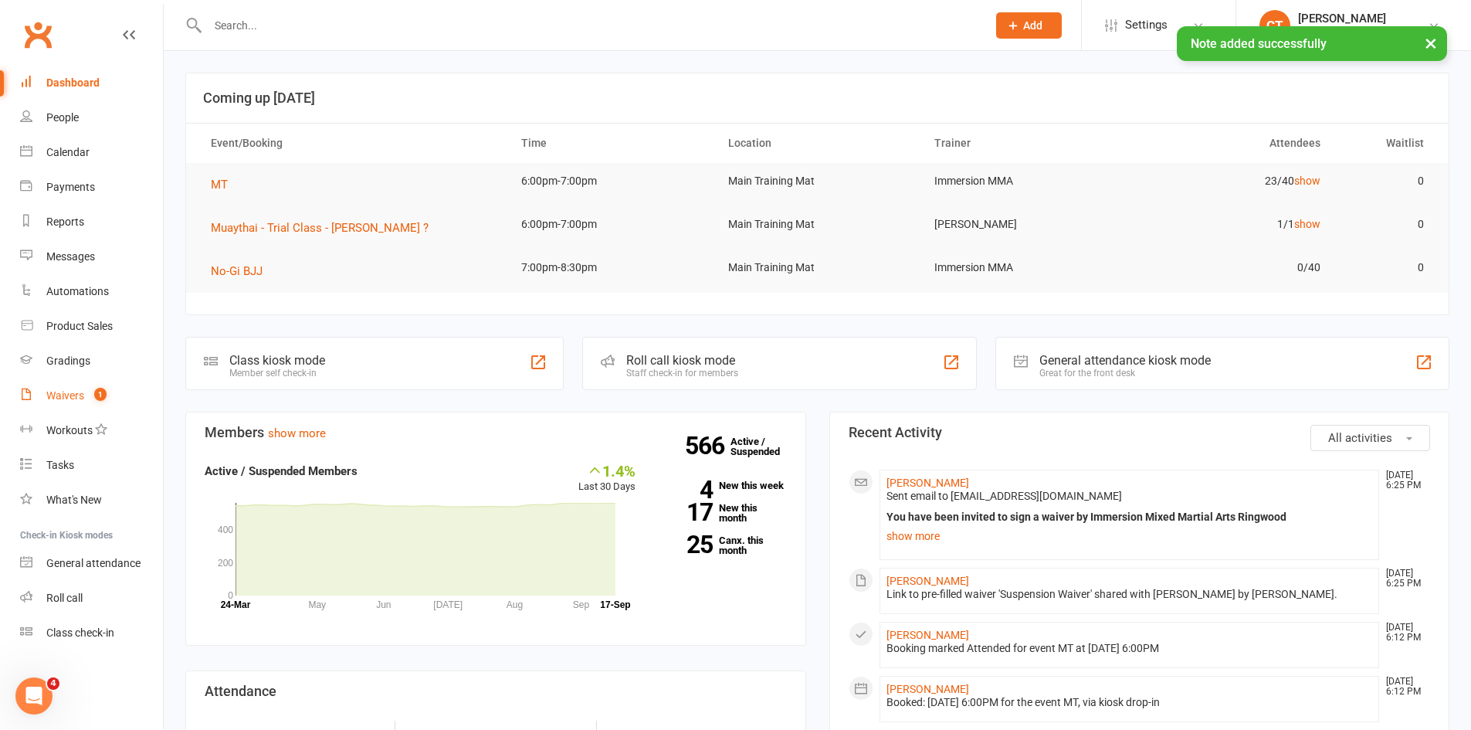
click at [90, 407] on link "Waivers 1" at bounding box center [91, 395] width 143 height 35
select select "25"
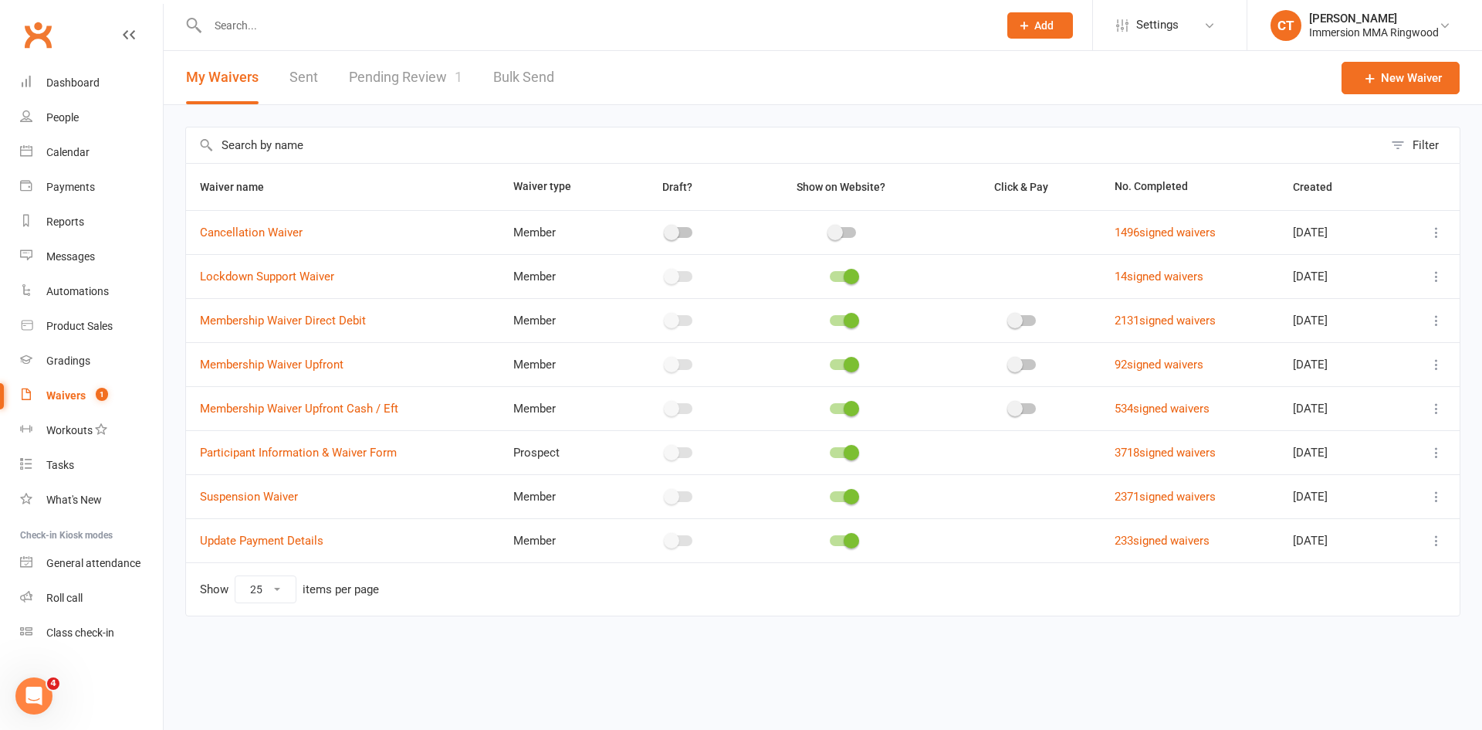
click at [378, 90] on link "Pending Review 1" at bounding box center [406, 77] width 114 height 53
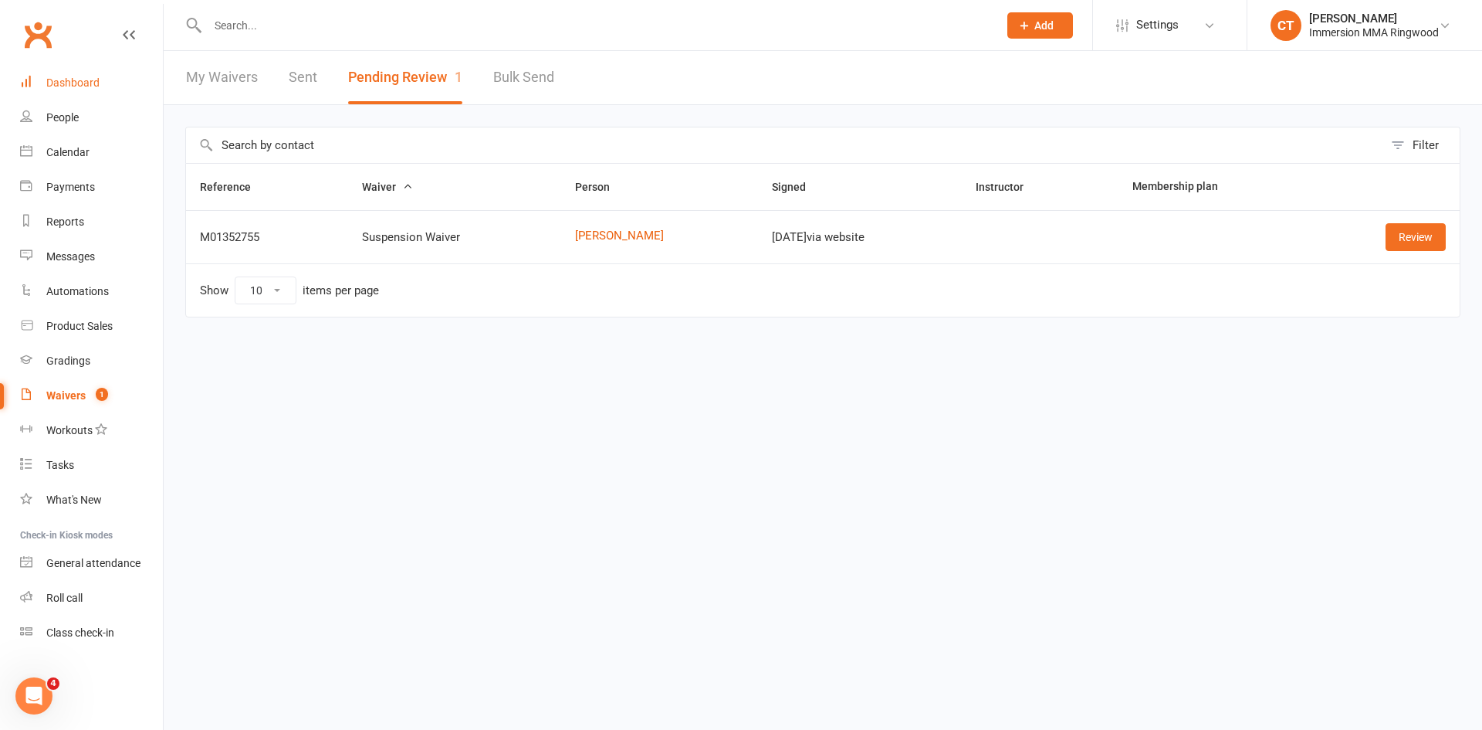
click at [158, 69] on link "Dashboard" at bounding box center [91, 83] width 143 height 35
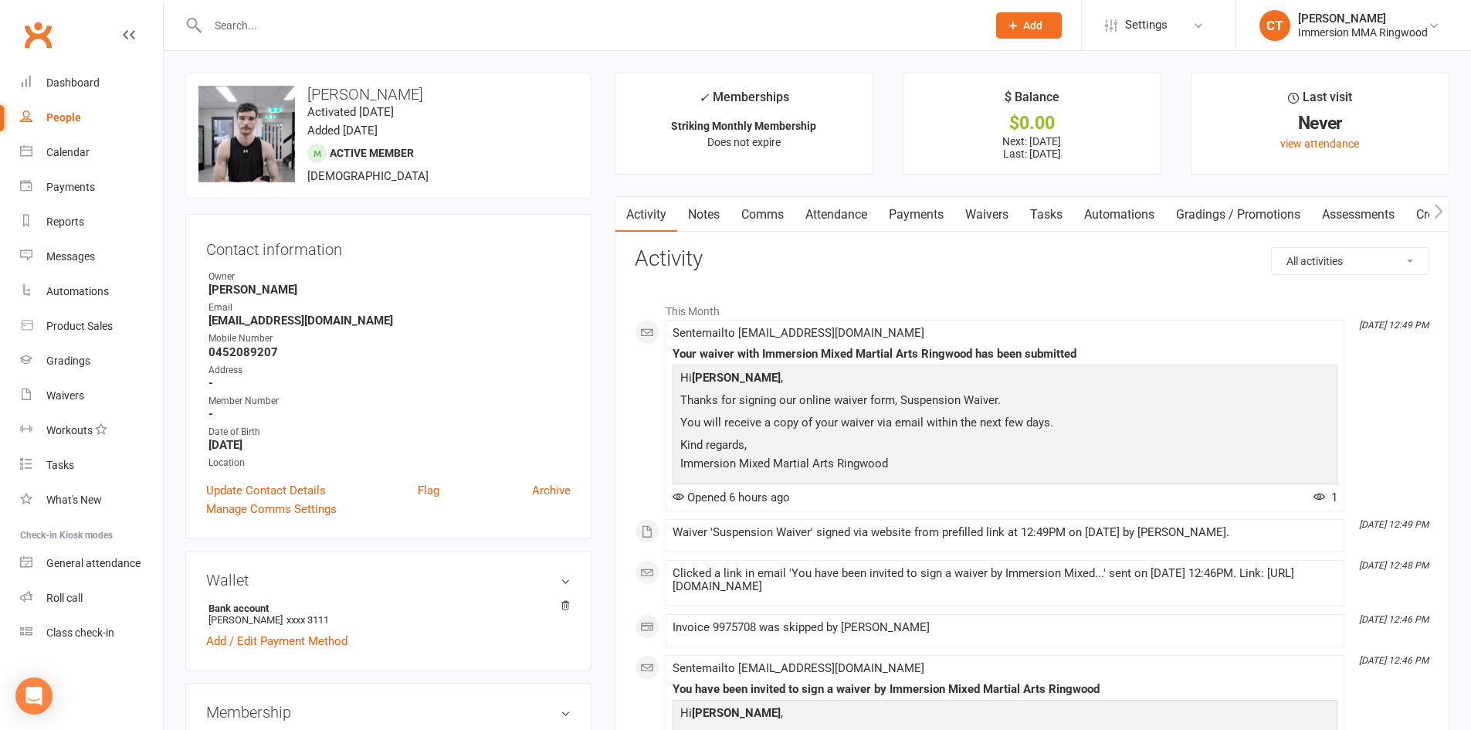
click at [872, 215] on link "Attendance" at bounding box center [836, 215] width 83 height 36
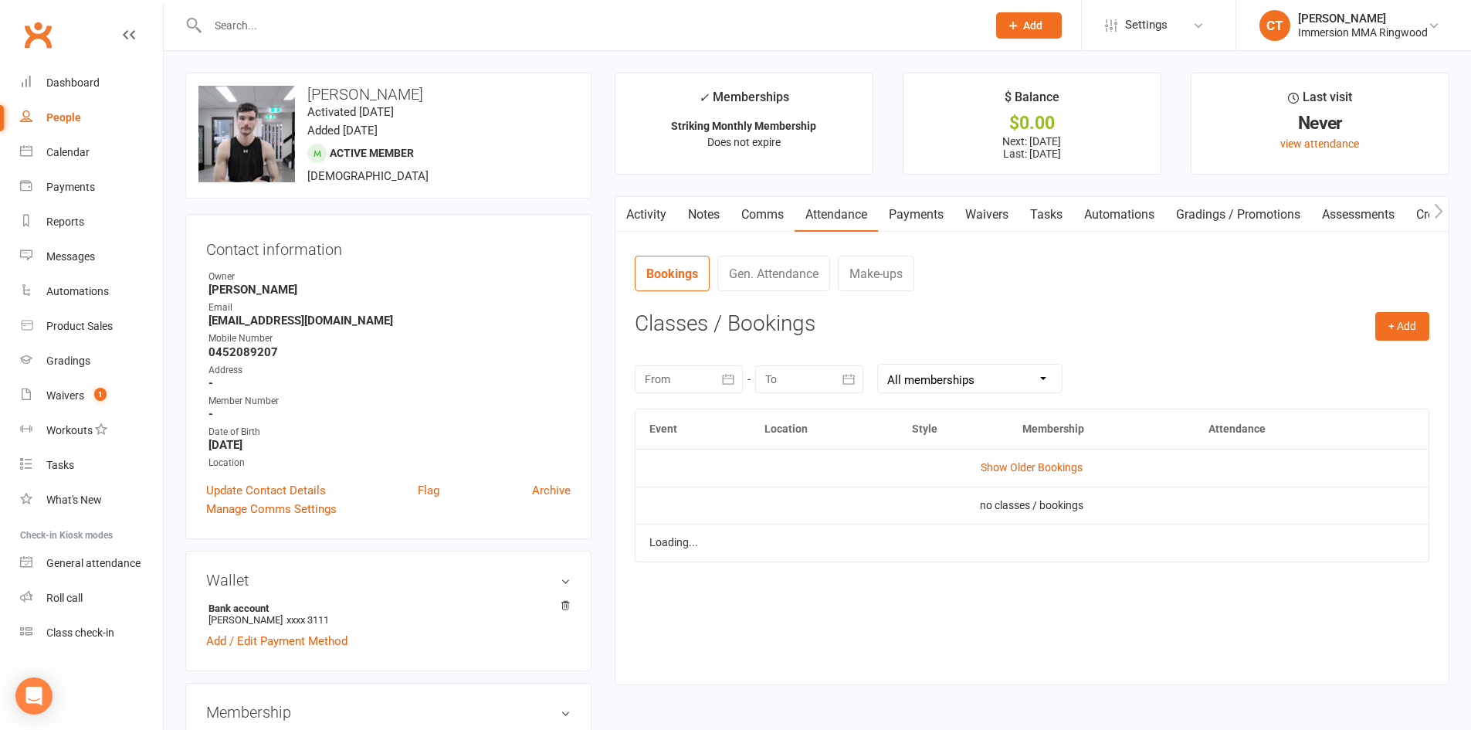
click at [912, 217] on link "Payments" at bounding box center [916, 215] width 76 height 36
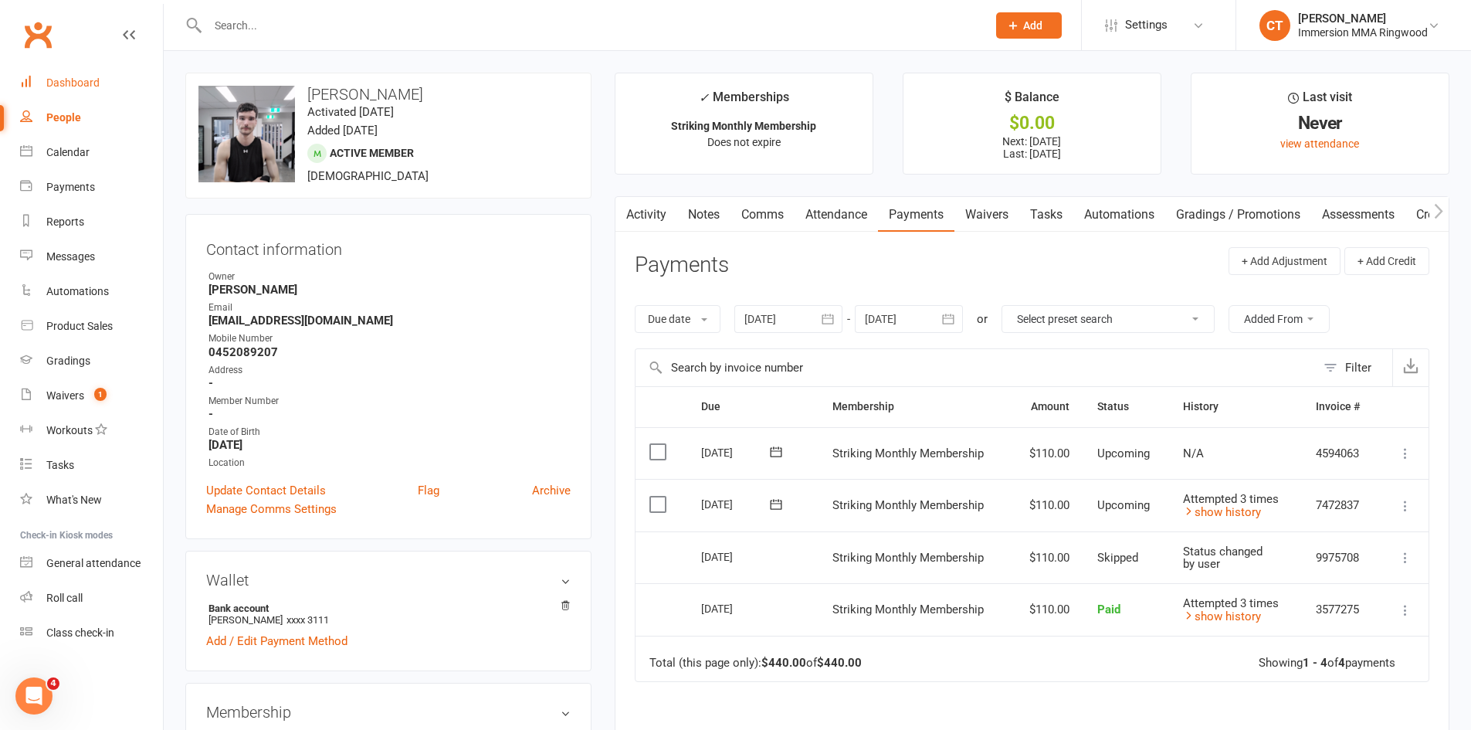
click at [113, 93] on link "Dashboard" at bounding box center [91, 83] width 143 height 35
